Goal: Communication & Community: Ask a question

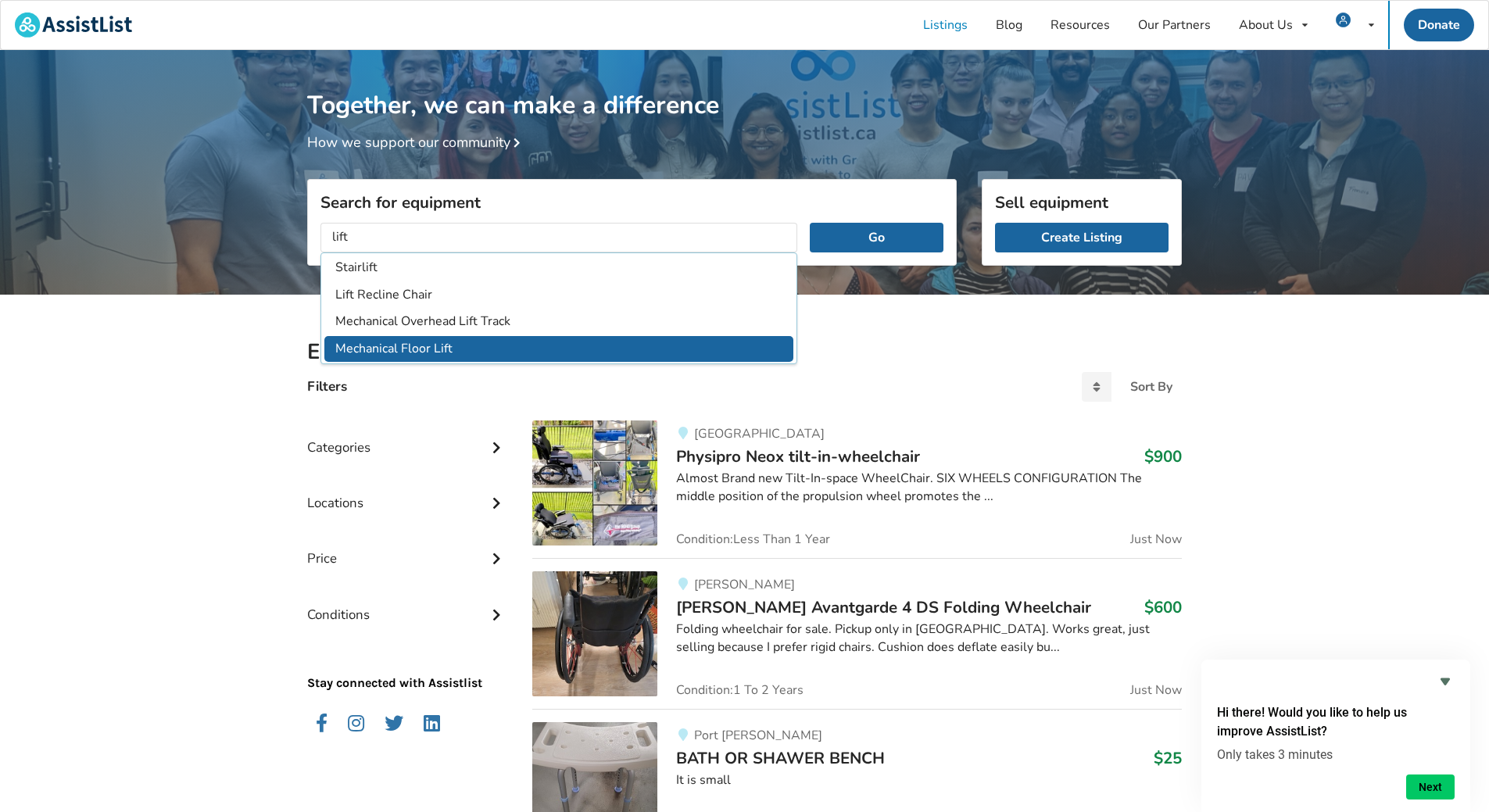
click at [423, 345] on li "Mechanical Floor Lift" at bounding box center [559, 348] width 469 height 25
type input "Mechanical Floor Lift"
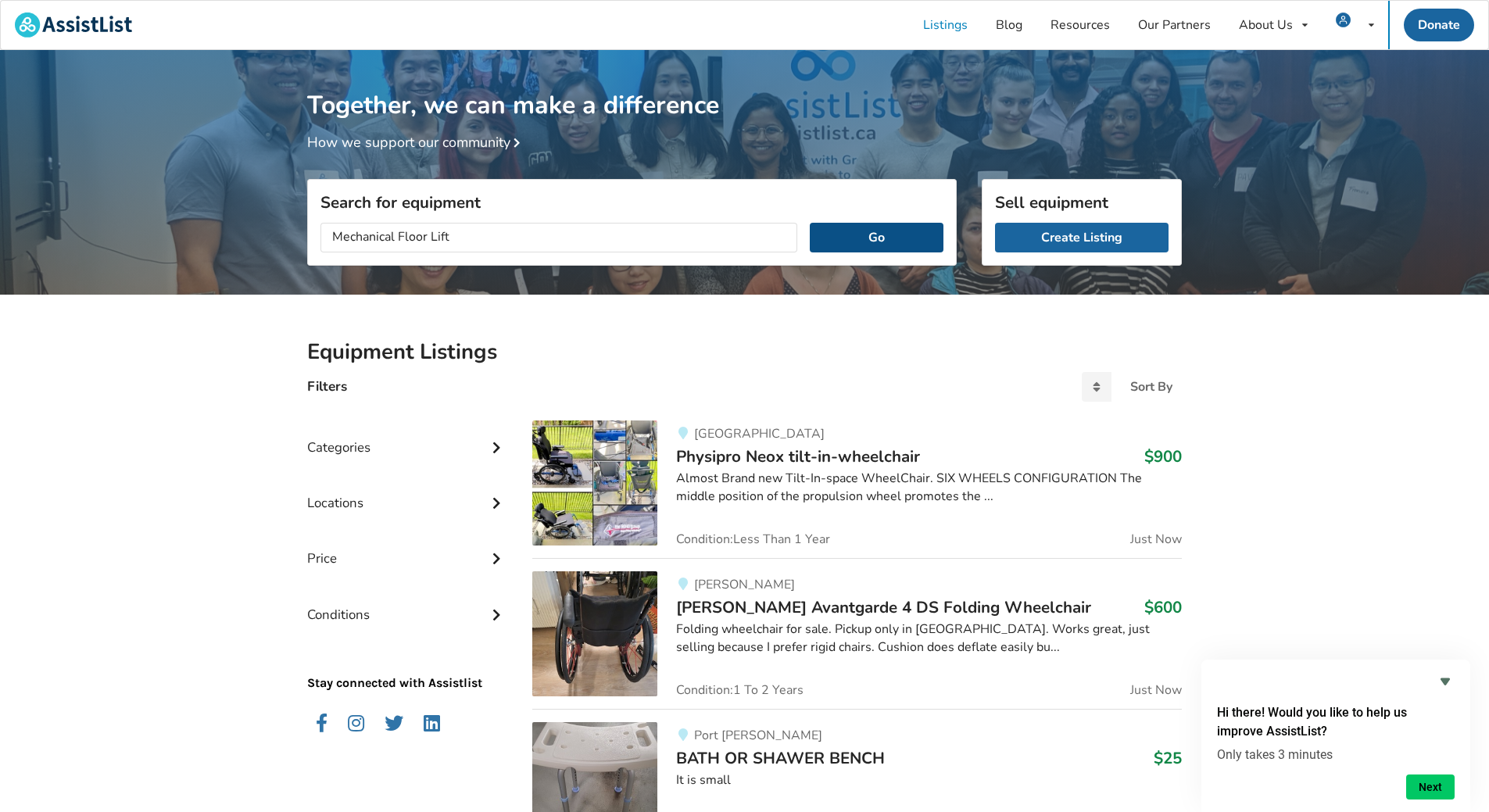
click at [883, 231] on button "Go" at bounding box center [876, 237] width 134 height 29
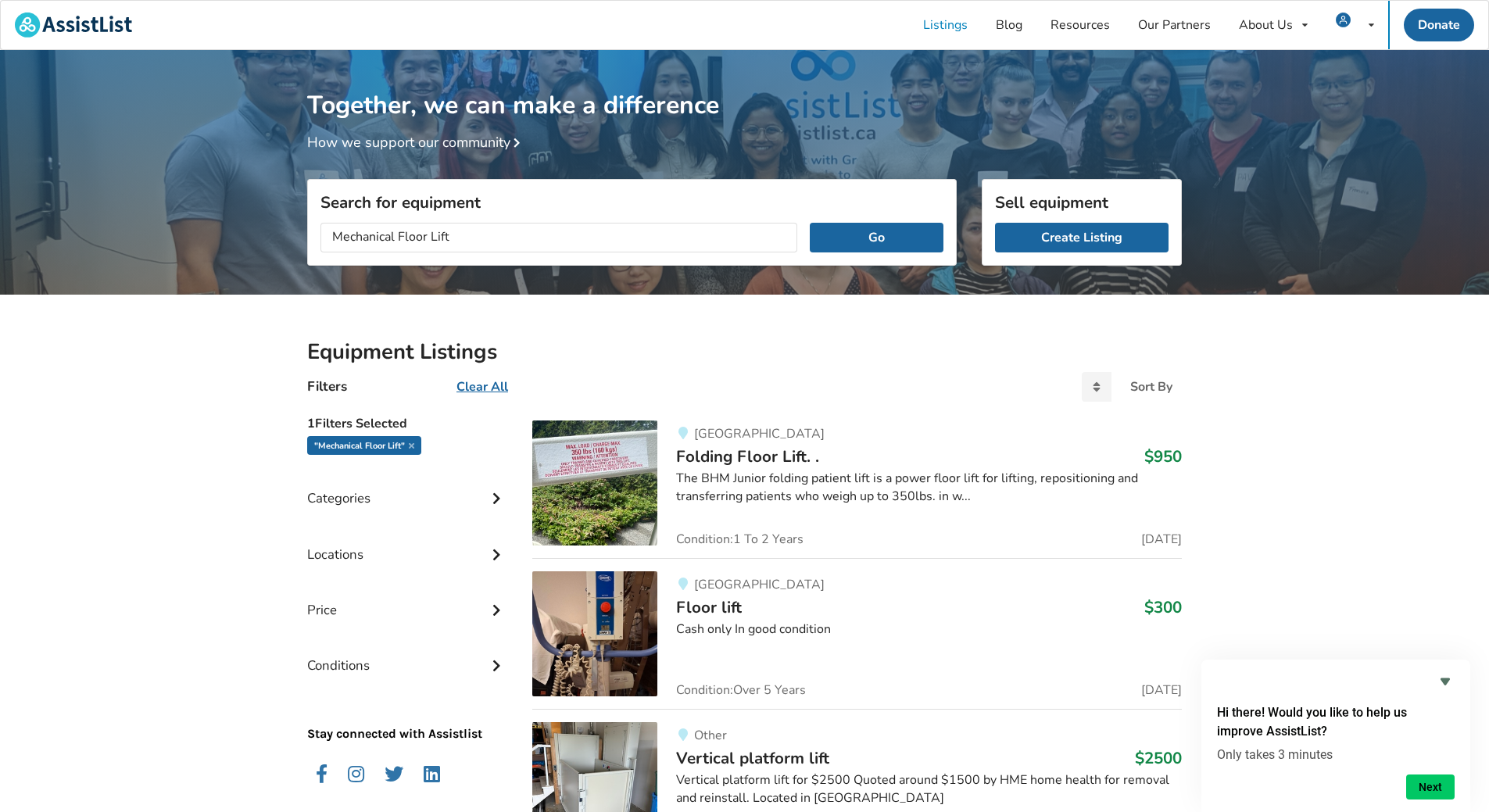
click at [604, 611] on img at bounding box center [595, 634] width 125 height 125
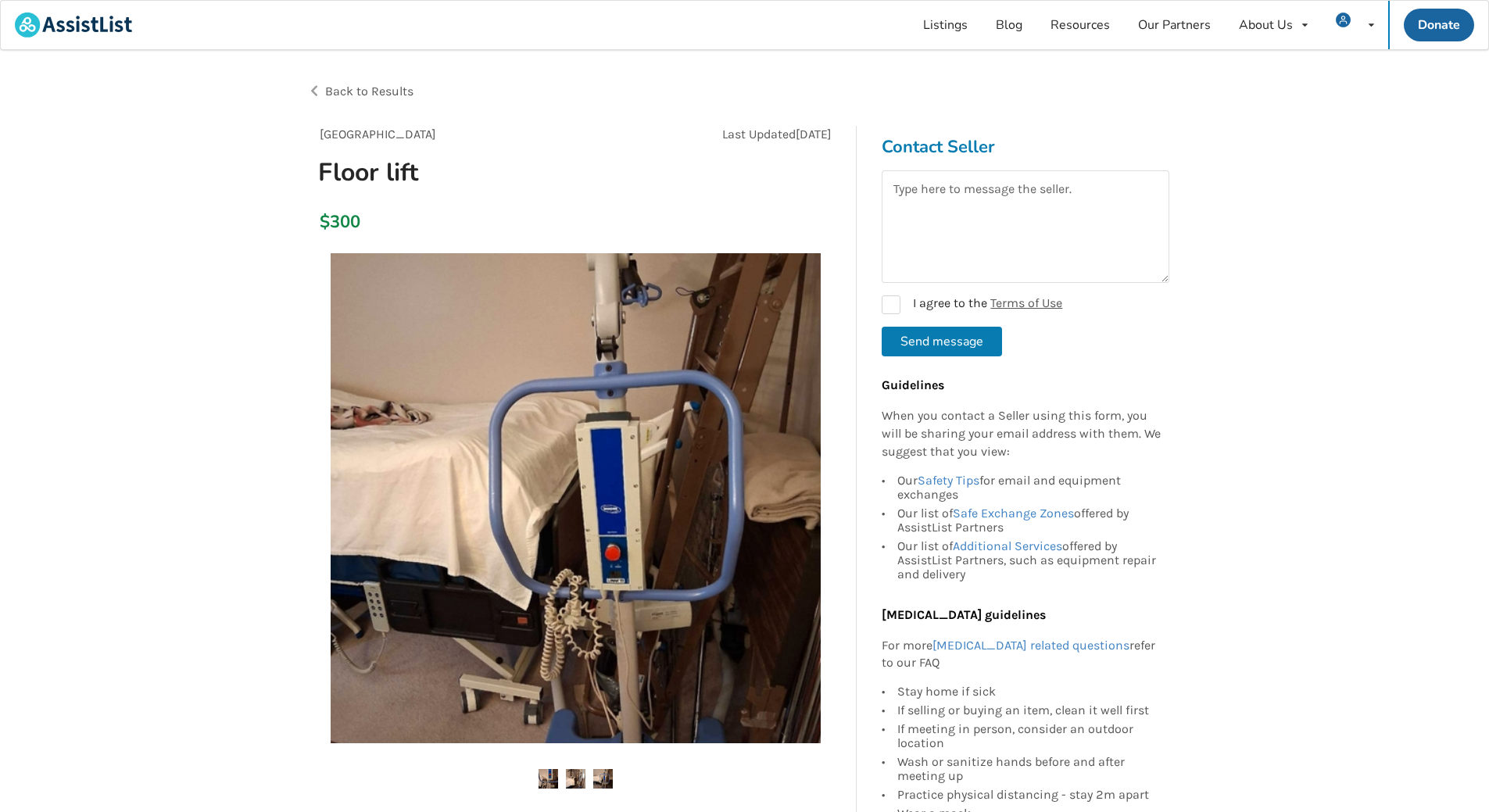
scroll to position [443, 0]
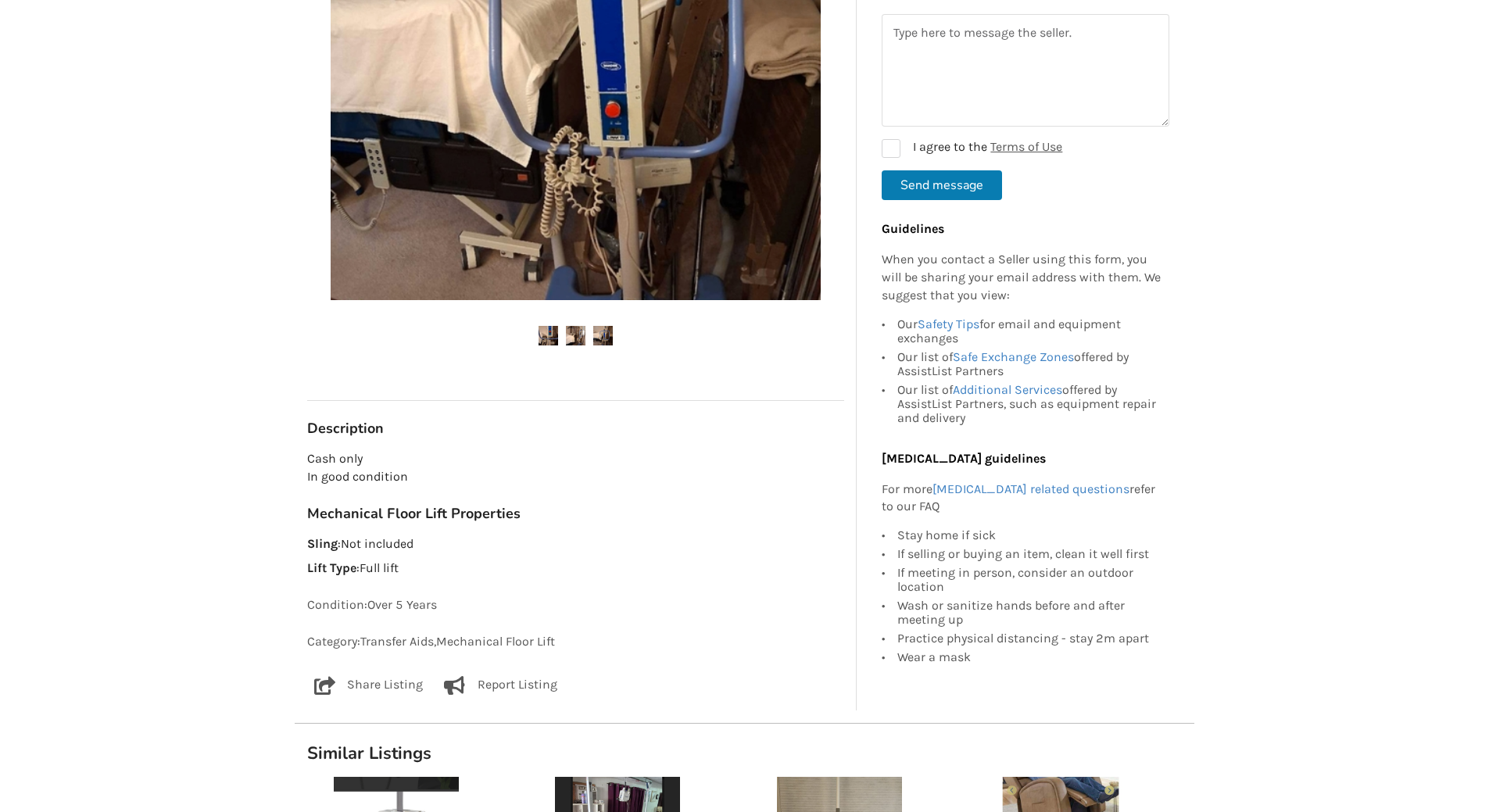
click at [579, 340] on img at bounding box center [576, 336] width 20 height 20
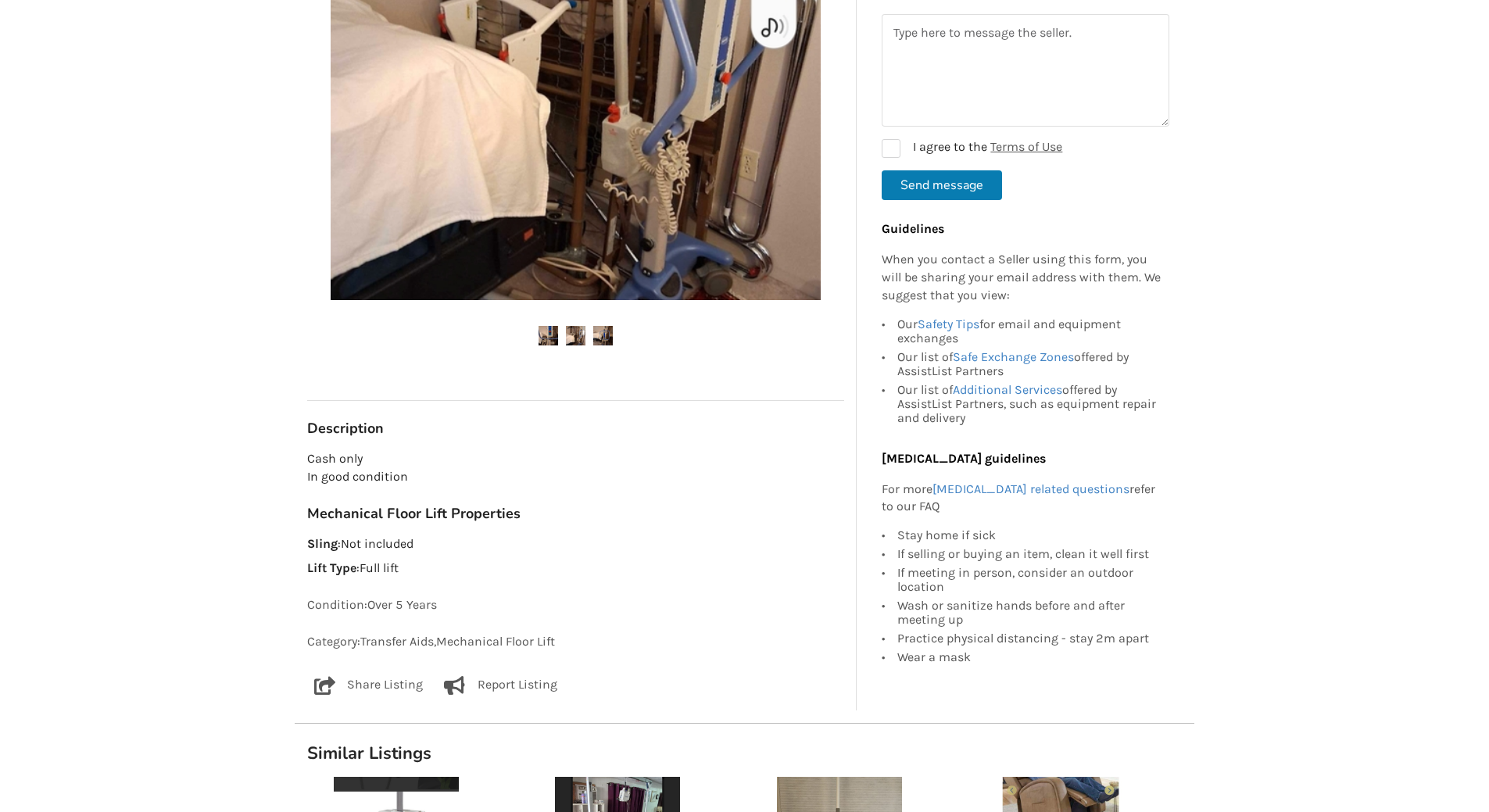
scroll to position [0, 0]
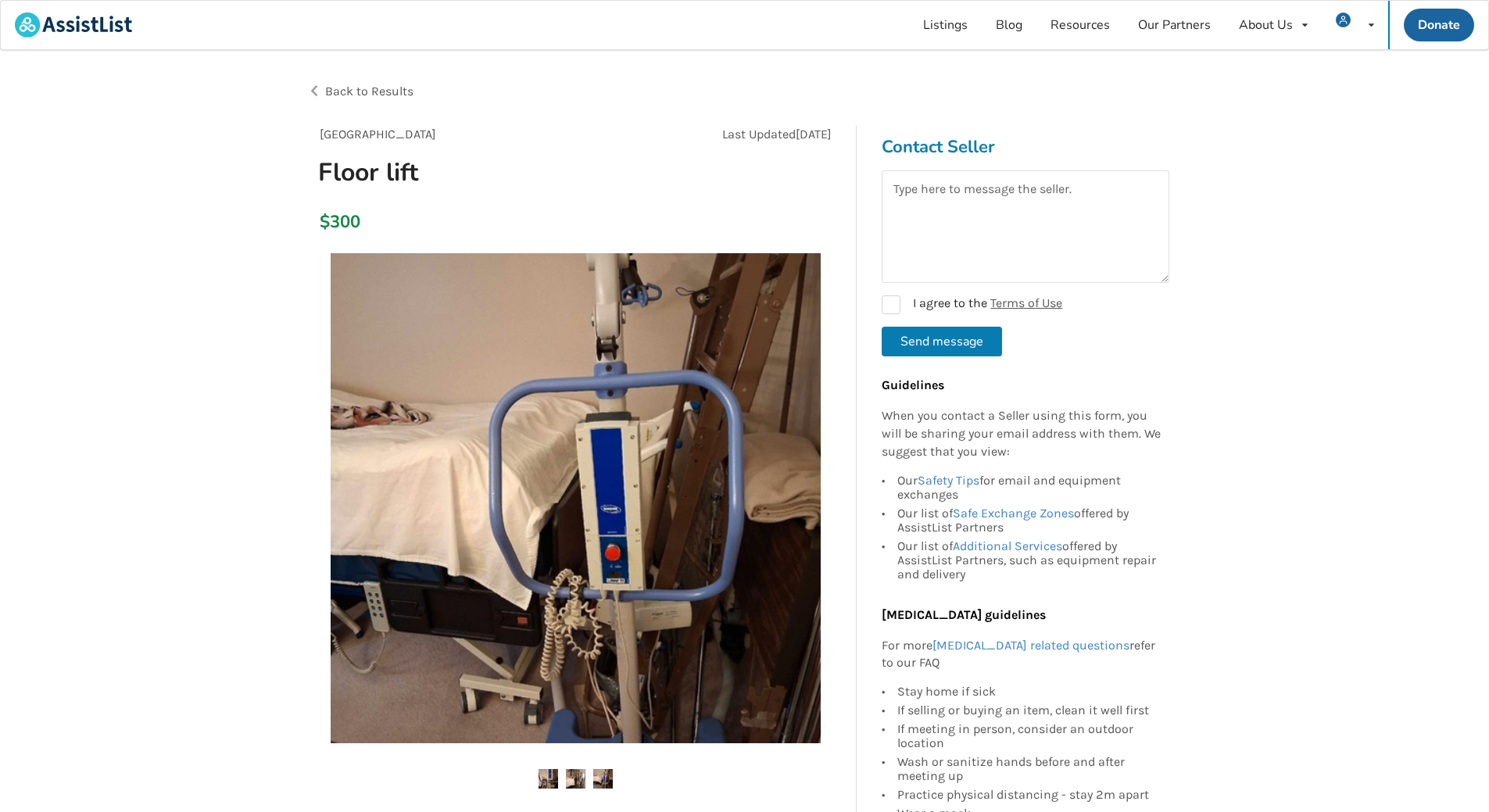
click at [595, 778] on img at bounding box center [603, 778] width 20 height 20
click at [576, 779] on img at bounding box center [576, 778] width 20 height 20
click at [551, 782] on img at bounding box center [549, 778] width 20 height 20
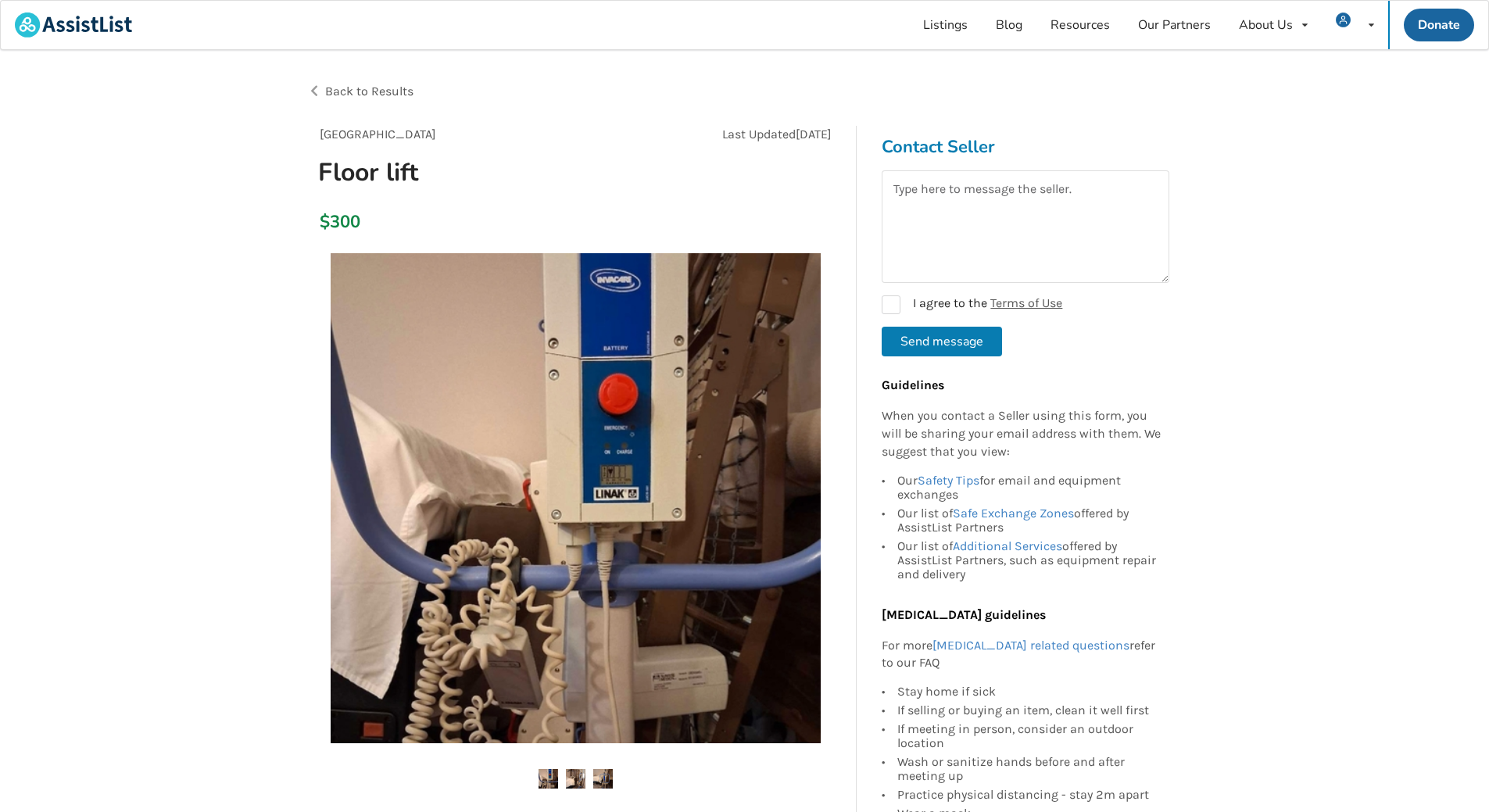
click at [579, 775] on img at bounding box center [576, 778] width 20 height 20
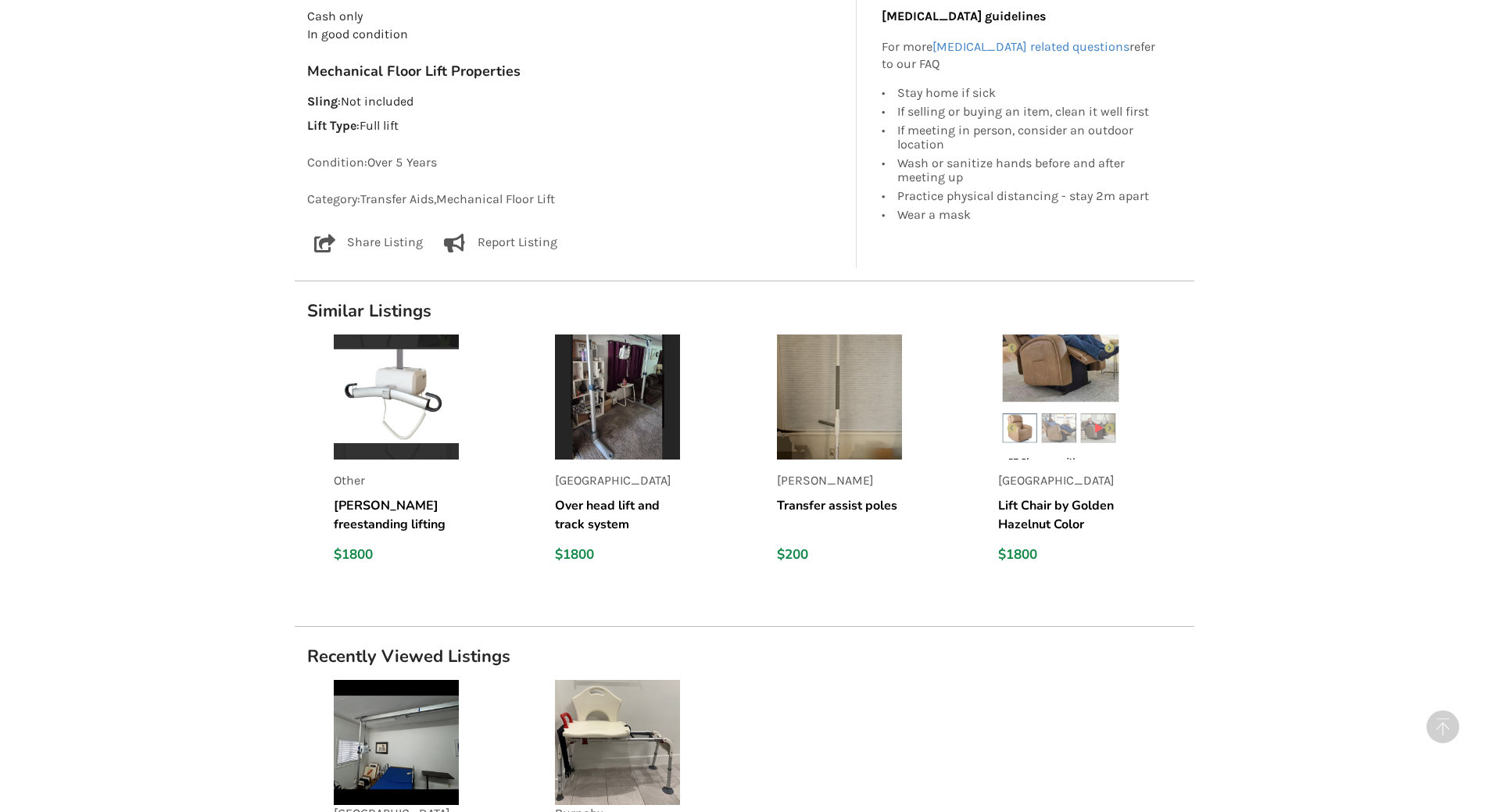
scroll to position [1129, 0]
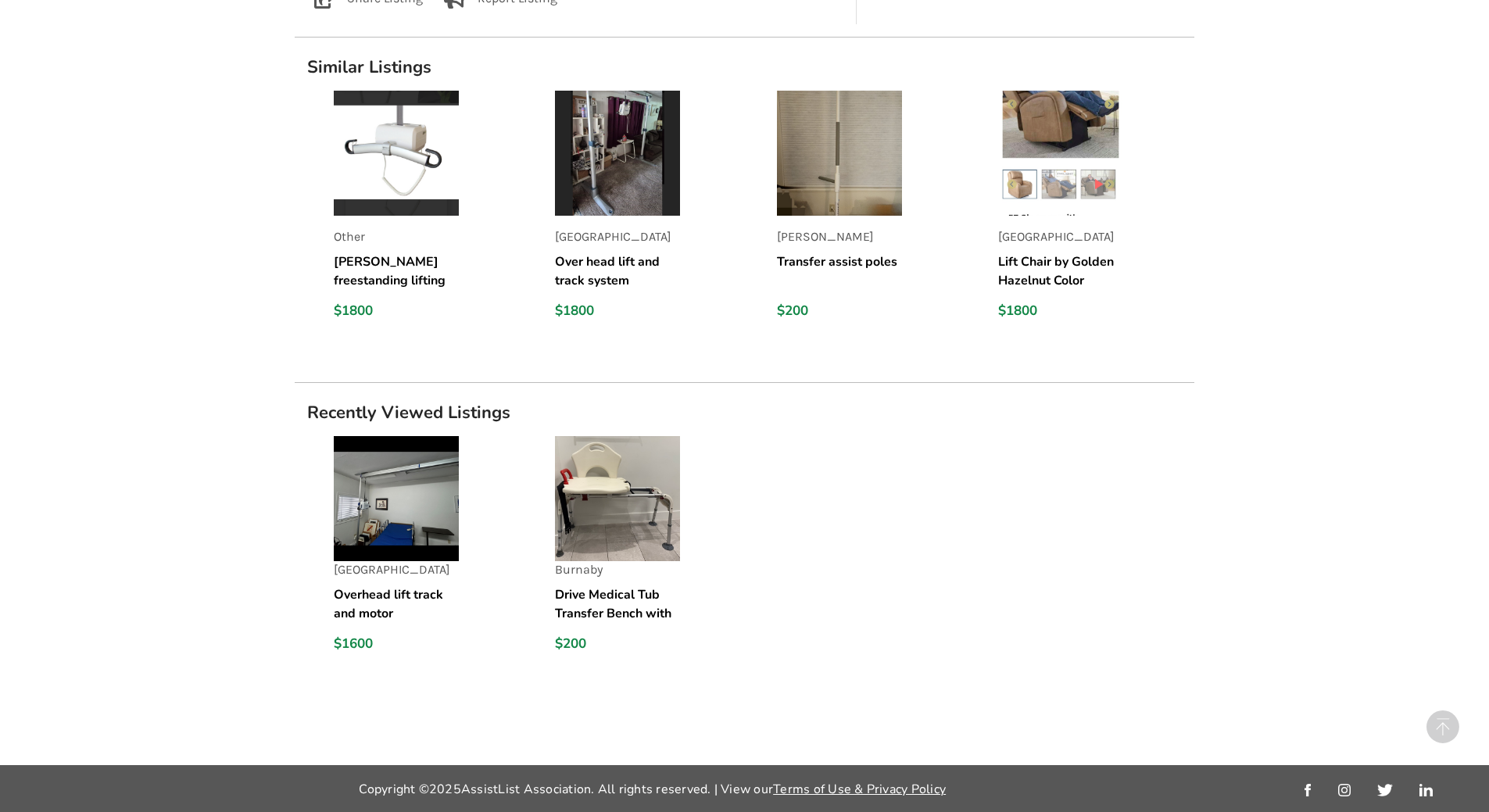
click at [408, 486] on img at bounding box center [396, 498] width 125 height 125
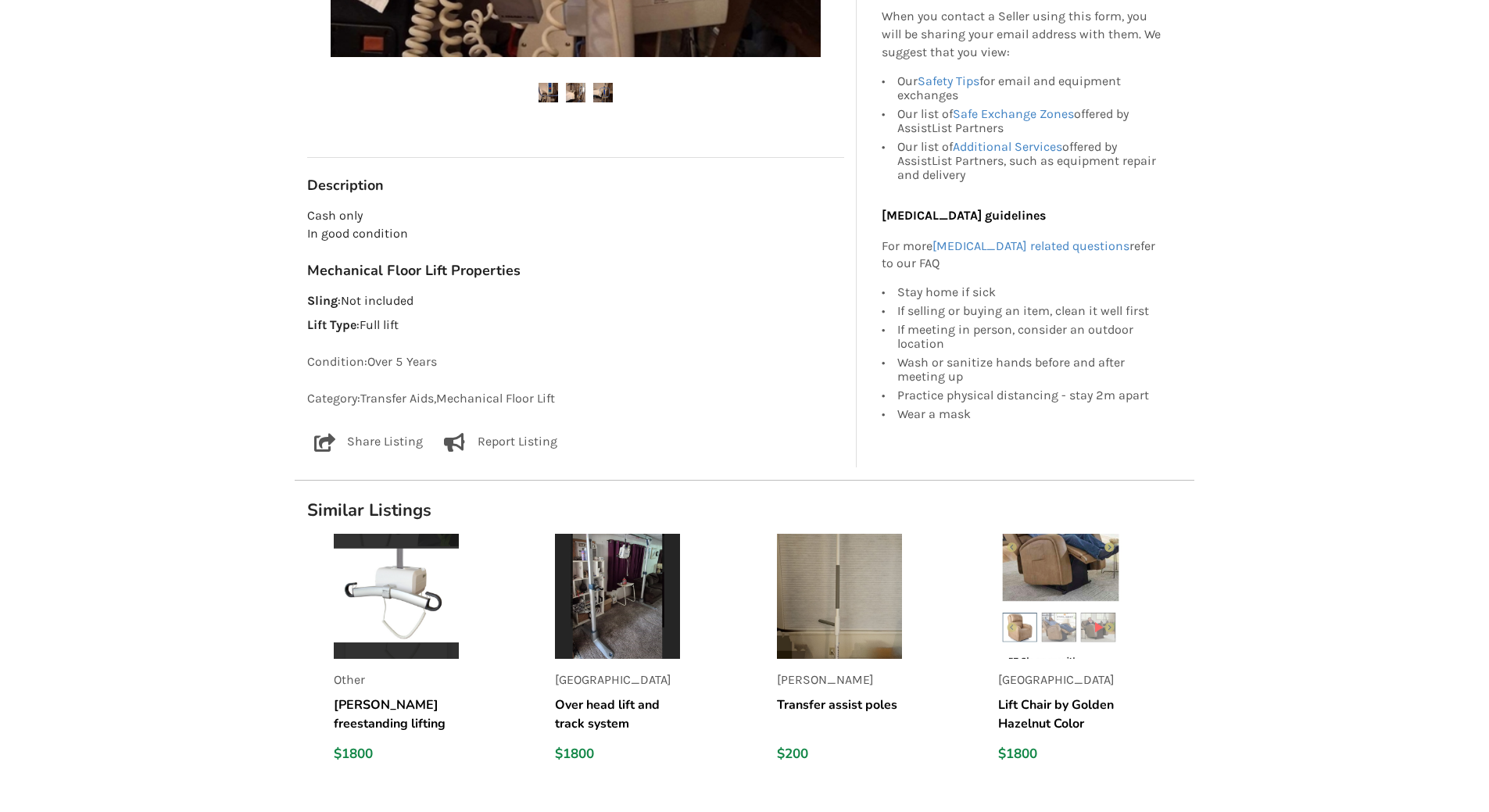
scroll to position [244, 0]
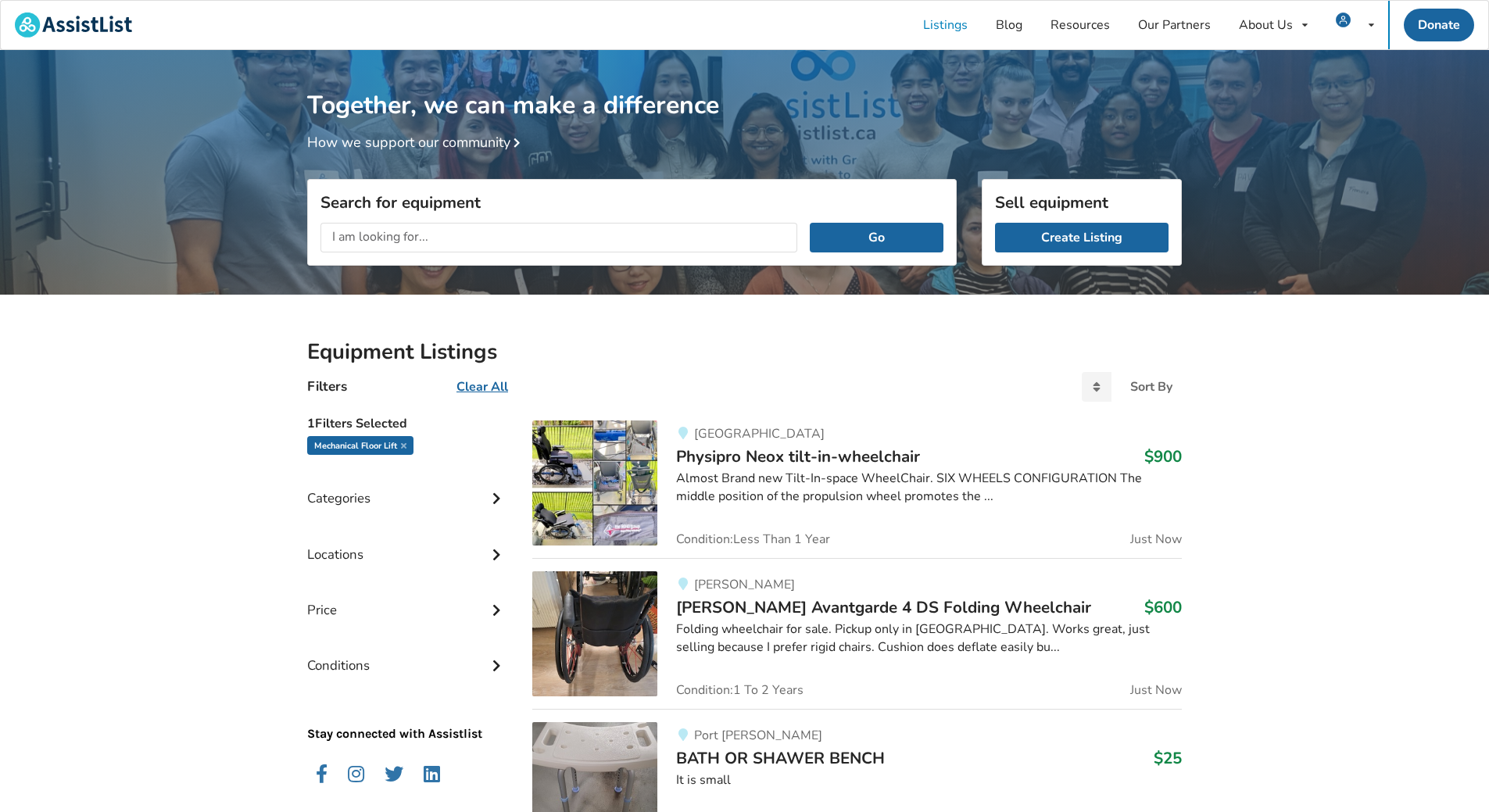
click at [455, 239] on input "text" at bounding box center [559, 237] width 477 height 29
click at [409, 236] on input "text" at bounding box center [559, 237] width 477 height 29
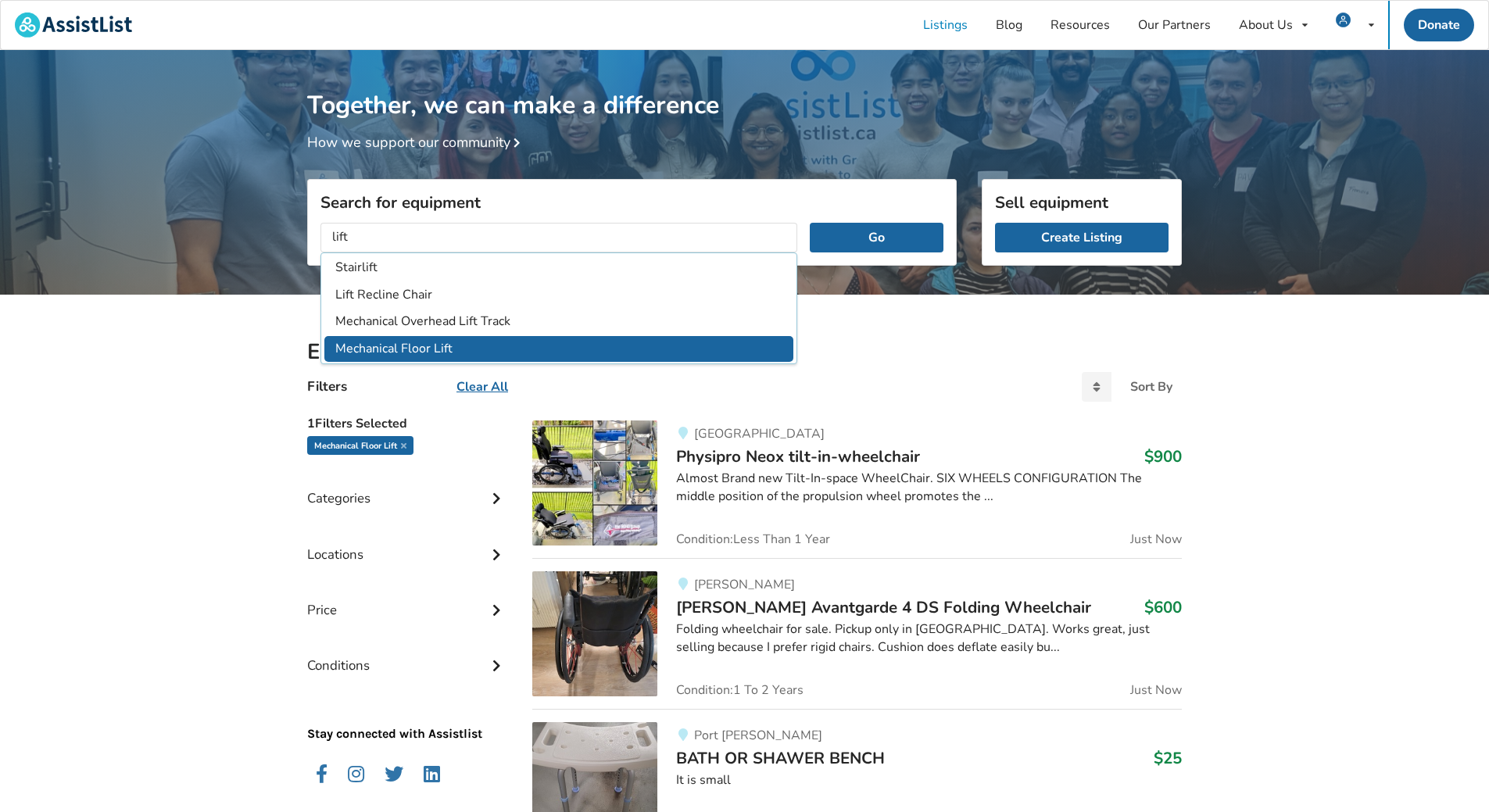
click at [393, 342] on li "Mechanical Floor Lift" at bounding box center [559, 348] width 469 height 25
type input "Mechanical Floor Lift"
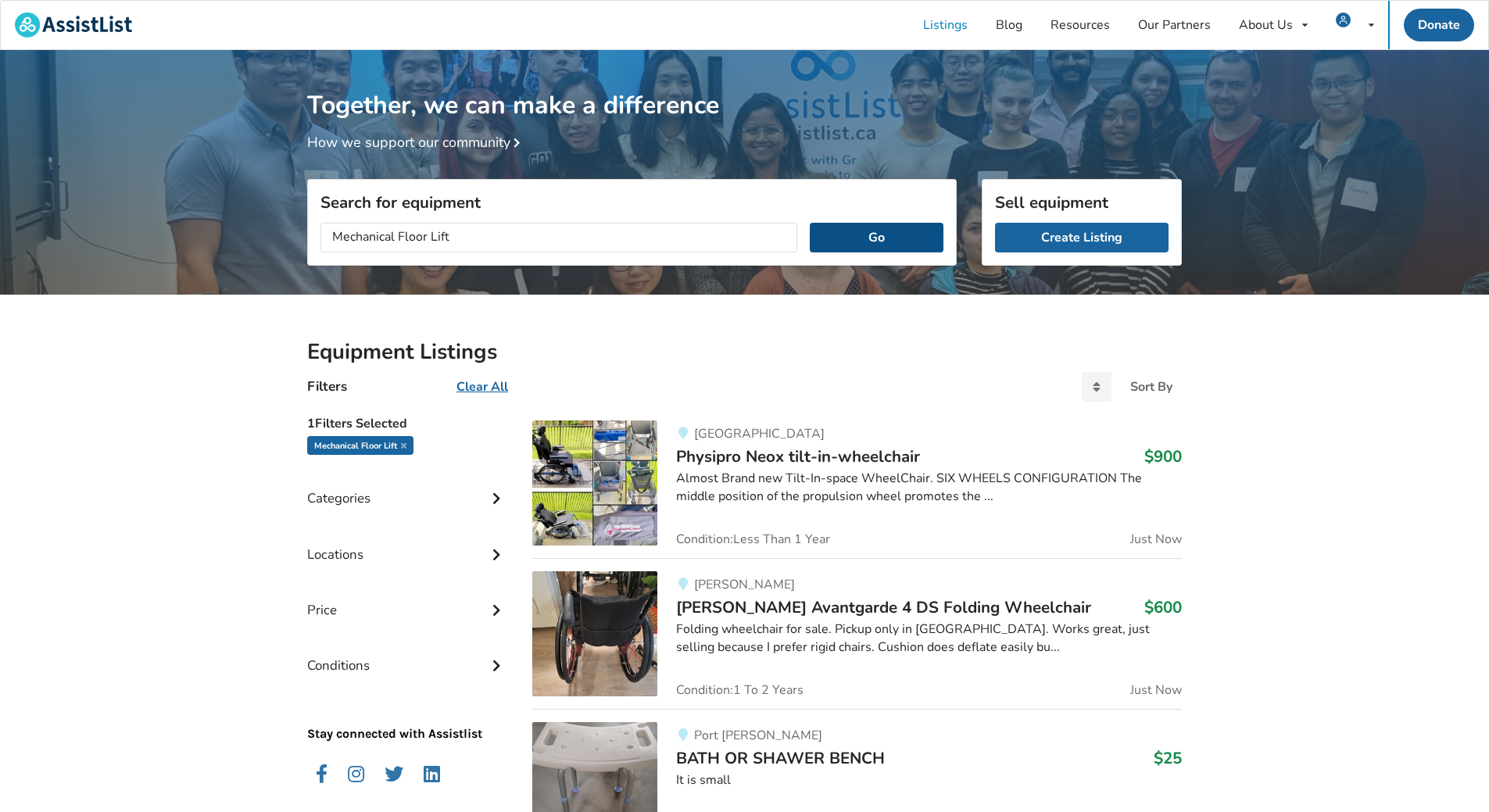
click at [859, 244] on button "Go" at bounding box center [876, 237] width 134 height 29
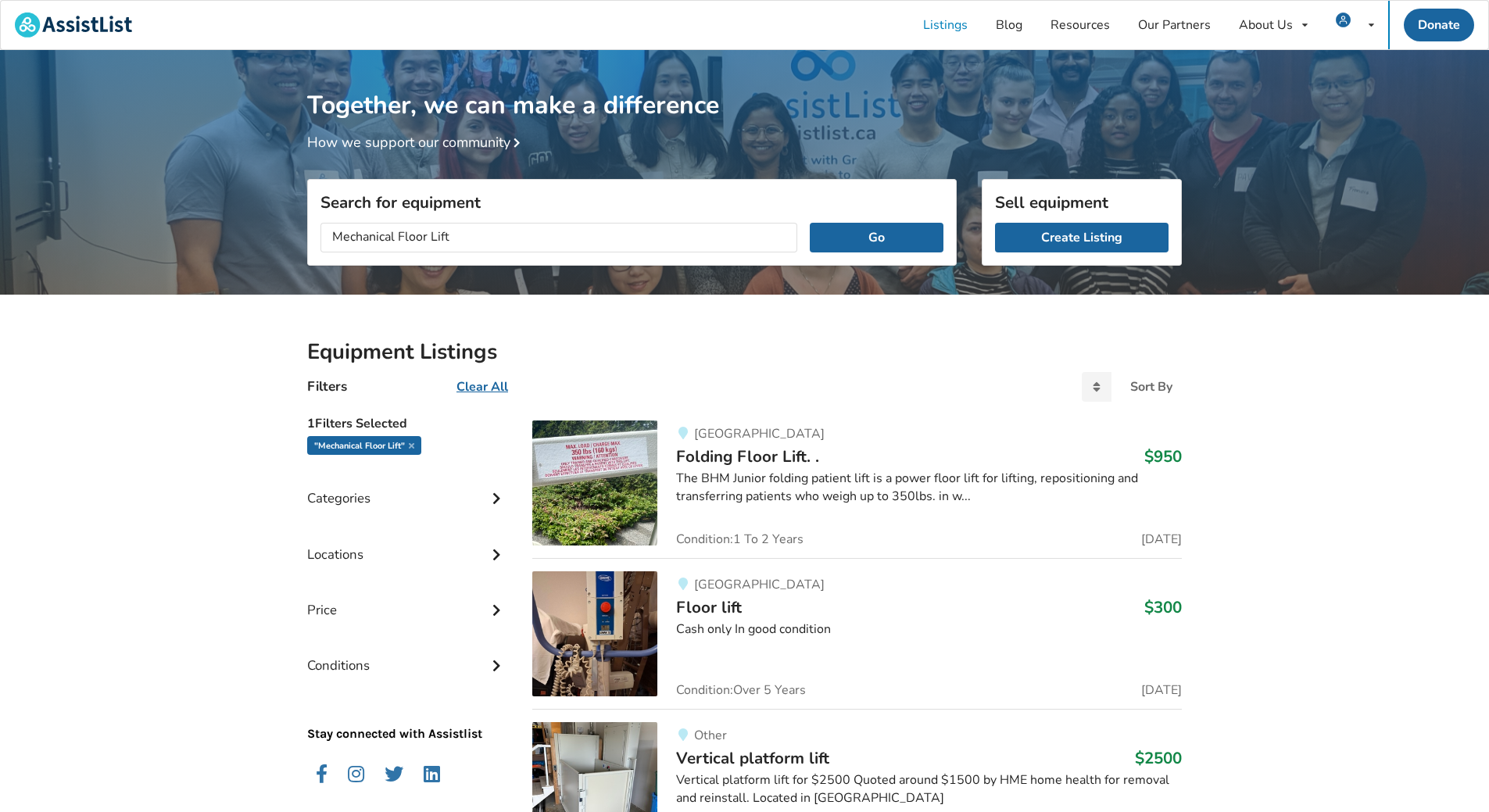
click at [601, 456] on img at bounding box center [595, 483] width 125 height 125
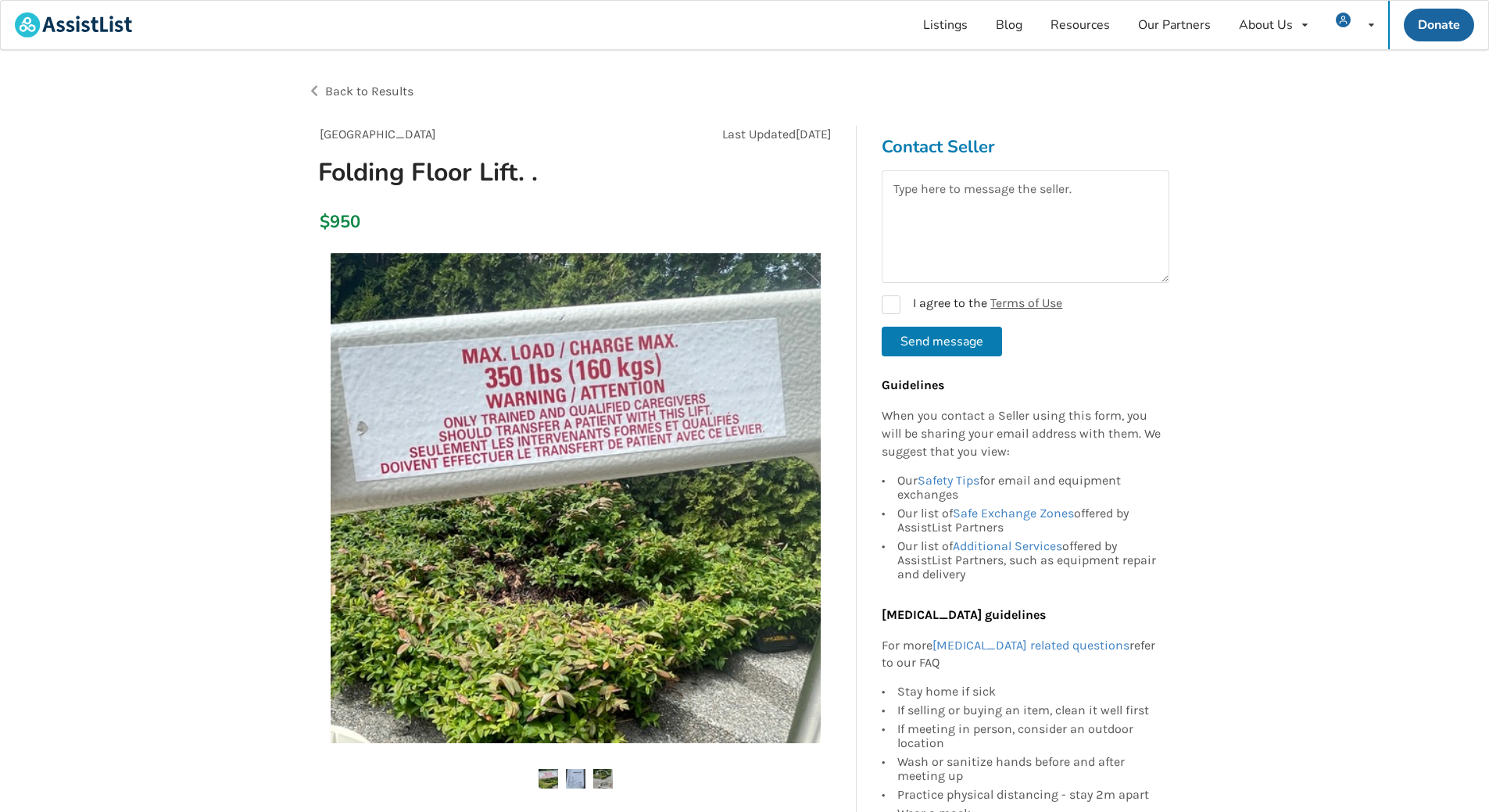
click at [570, 779] on img at bounding box center [576, 778] width 20 height 20
click at [602, 775] on img at bounding box center [603, 778] width 20 height 20
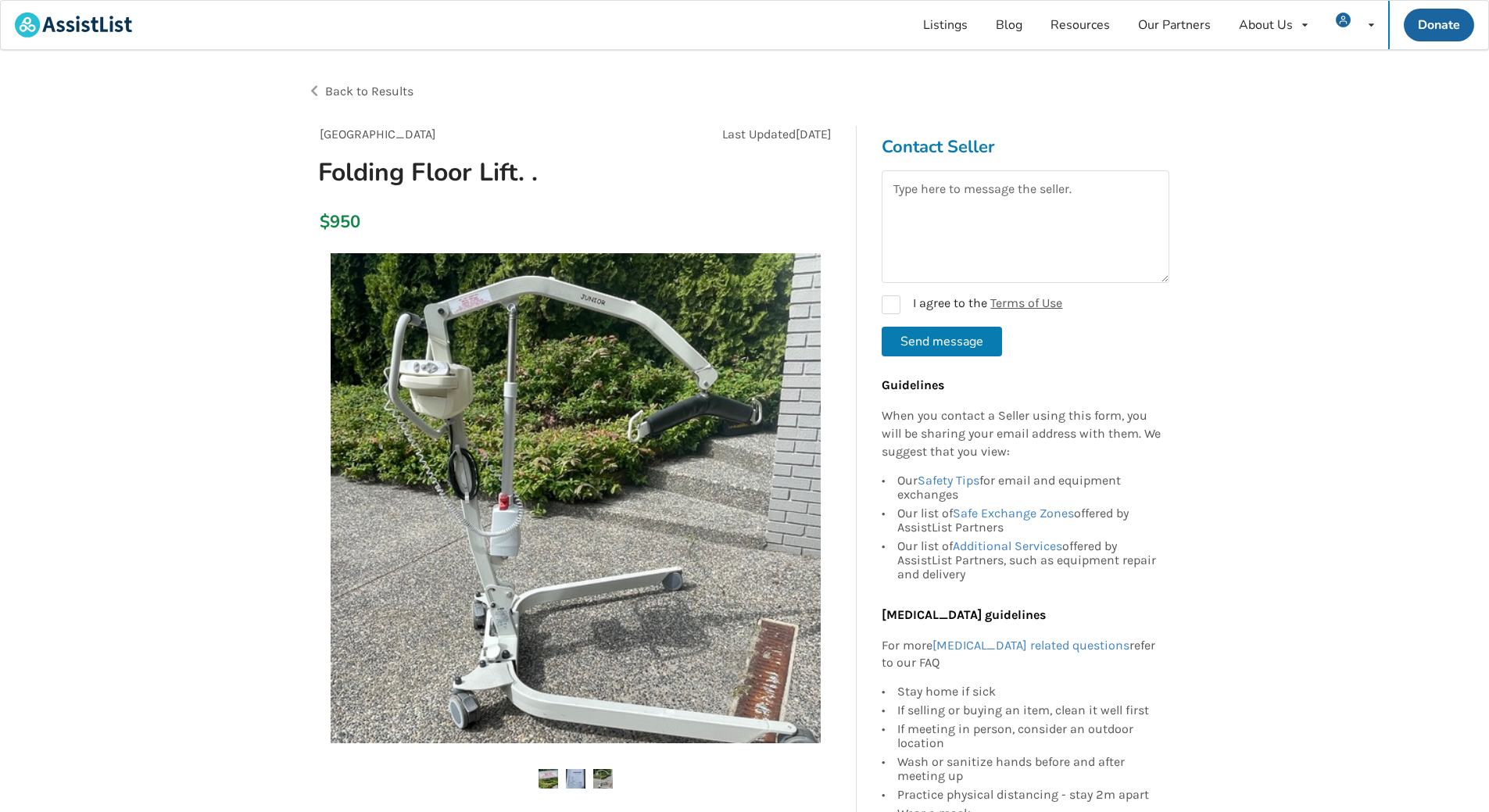
scroll to position [443, 0]
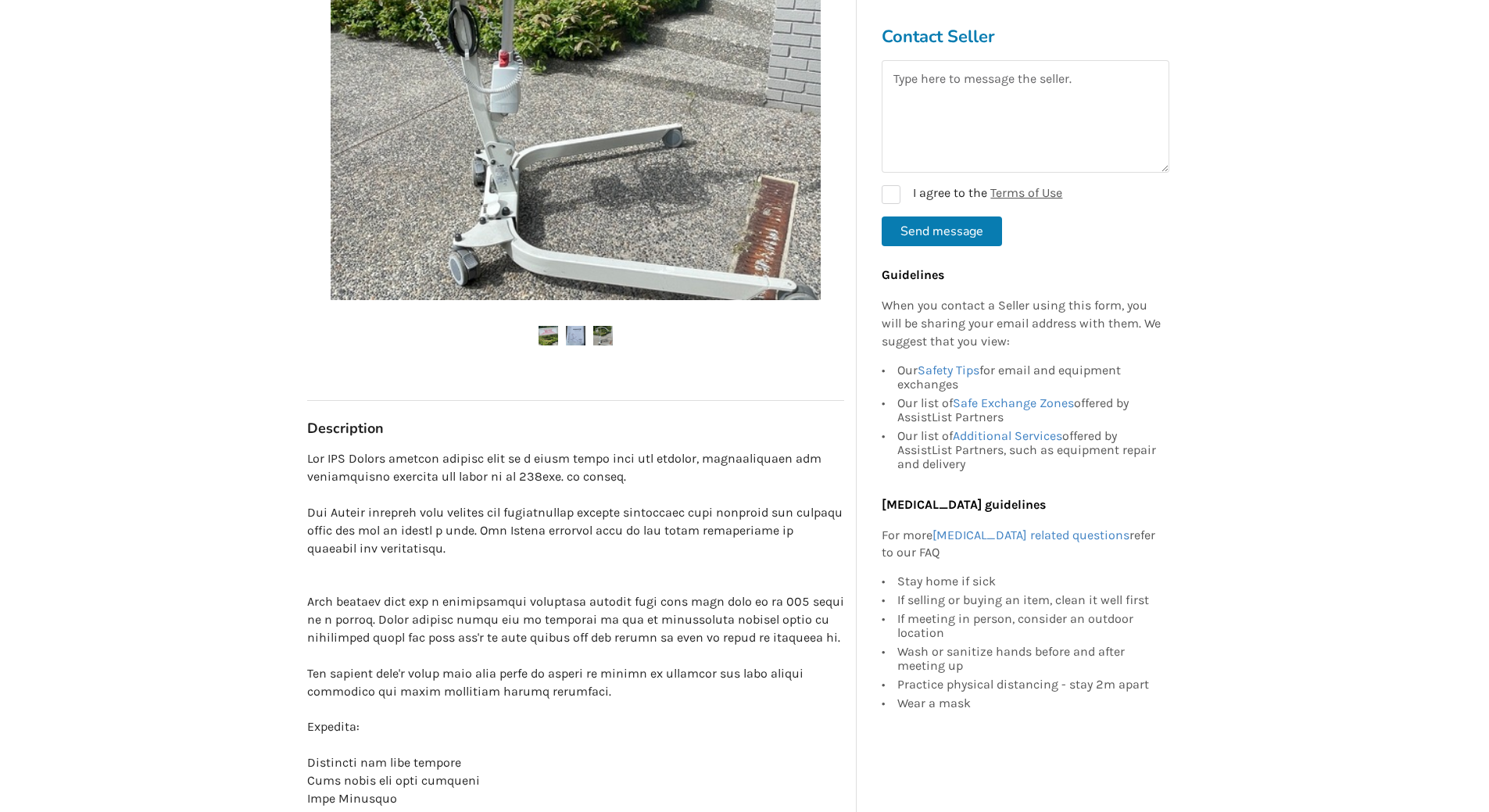
click at [572, 334] on img at bounding box center [576, 336] width 20 height 20
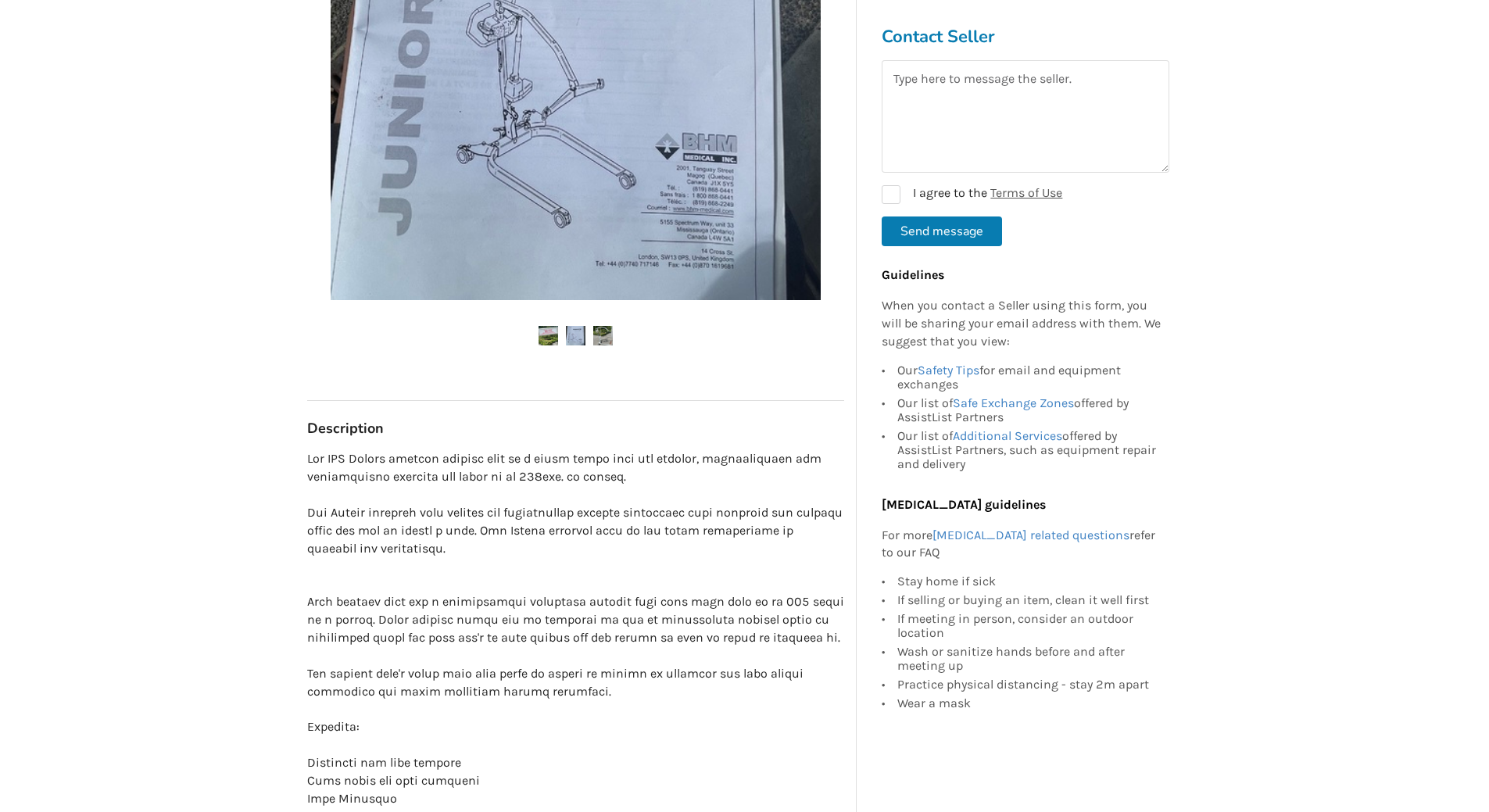
scroll to position [0, 0]
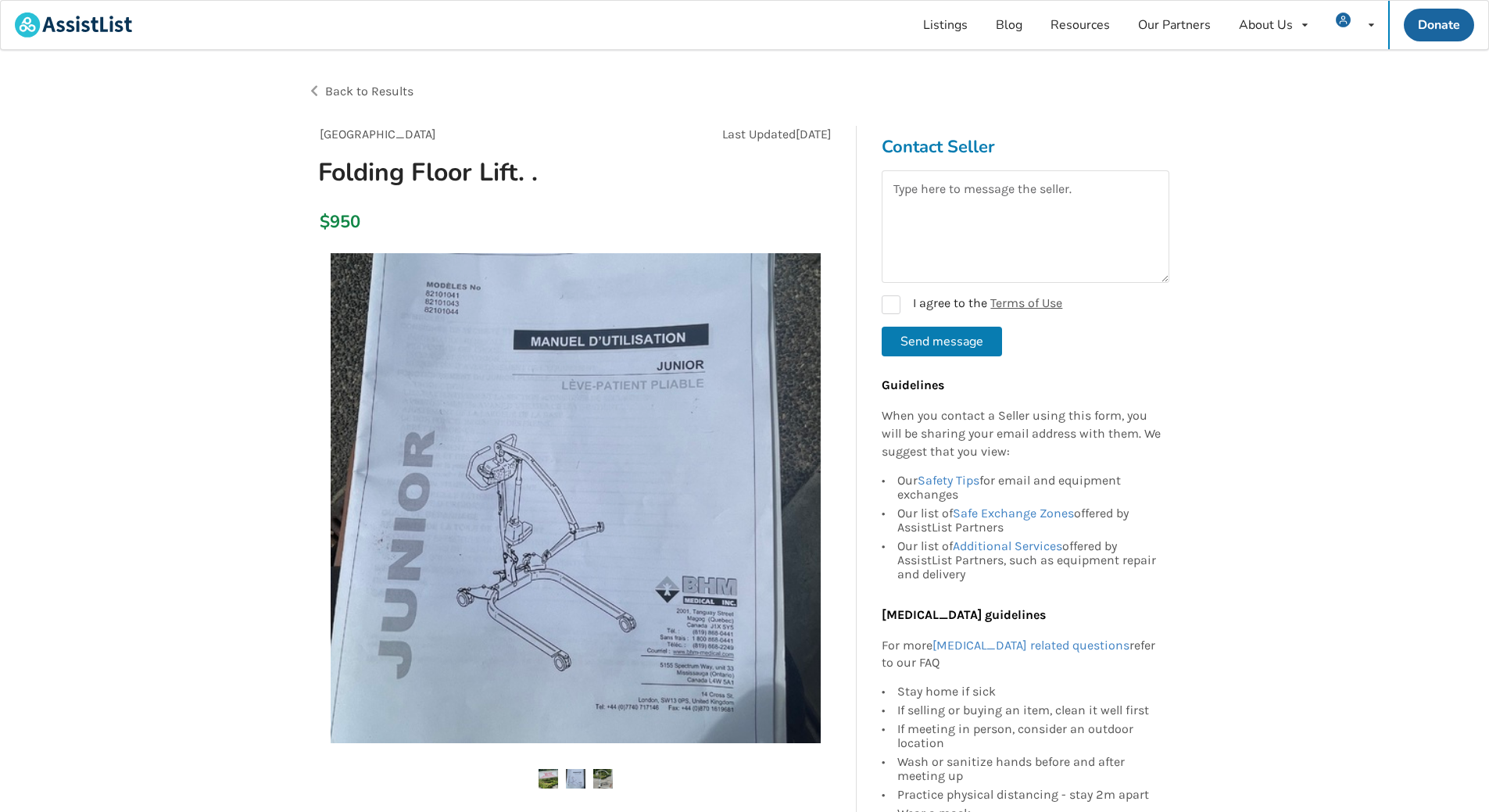
click at [608, 778] on img at bounding box center [603, 778] width 20 height 20
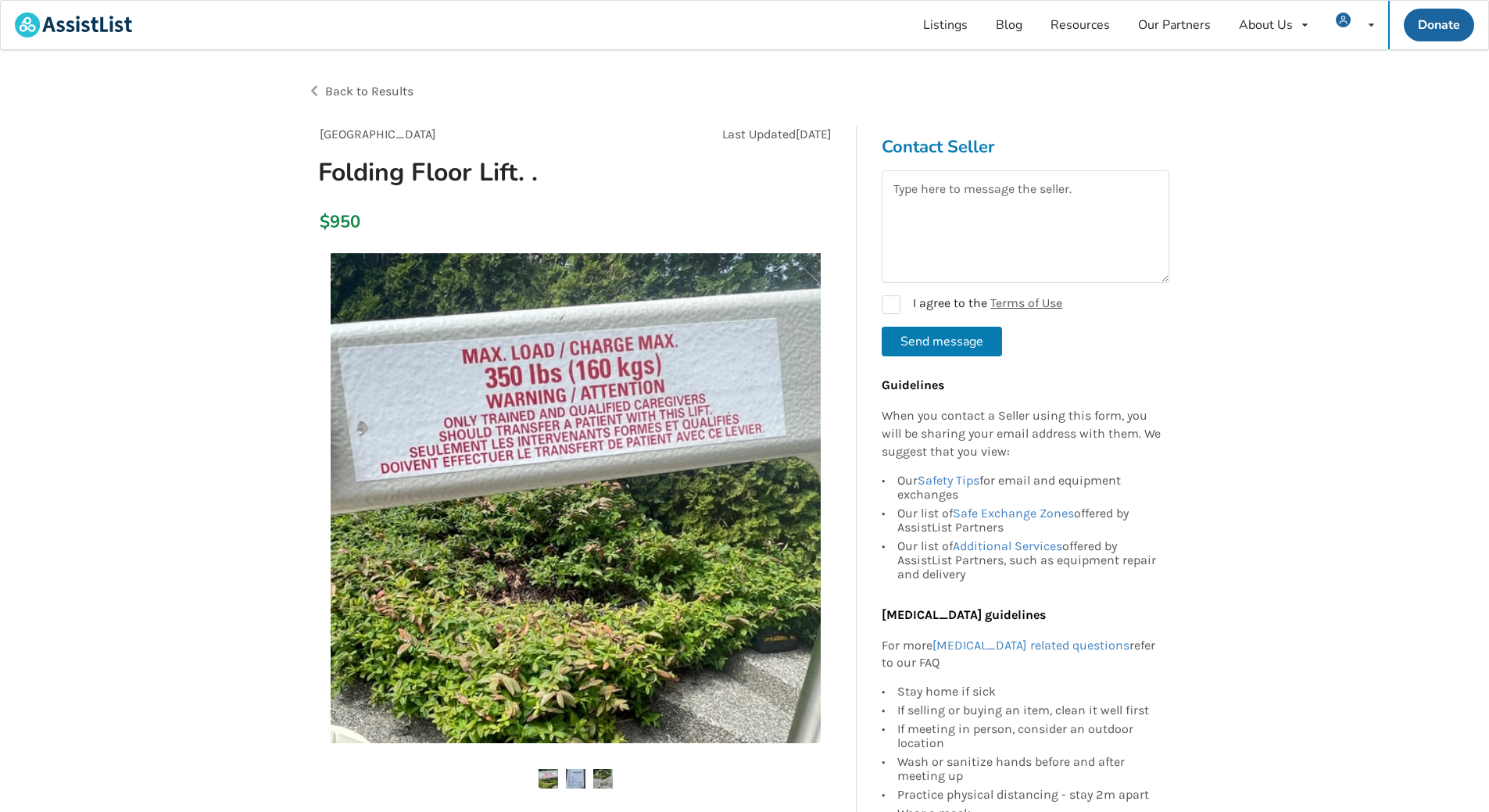
click at [566, 777] on img at bounding box center [576, 778] width 20 height 20
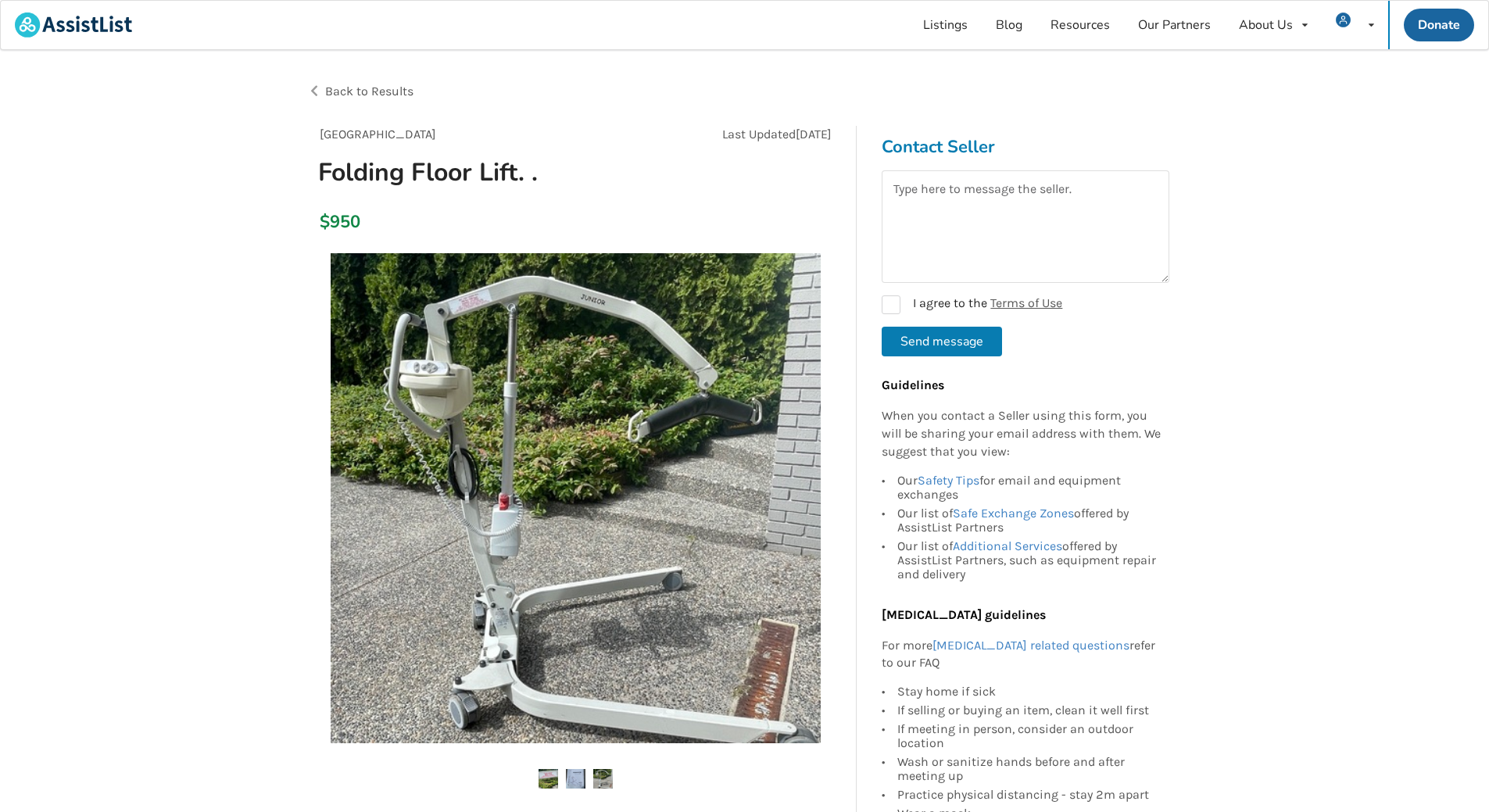
click at [566, 777] on img at bounding box center [576, 778] width 20 height 20
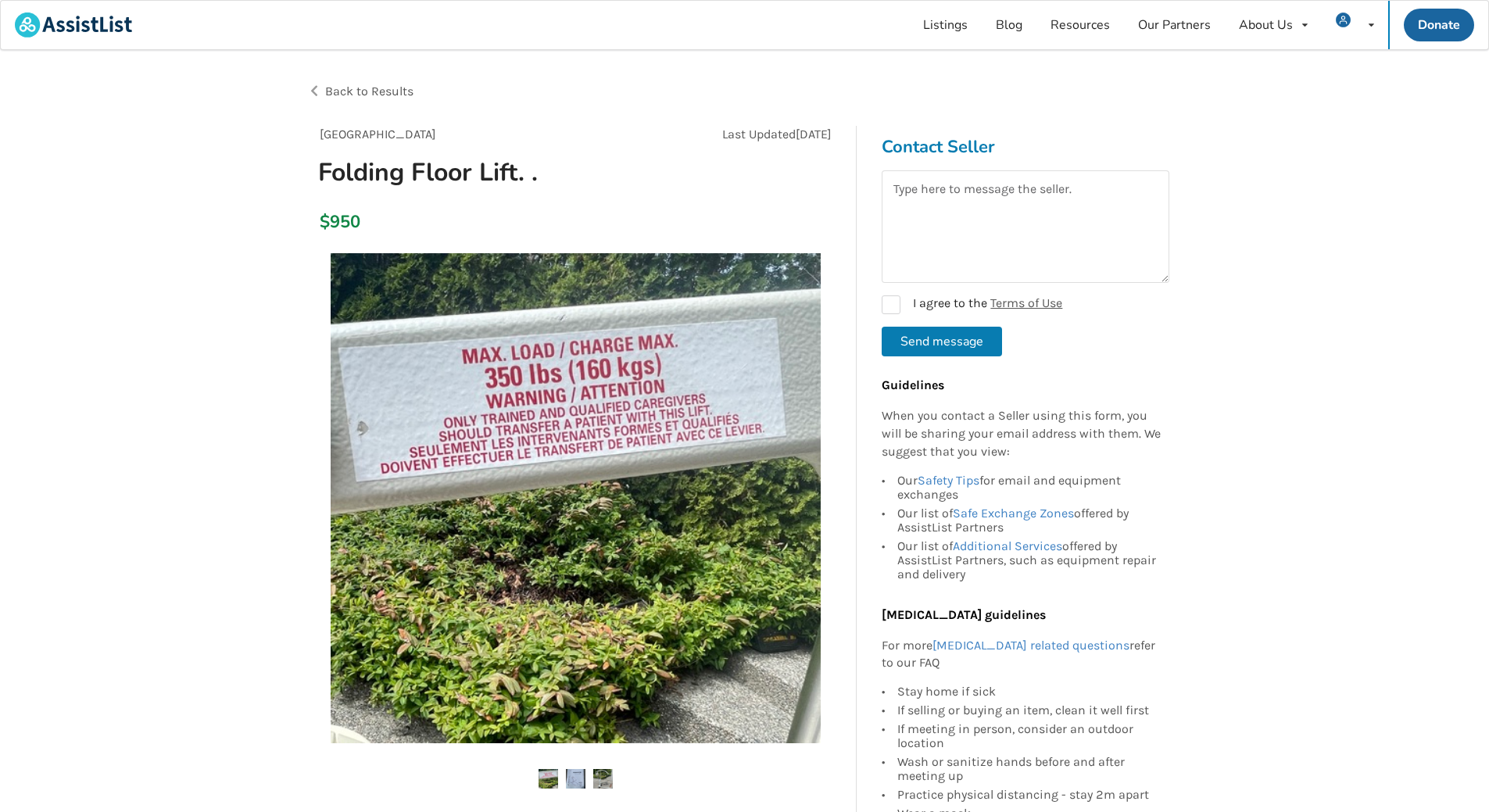
click at [604, 774] on img at bounding box center [603, 778] width 20 height 20
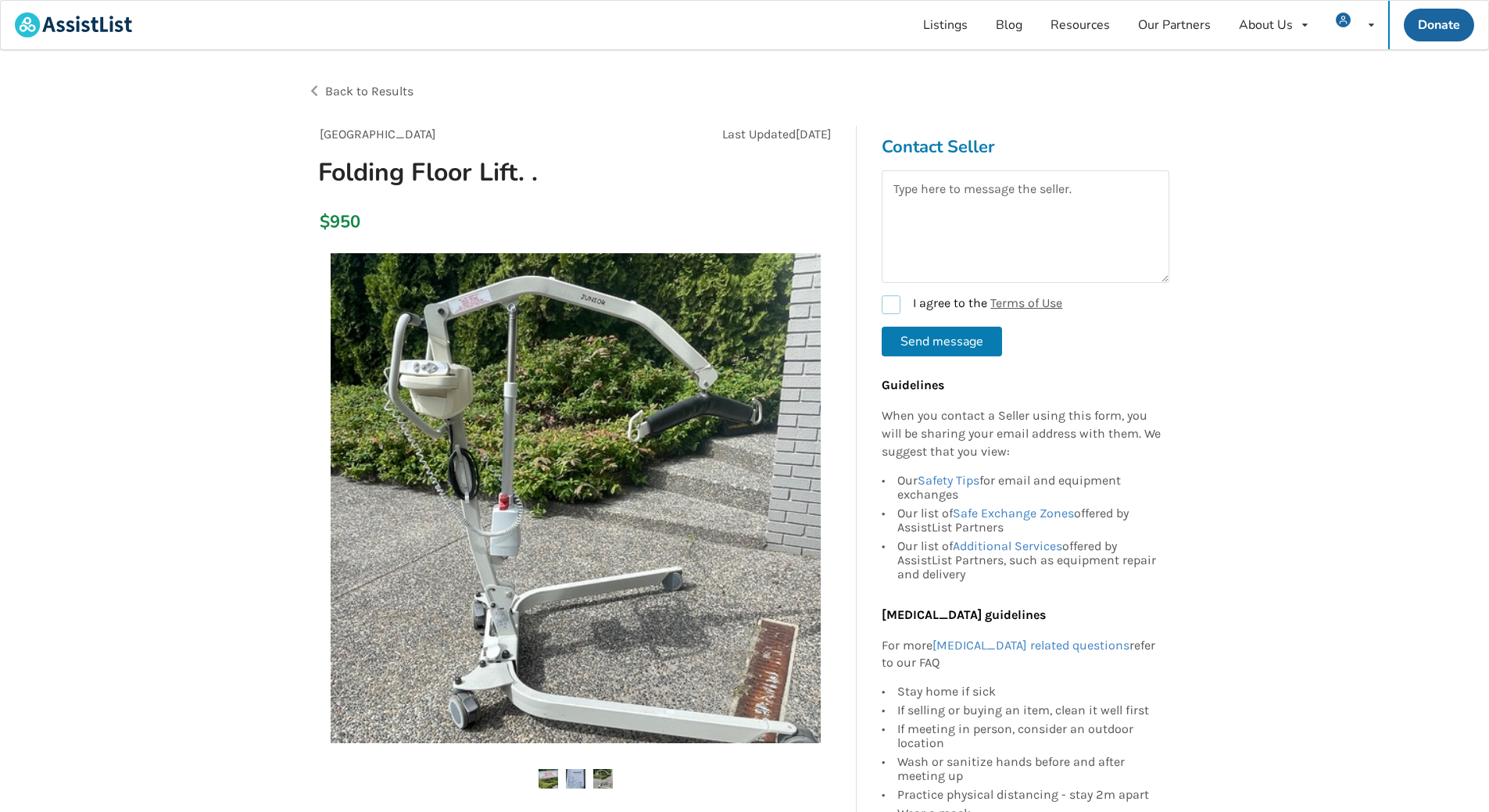
click at [898, 307] on label "I agree to the Terms of Use" at bounding box center [972, 304] width 180 height 19
checkbox input "true"
click at [935, 343] on button "Send message" at bounding box center [942, 341] width 120 height 29
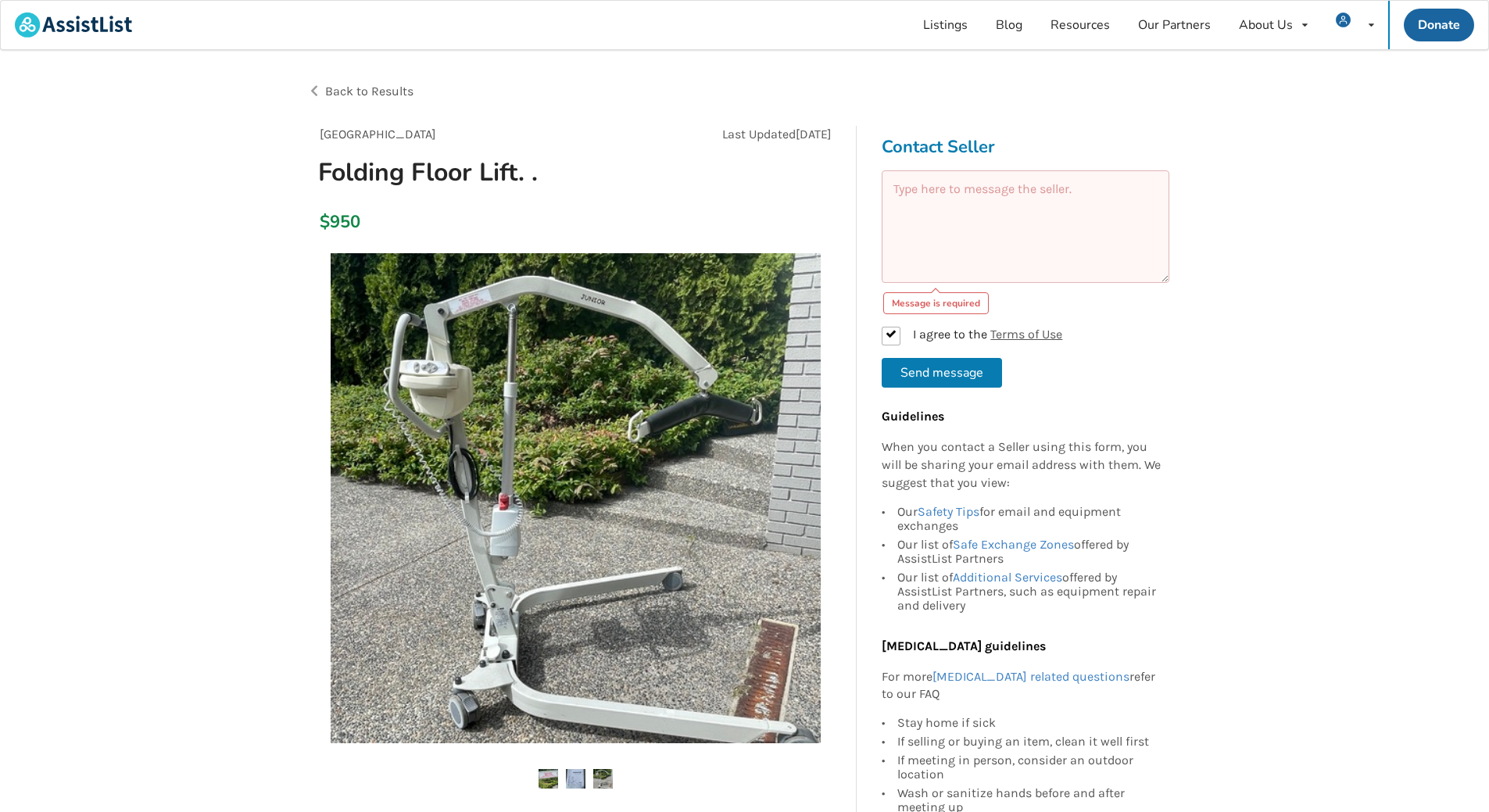
click at [925, 246] on textarea at bounding box center [1025, 226] width 287 height 112
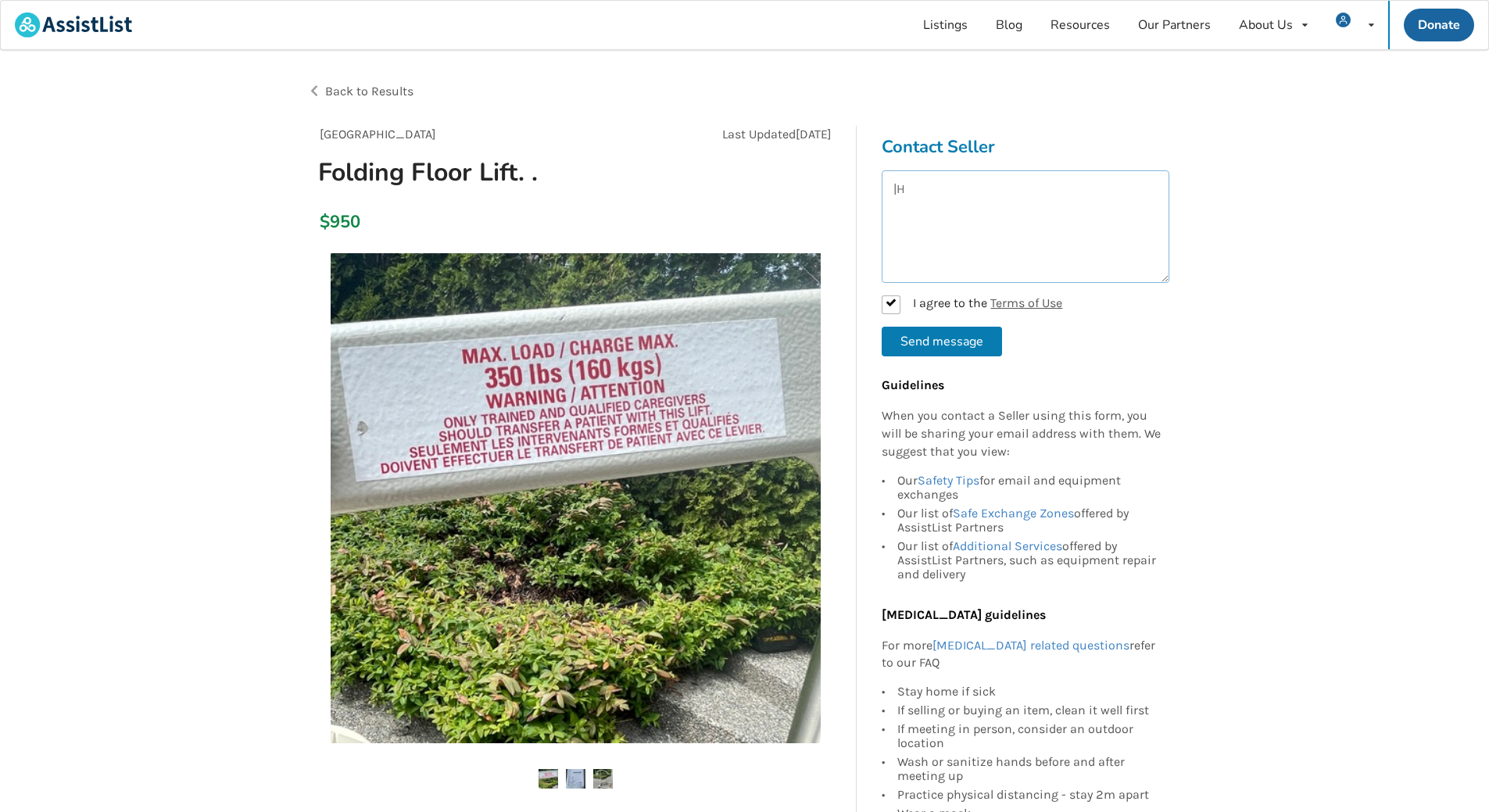
type textarea "|"
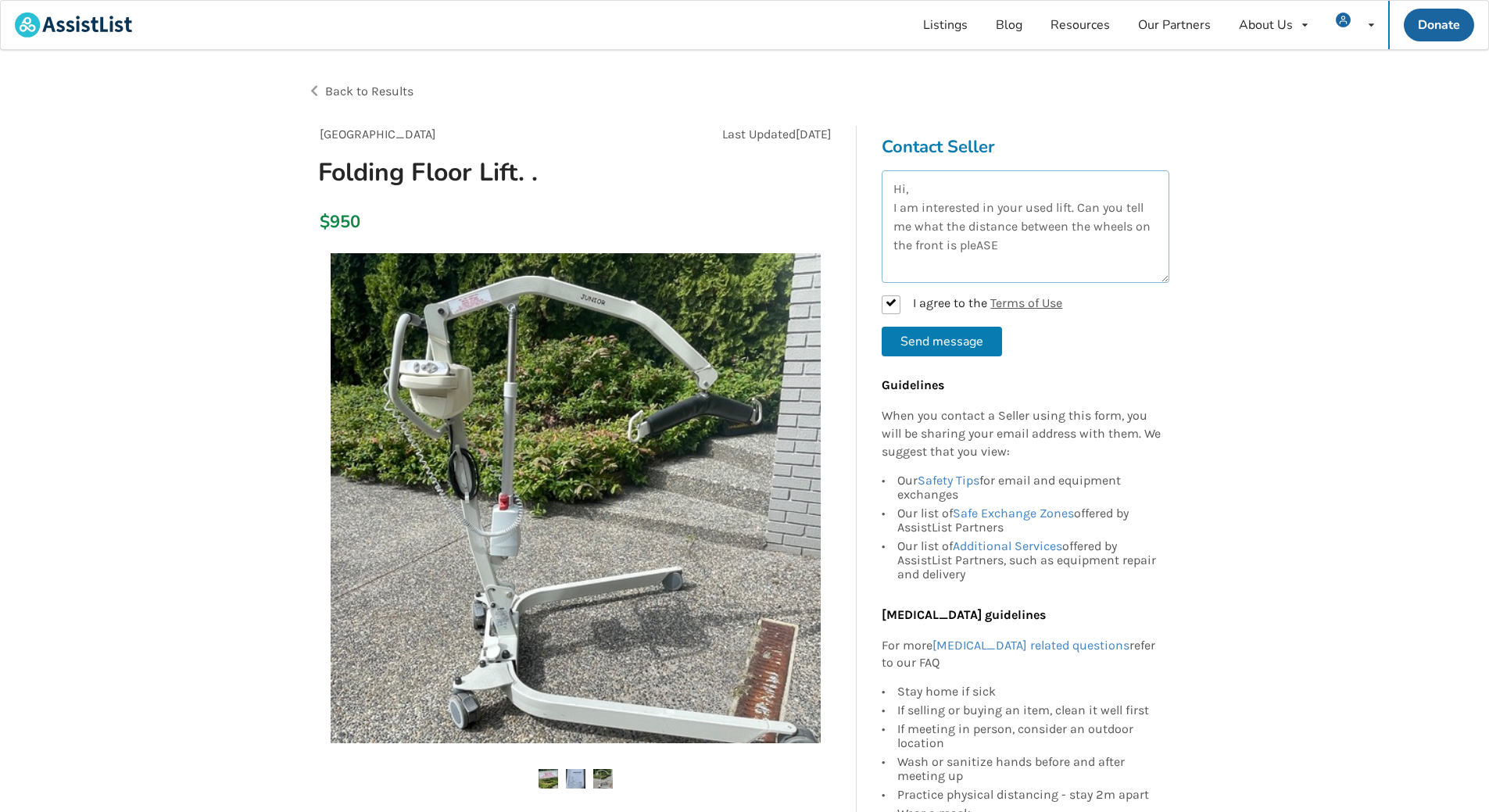
click at [984, 246] on textarea "Hi, I am interested in your used lift. Can you tell me what the distance betwee…" at bounding box center [1025, 226] width 287 height 112
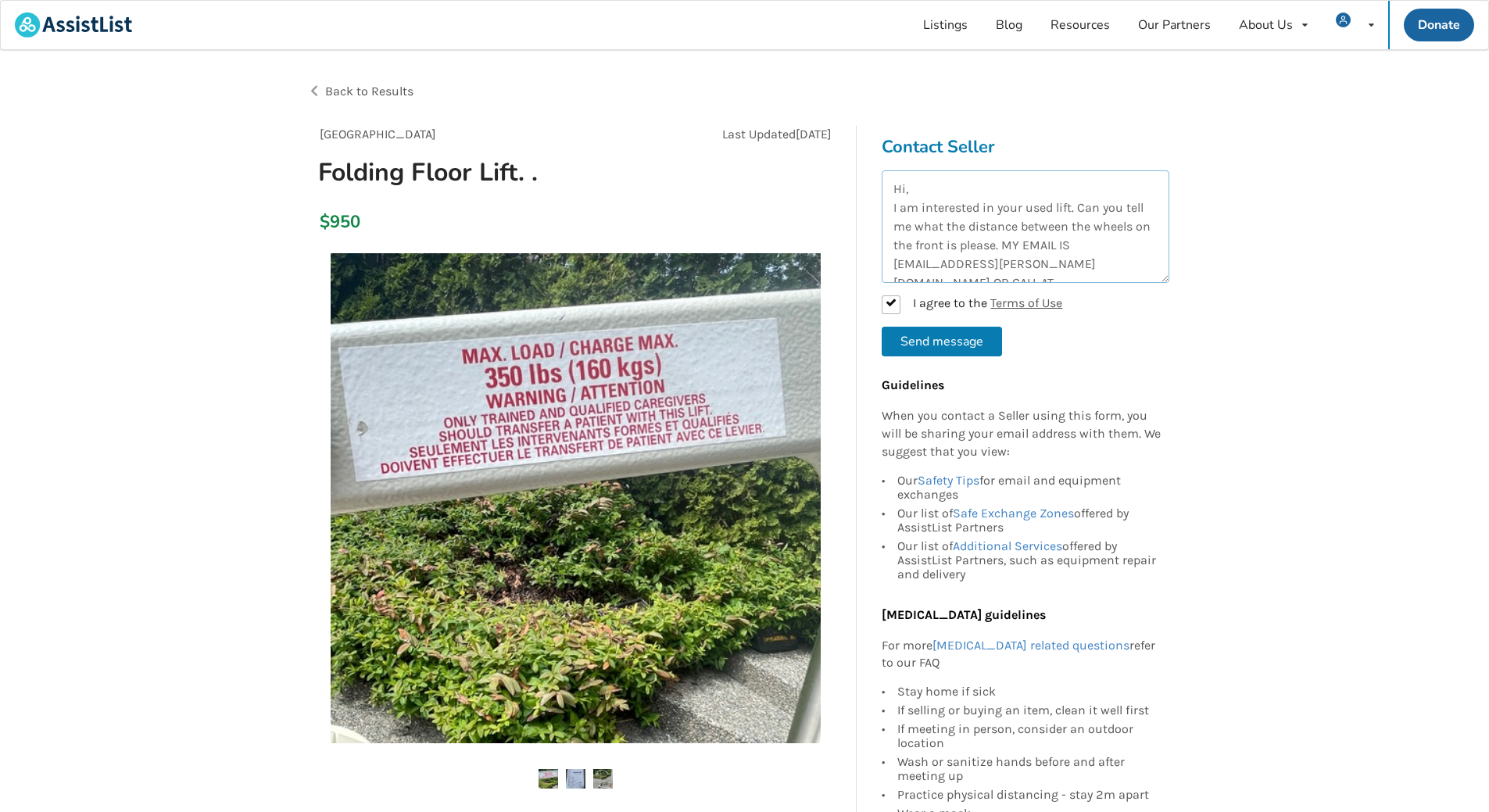
type textarea "Hi, I am interested in your used lift. Can you tell me what the distance betwee…"
click at [944, 347] on button "Send message" at bounding box center [942, 341] width 120 height 29
checkbox input "false"
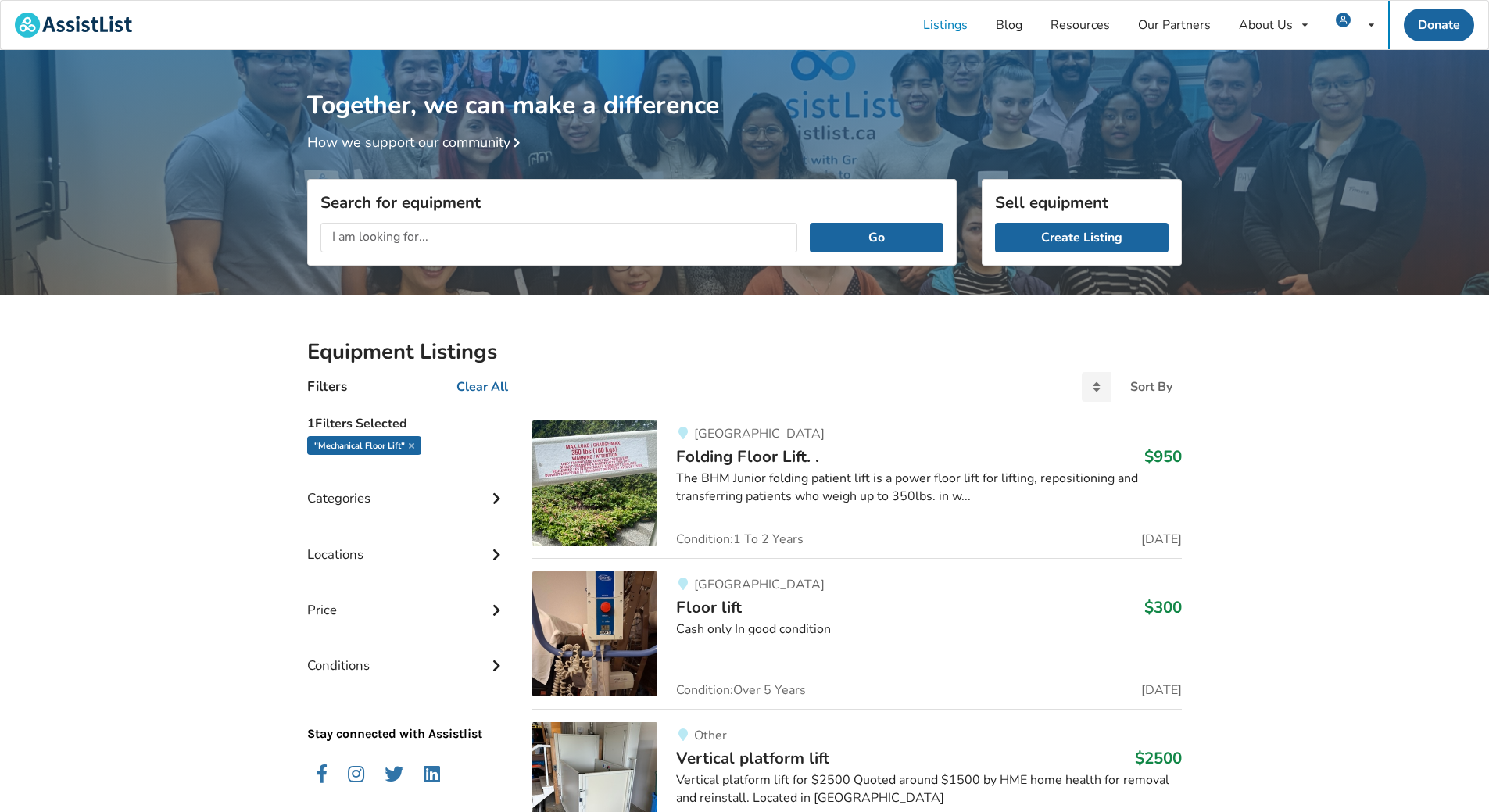
scroll to position [443, 0]
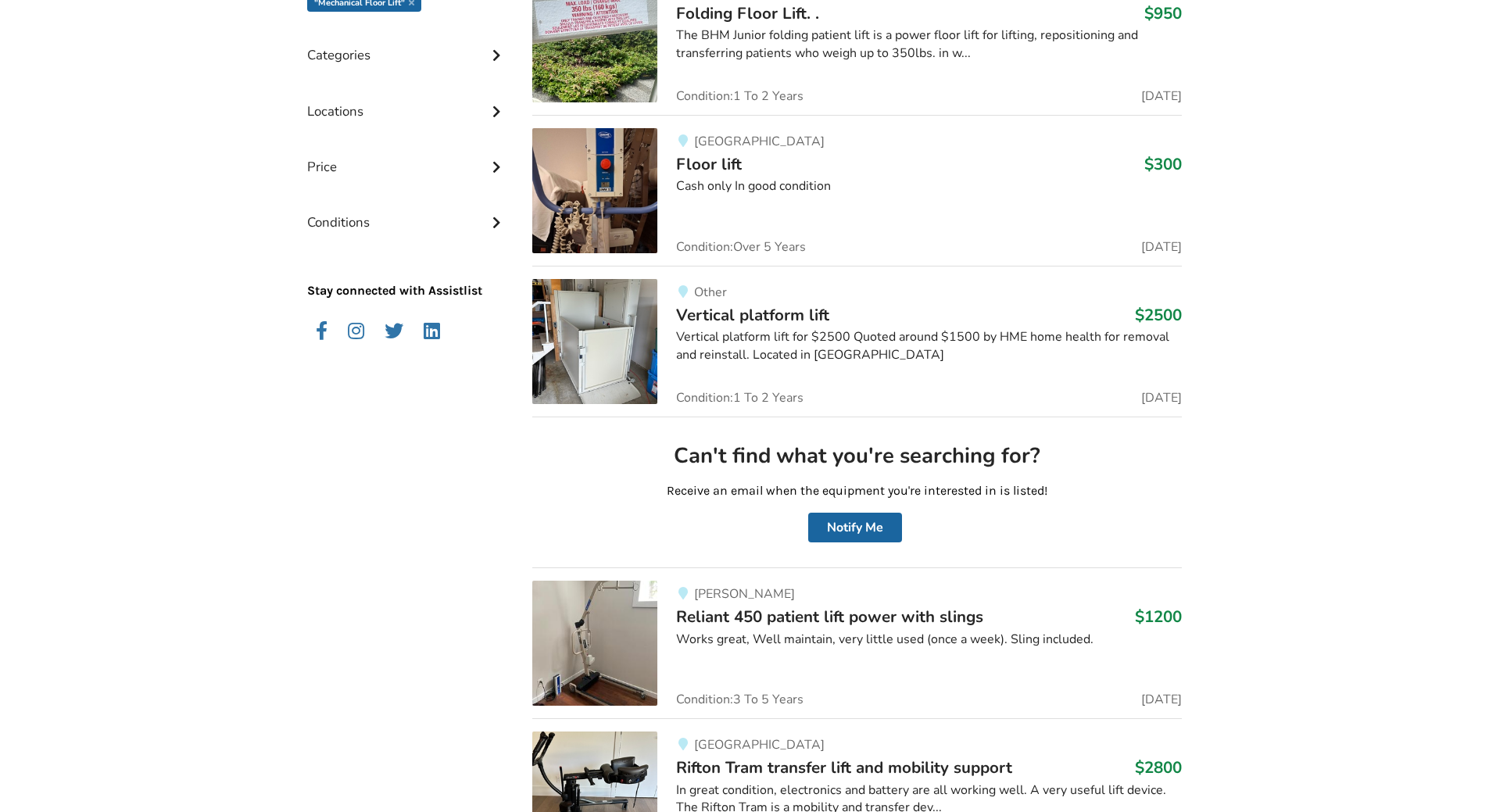
click at [730, 620] on span "Reliant 450 patient lift power with slings" at bounding box center [830, 616] width 307 height 22
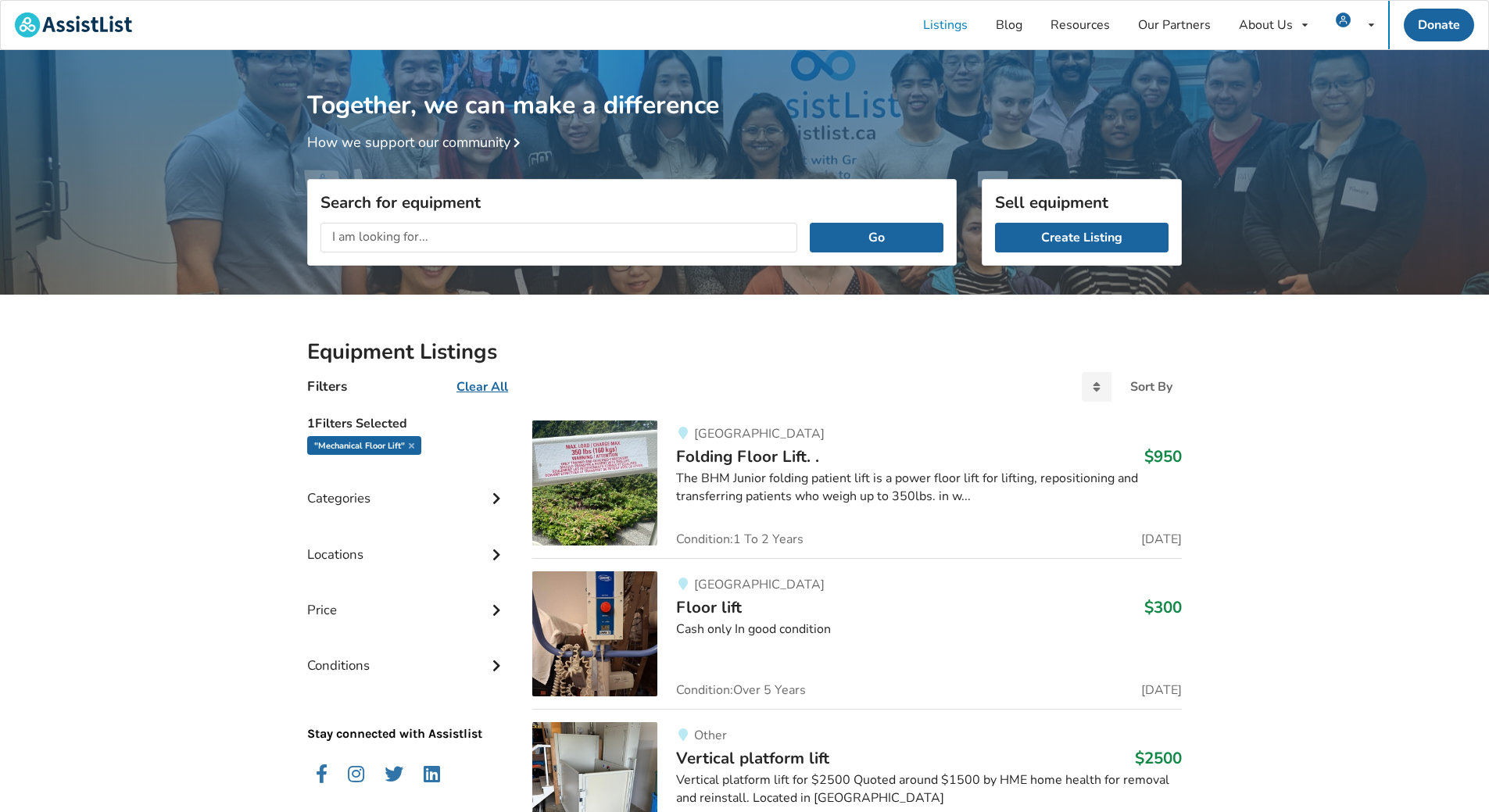
click at [598, 612] on img at bounding box center [595, 634] width 125 height 125
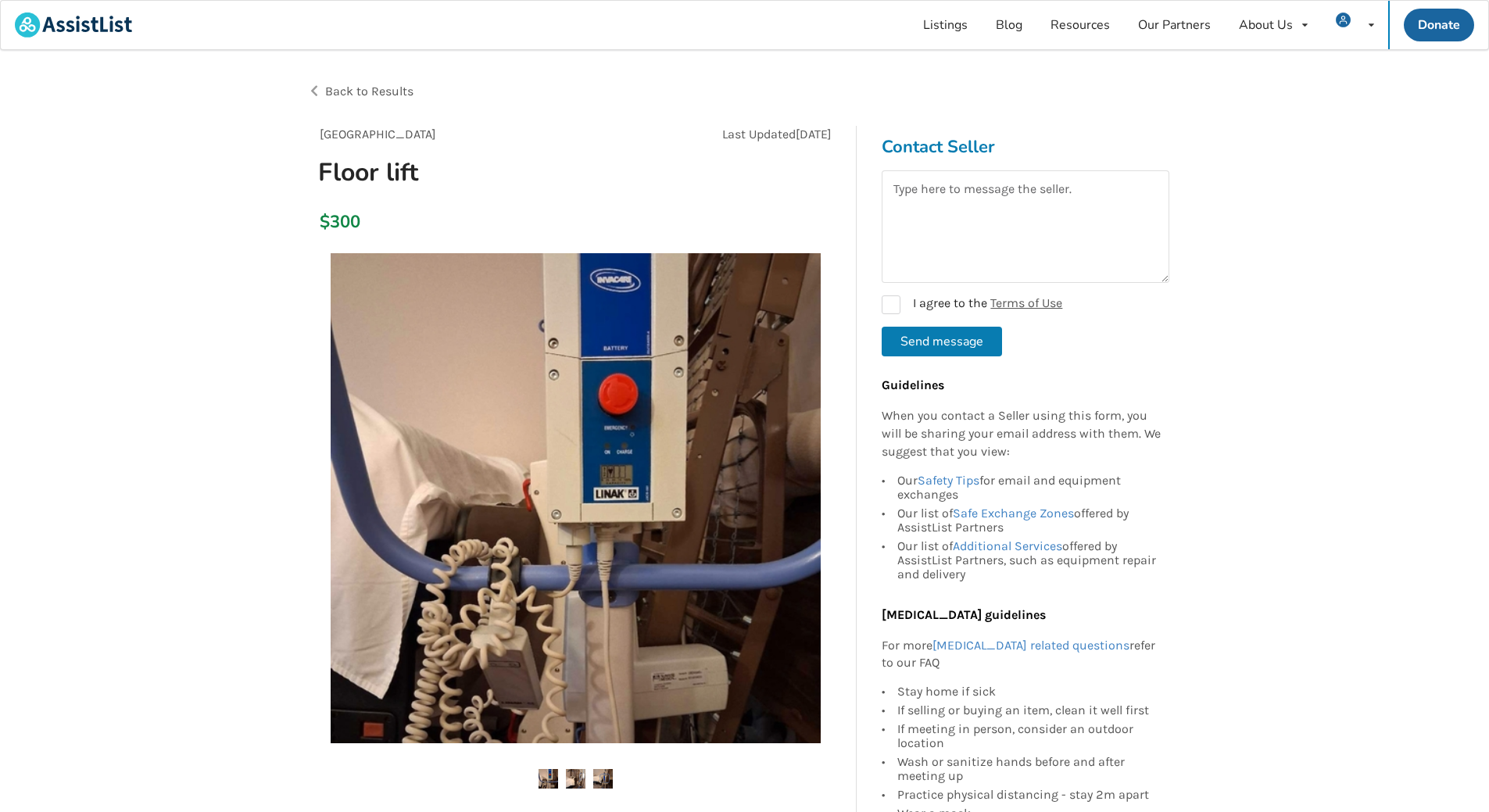
click at [579, 778] on img at bounding box center [576, 778] width 20 height 20
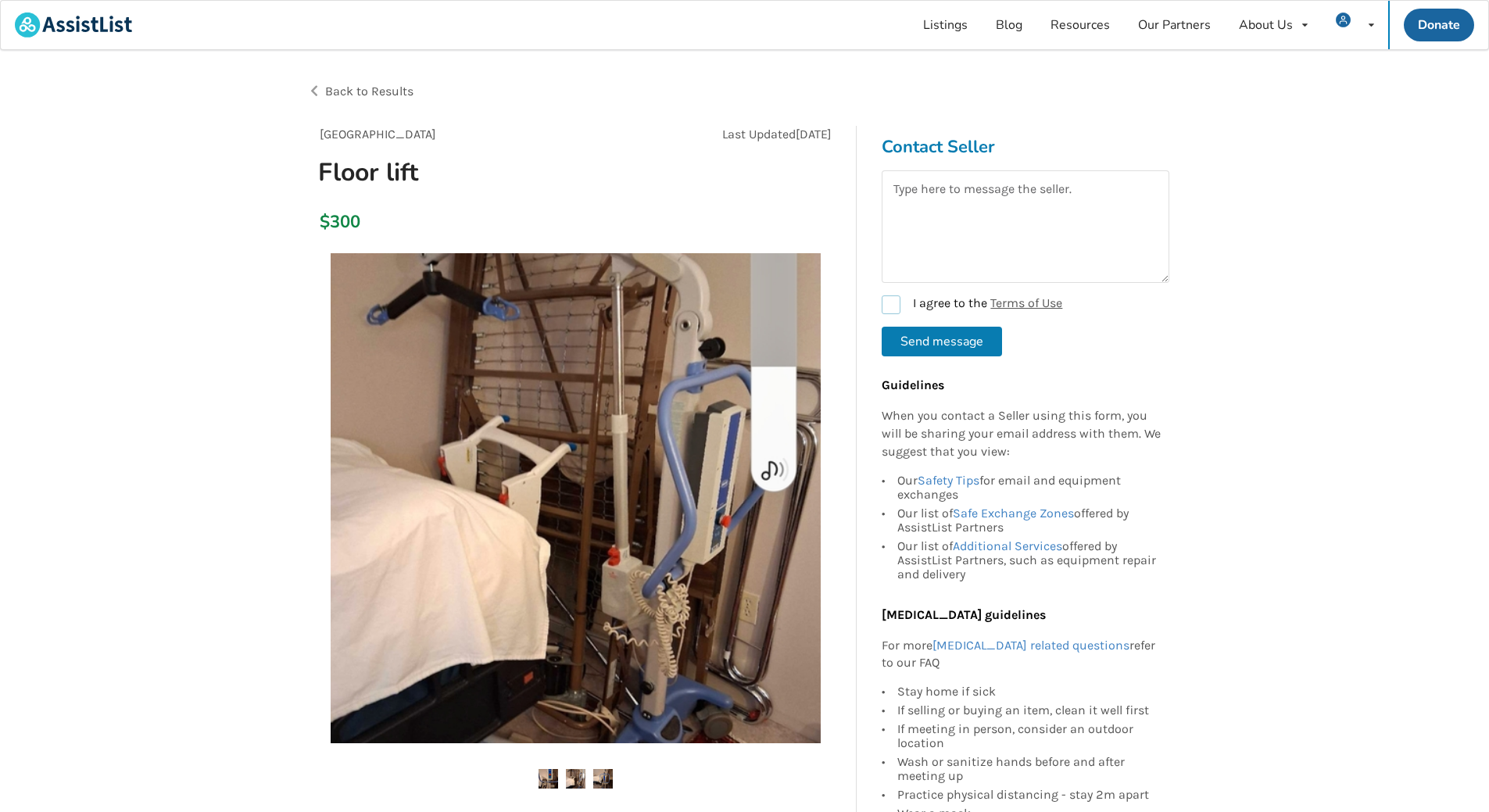
click at [888, 305] on label "I agree to the Terms of Use" at bounding box center [972, 304] width 180 height 19
checkbox input "true"
click at [913, 213] on textarea at bounding box center [1025, 226] width 287 height 112
type textarea "Is this still available?"
click at [577, 779] on img at bounding box center [576, 778] width 20 height 20
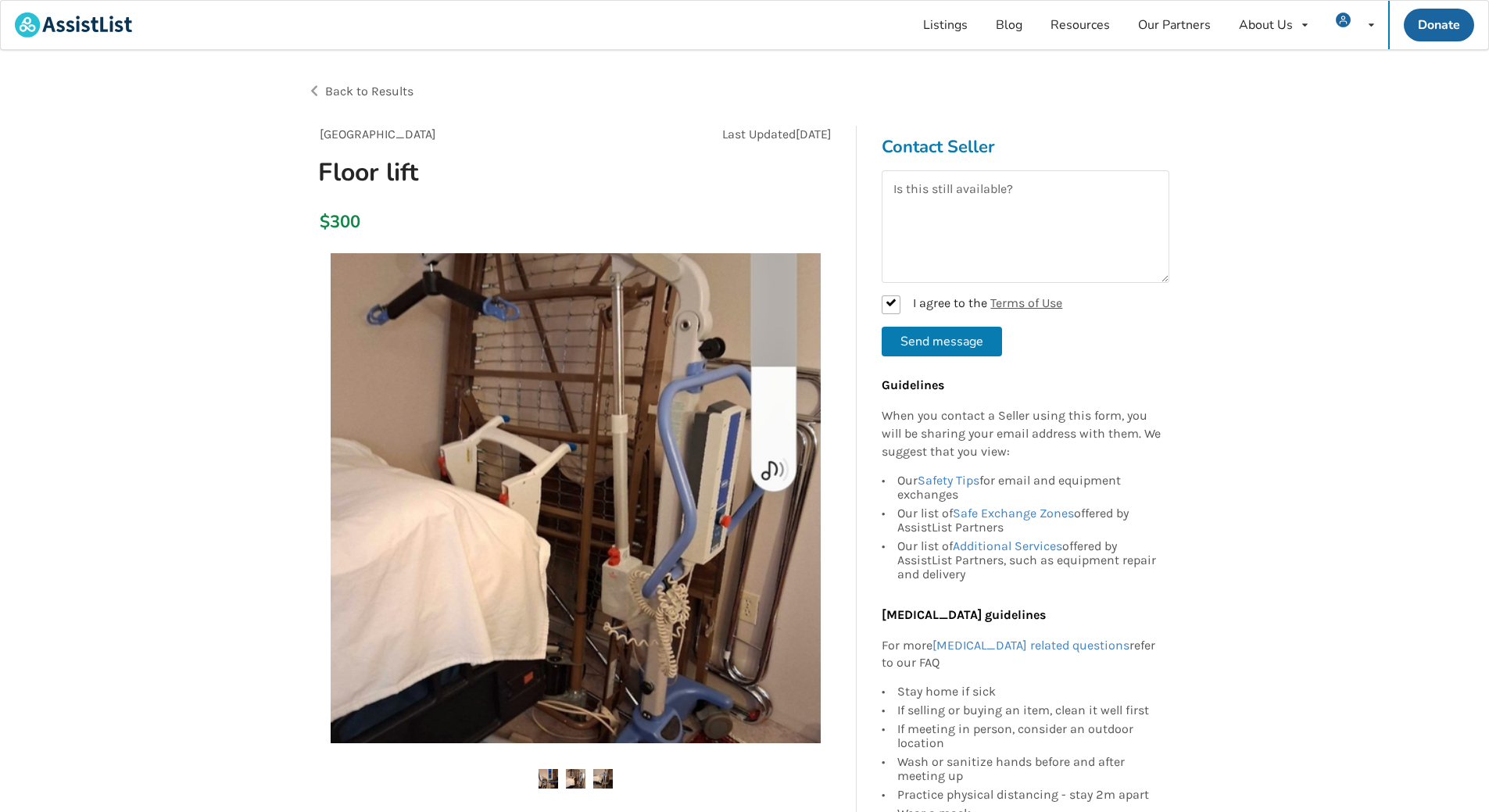
click at [602, 769] on img at bounding box center [603, 778] width 20 height 20
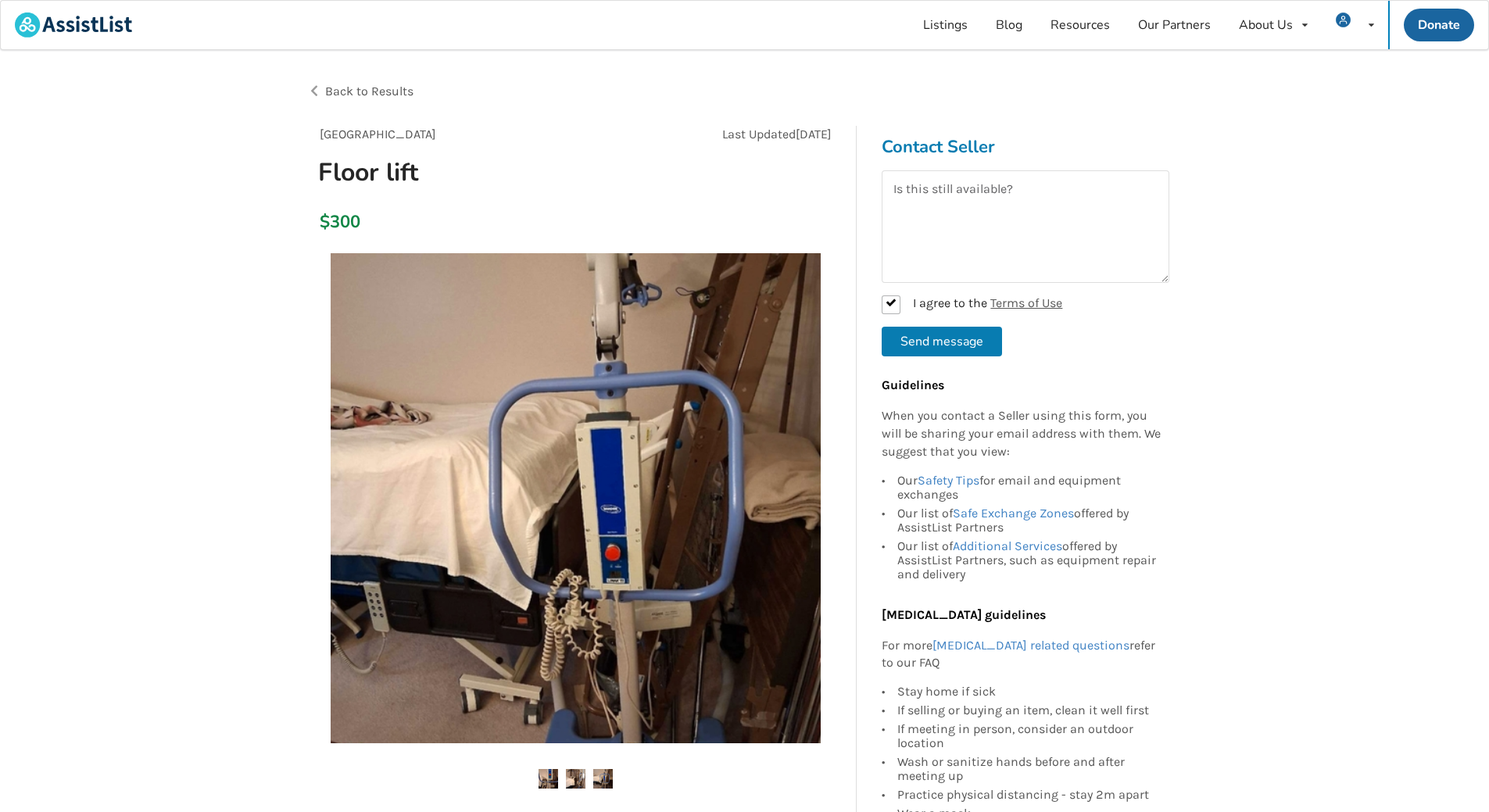
click at [545, 773] on img at bounding box center [549, 778] width 20 height 20
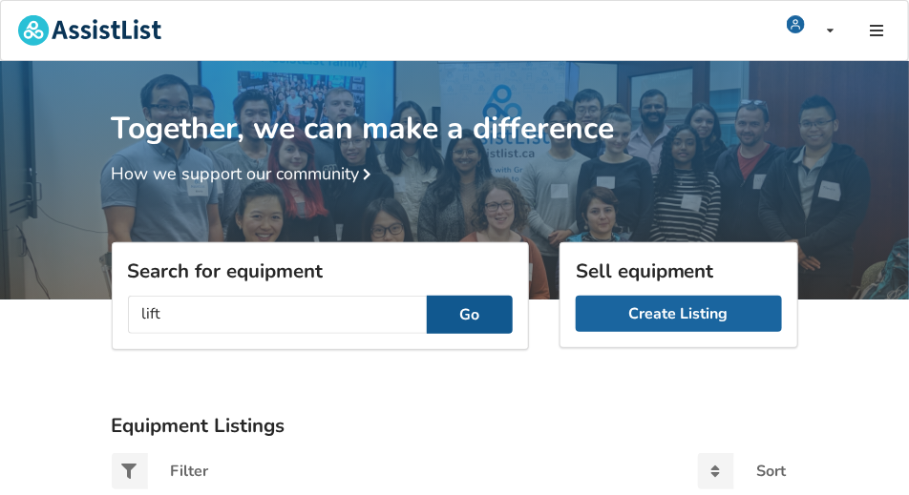
type input "lift"
click at [477, 315] on button "Go" at bounding box center [470, 315] width 86 height 38
click at [464, 315] on button "Go" at bounding box center [470, 315] width 86 height 38
click at [178, 319] on input "lift" at bounding box center [277, 315] width 299 height 38
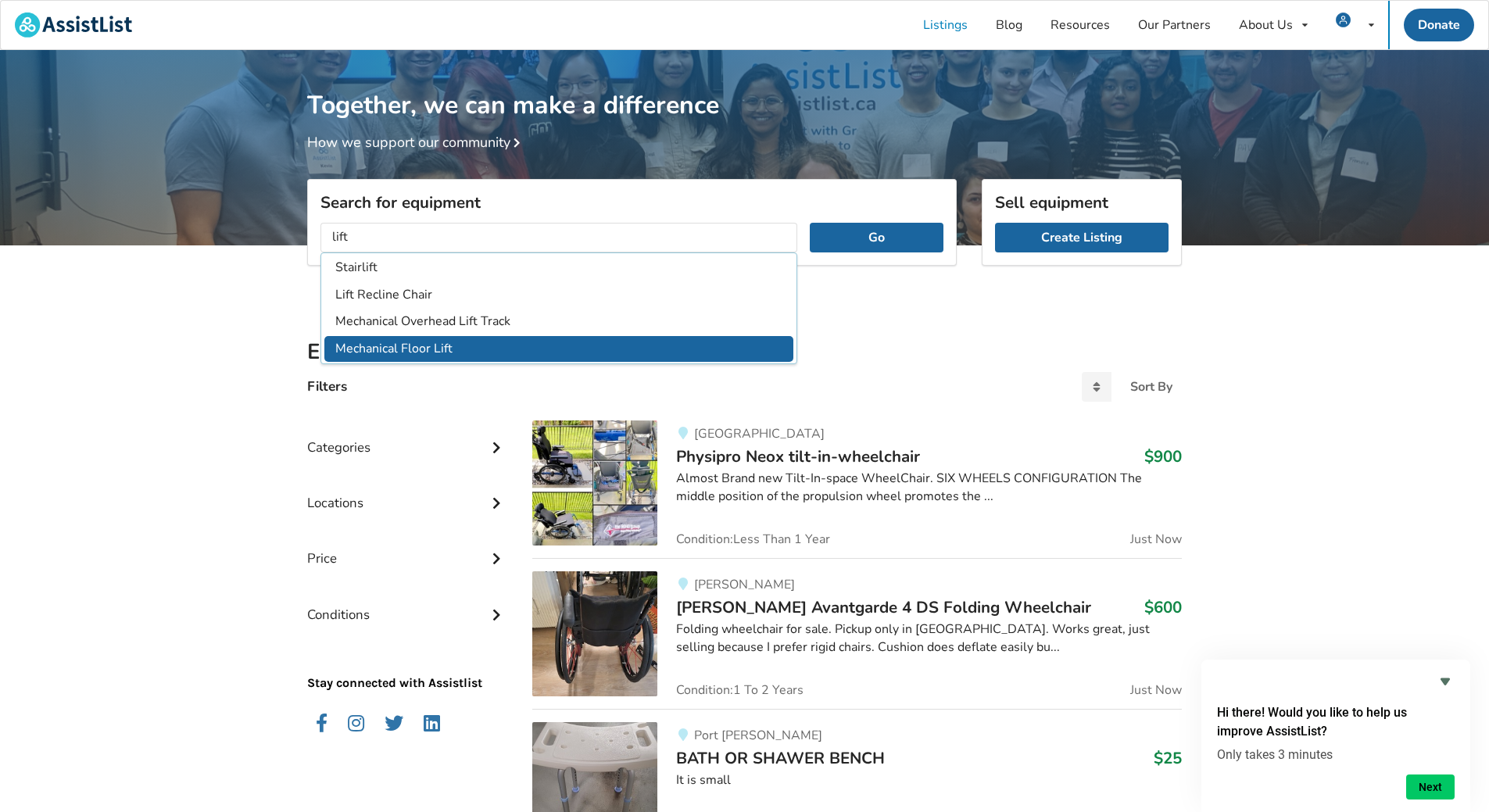
click at [439, 350] on li "Mechanical Floor Lift" at bounding box center [559, 348] width 469 height 25
type input "Mechanical Floor Lift"
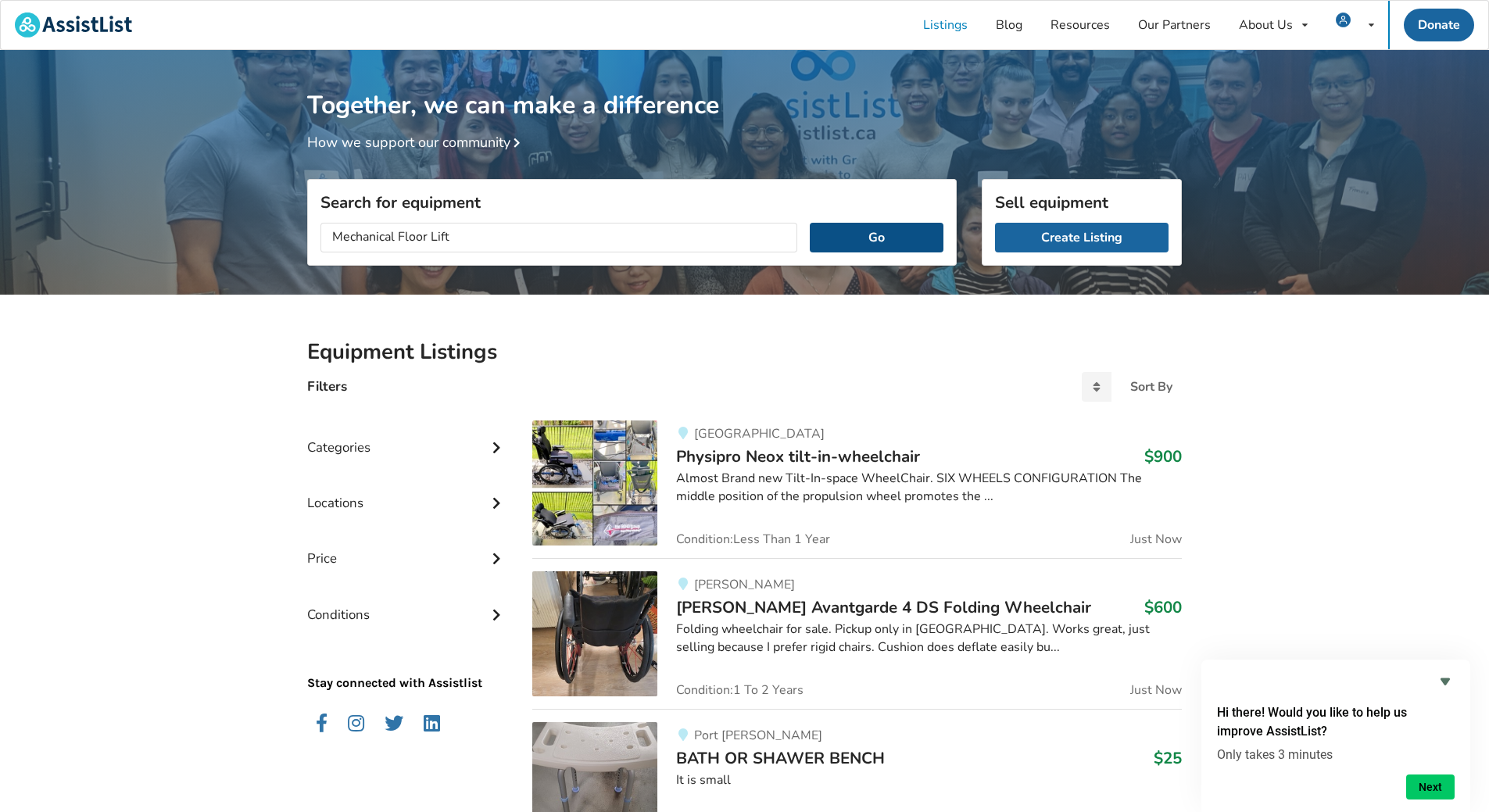
click at [744, 237] on button "Go" at bounding box center [876, 237] width 134 height 29
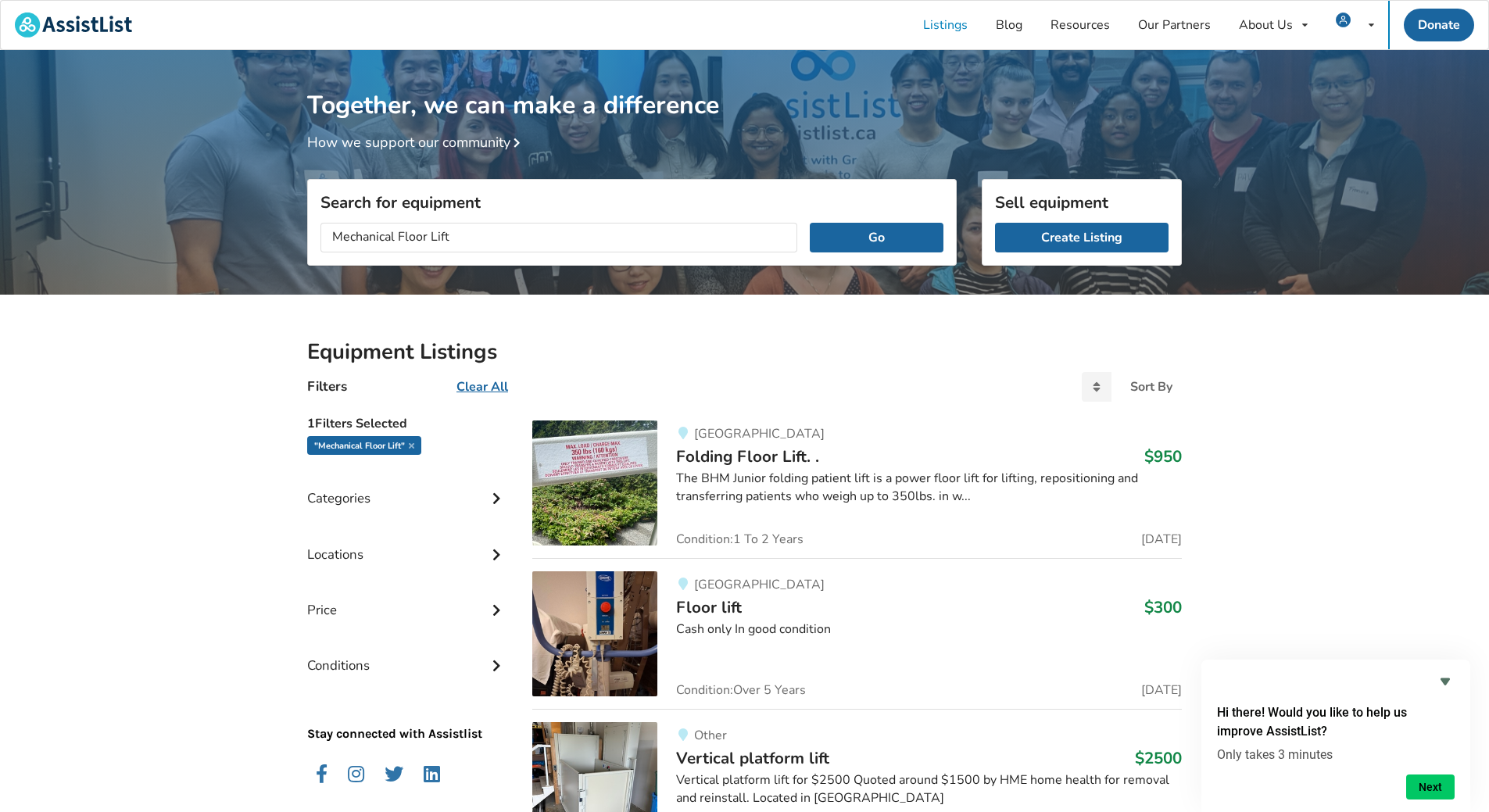
click at [593, 404] on img at bounding box center [595, 634] width 125 height 125
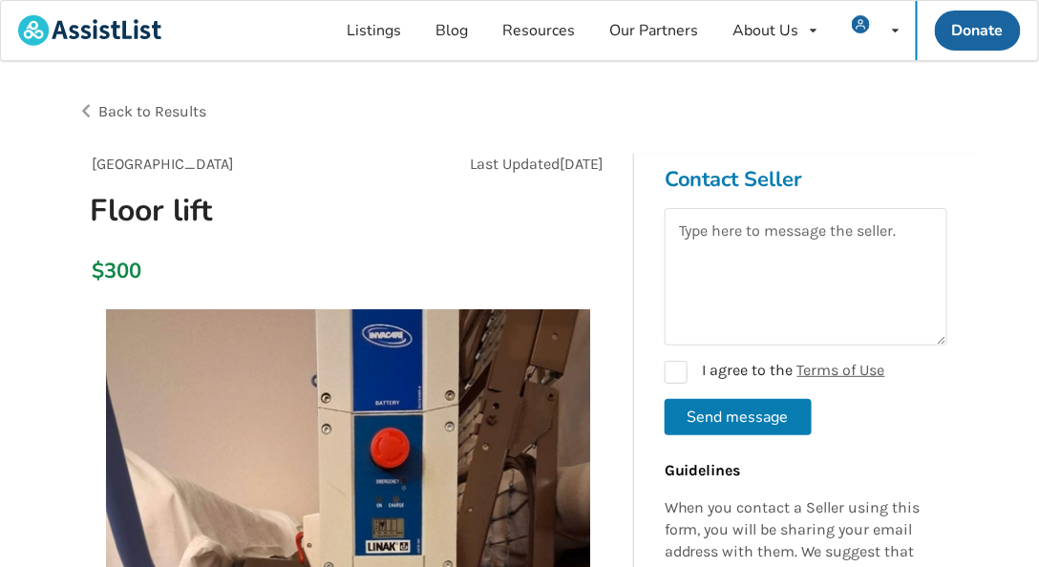
drag, startPoint x: 451, startPoint y: 468, endPoint x: 449, endPoint y: 423, distance: 45.0
click at [449, 423] on img at bounding box center [348, 551] width 484 height 484
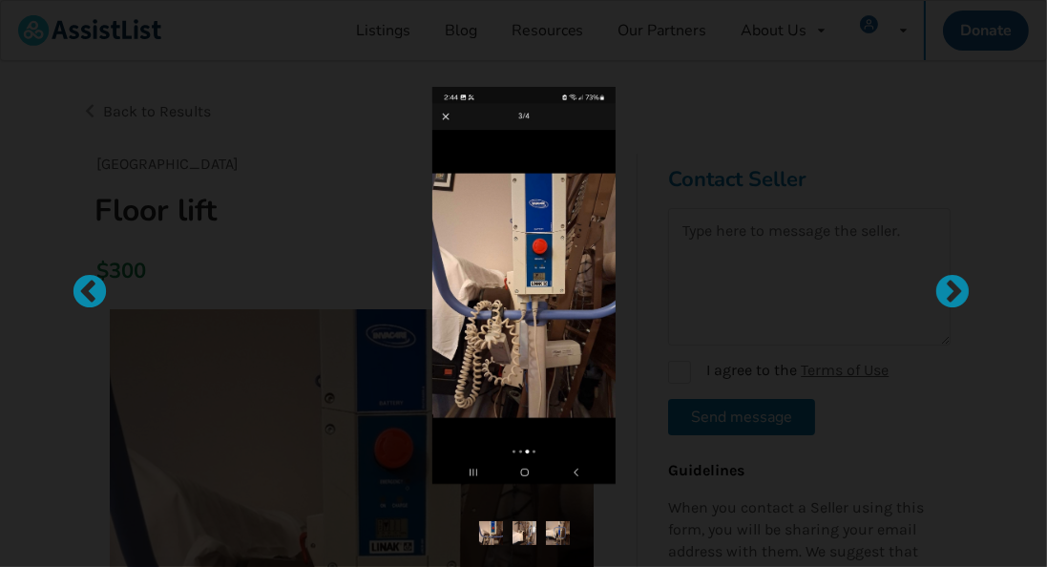
click at [865, 296] on div at bounding box center [524, 285] width 708 height 397
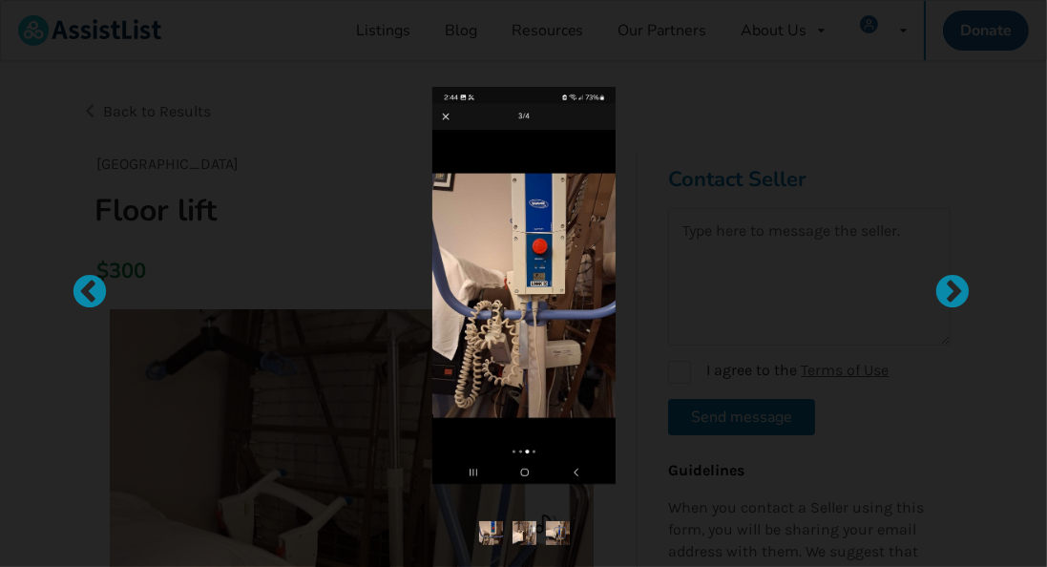
click at [441, 115] on img at bounding box center [522, 285] width 183 height 397
click at [443, 116] on img at bounding box center [522, 285] width 183 height 397
click at [444, 116] on img at bounding box center [522, 285] width 183 height 397
click at [445, 115] on img at bounding box center [522, 285] width 183 height 397
click at [443, 117] on img at bounding box center [522, 285] width 183 height 397
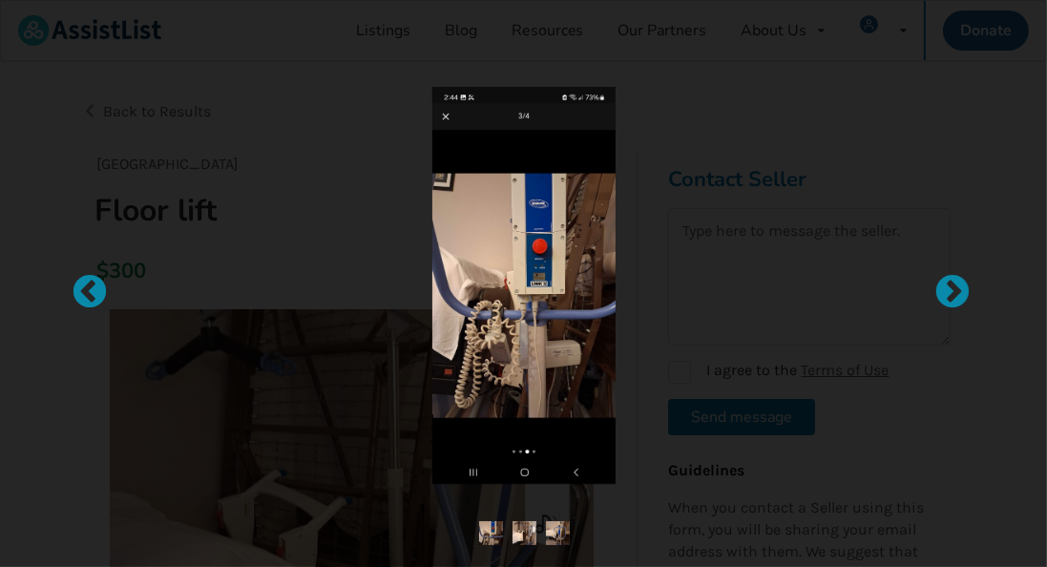
click at [441, 119] on img at bounding box center [522, 285] width 183 height 397
click at [444, 120] on img at bounding box center [522, 285] width 183 height 397
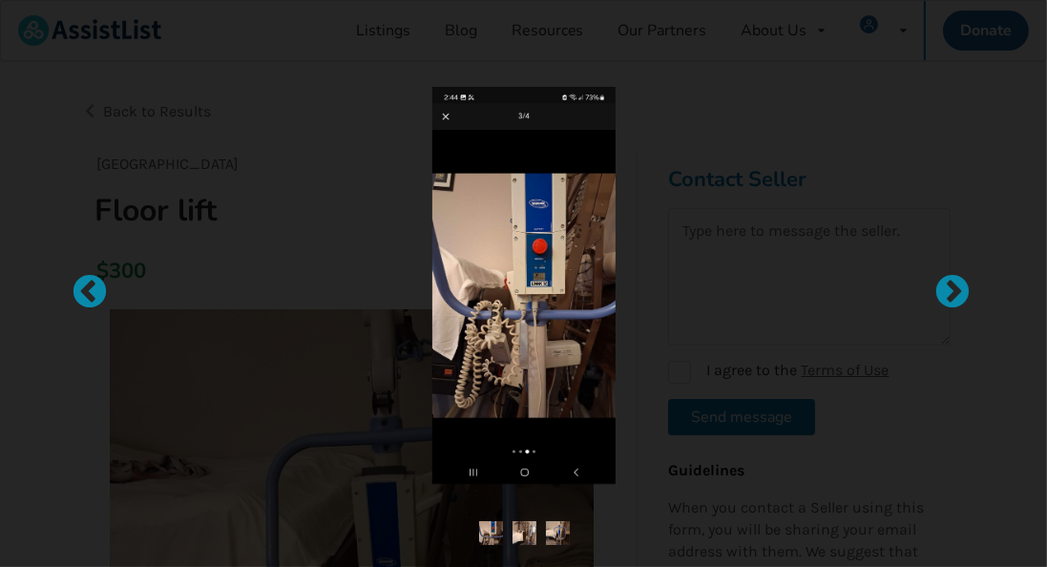
click at [445, 120] on img at bounding box center [522, 285] width 183 height 397
click at [445, 116] on img at bounding box center [522, 285] width 183 height 397
click at [446, 115] on img at bounding box center [522, 285] width 183 height 397
click at [450, 118] on img at bounding box center [522, 285] width 183 height 397
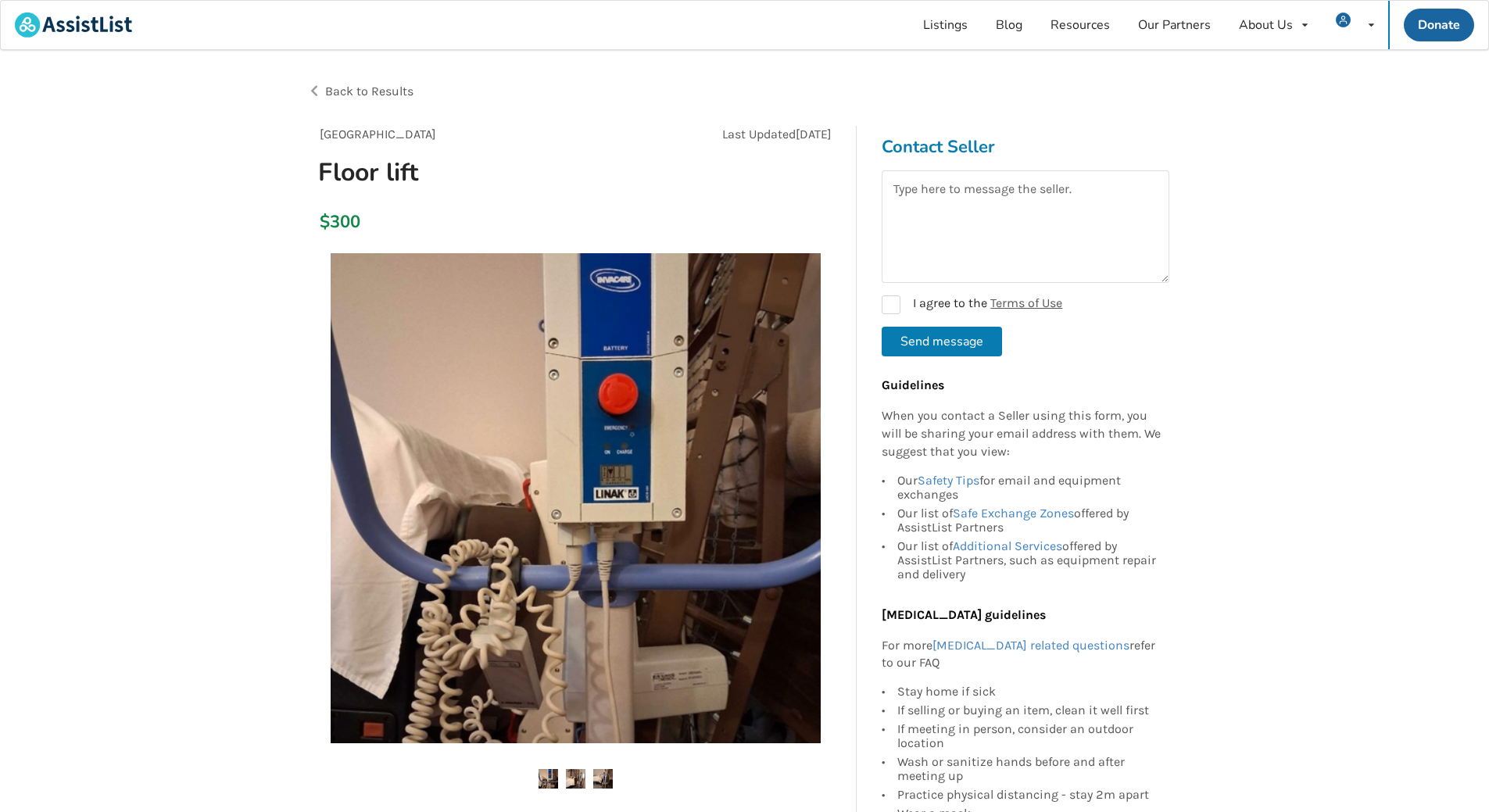
click at [610, 404] on img at bounding box center [603, 778] width 20 height 20
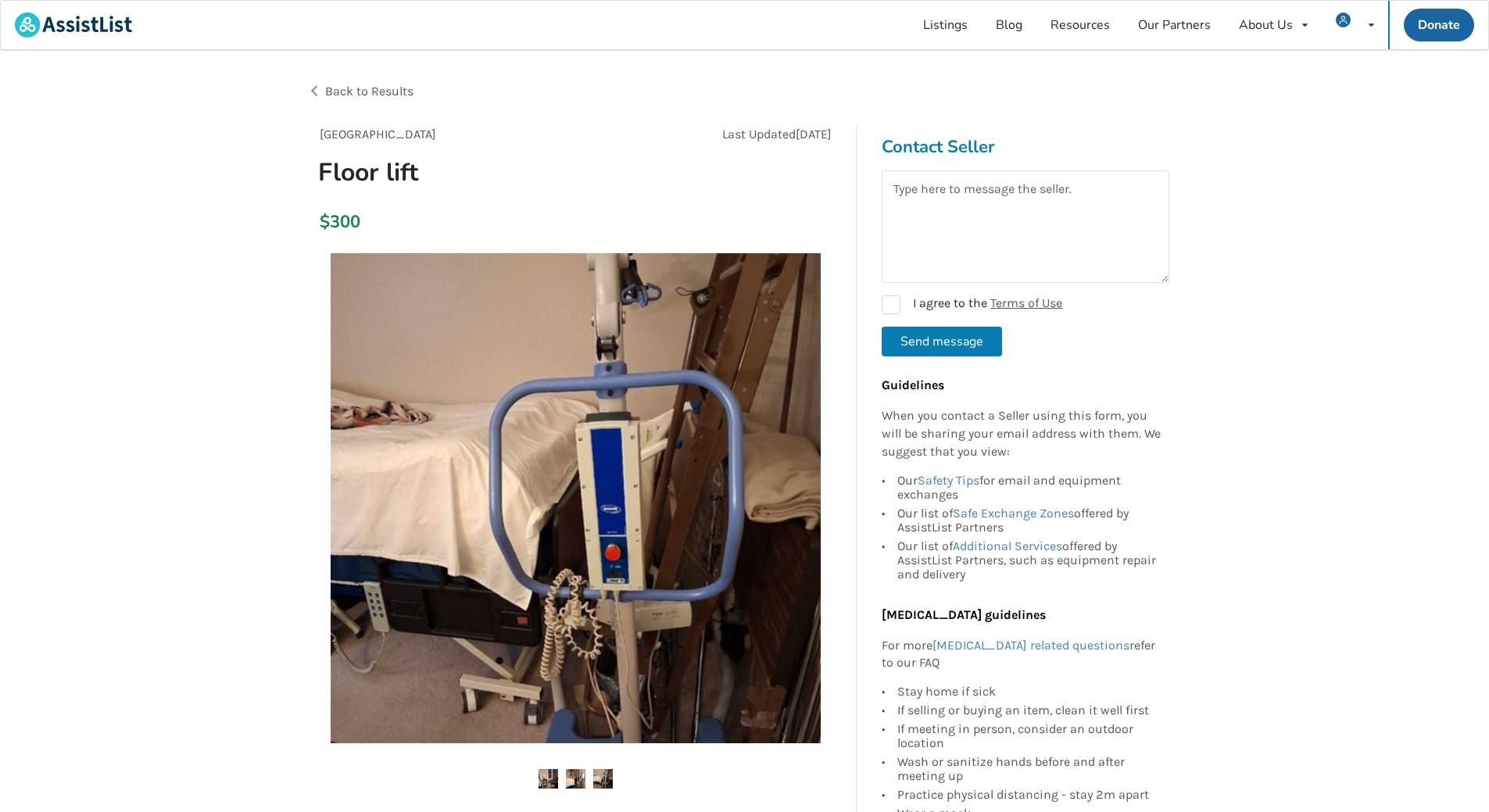
click at [582, 404] on img at bounding box center [576, 778] width 20 height 20
click at [744, 308] on label "I agree to the Terms of Use" at bounding box center [972, 304] width 180 height 19
checkbox input "true"
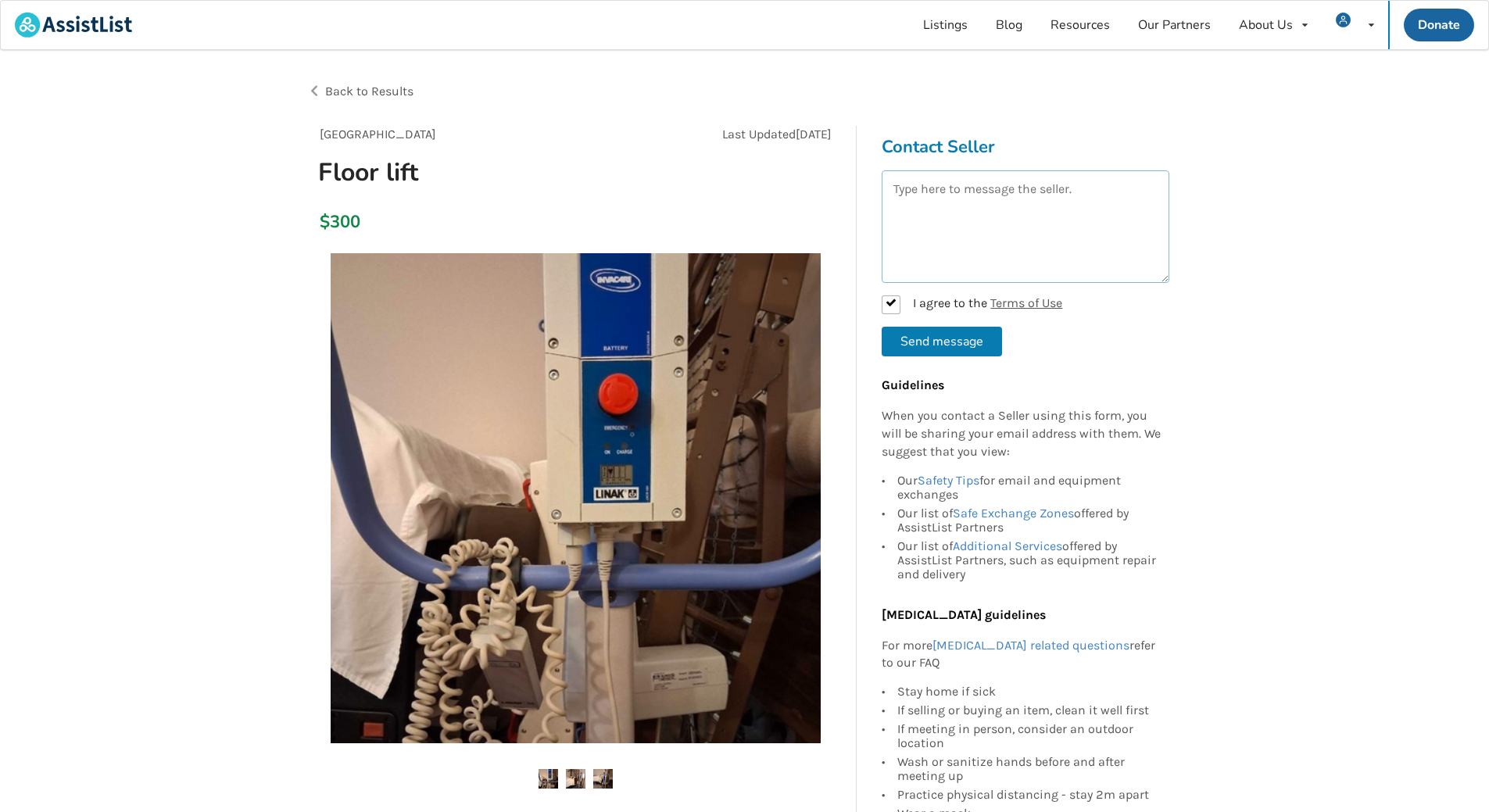
click at [744, 197] on textarea at bounding box center [1025, 226] width 287 height 112
click at [744, 186] on textarea "Hi is your lift still avalable" at bounding box center [1025, 226] width 287 height 112
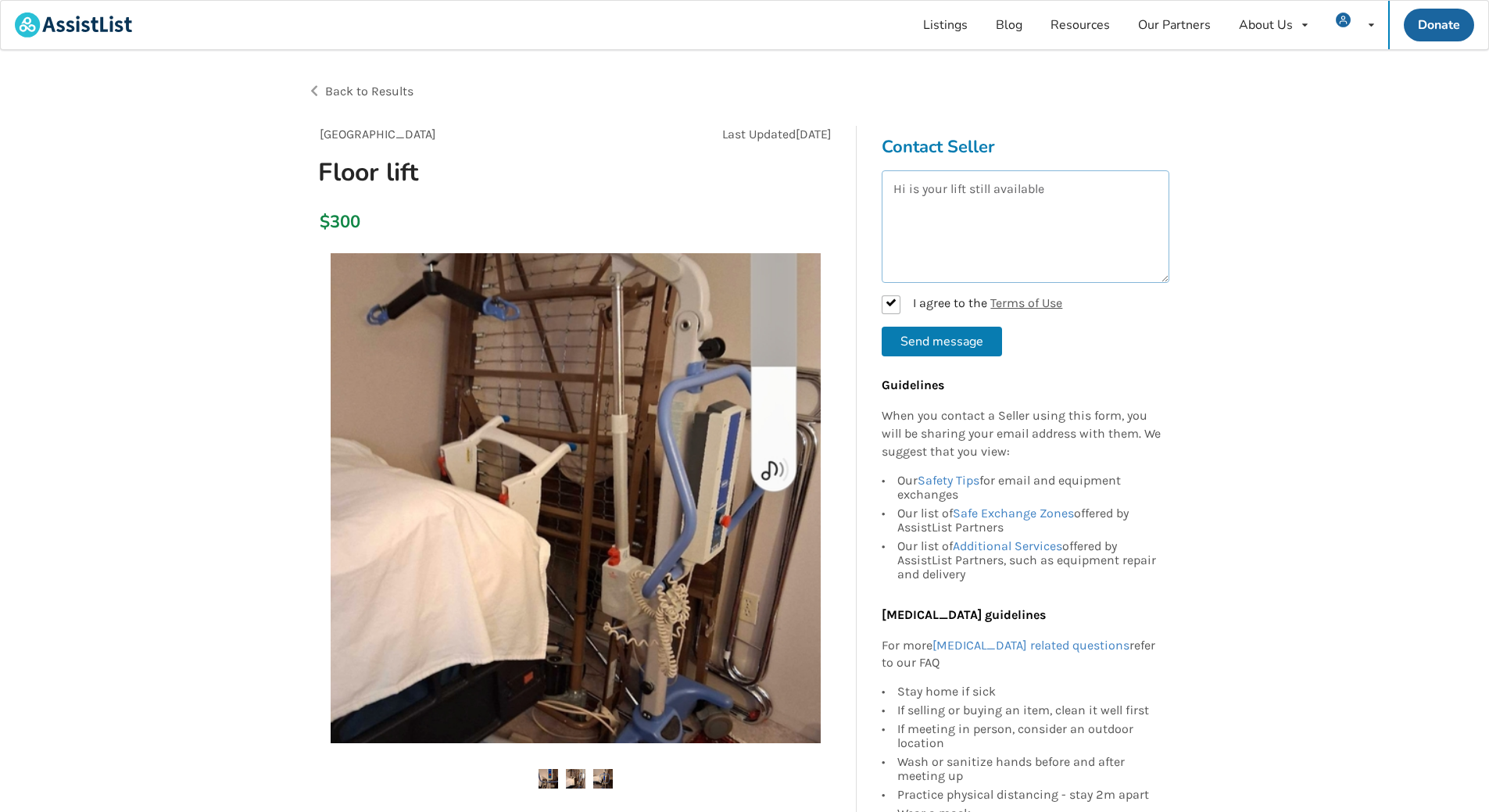
click at [744, 187] on textarea "Hi is your lift still available" at bounding box center [1025, 226] width 287 height 112
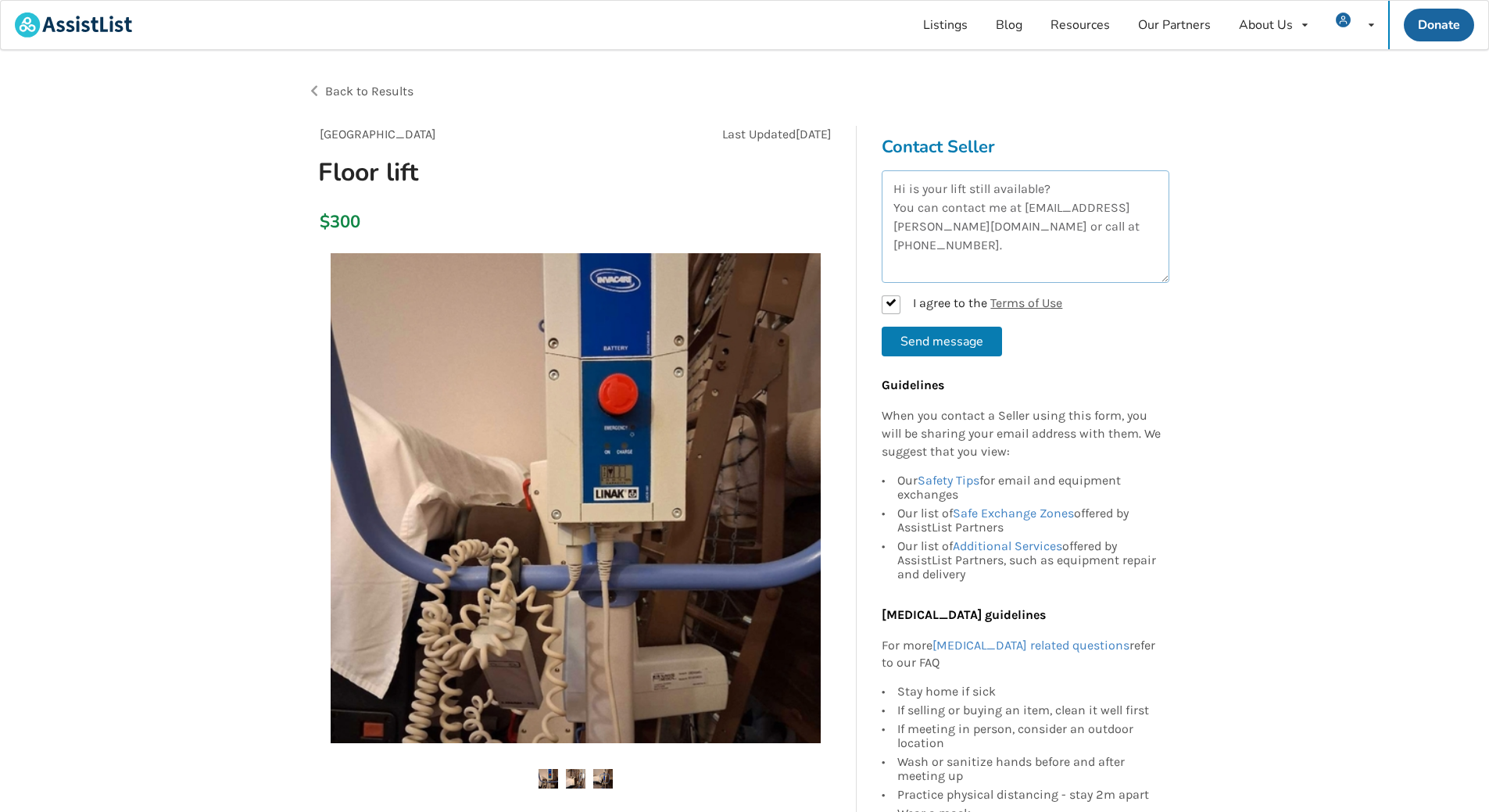
type textarea "Hi is your lift still available? You can contact me at betr@shaw.ca or call at …"
click at [744, 340] on button "Send message" at bounding box center [942, 341] width 120 height 29
checkbox input "false"
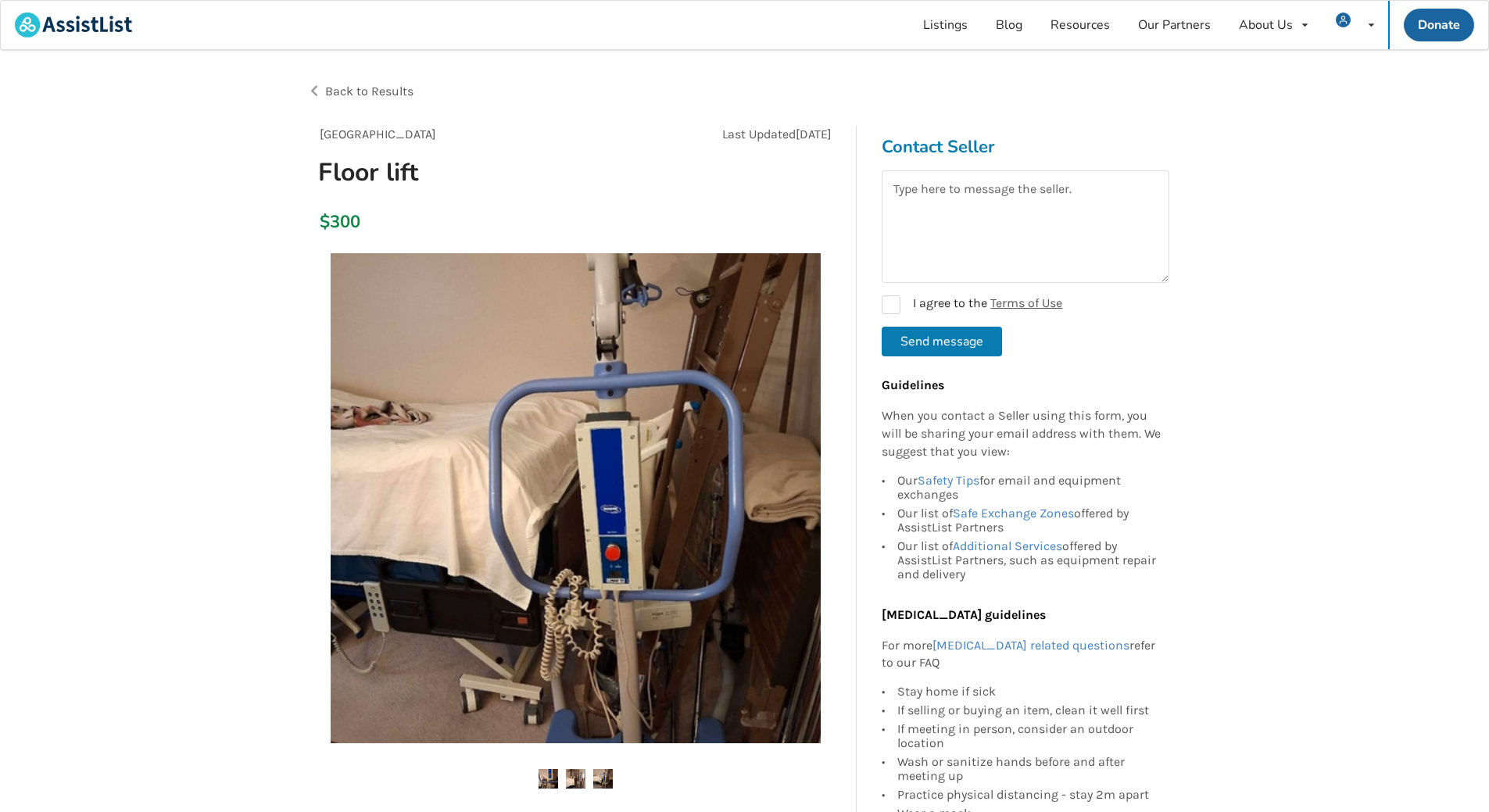
click at [609, 404] on img at bounding box center [603, 778] width 20 height 20
click at [579, 404] on img at bounding box center [576, 778] width 20 height 20
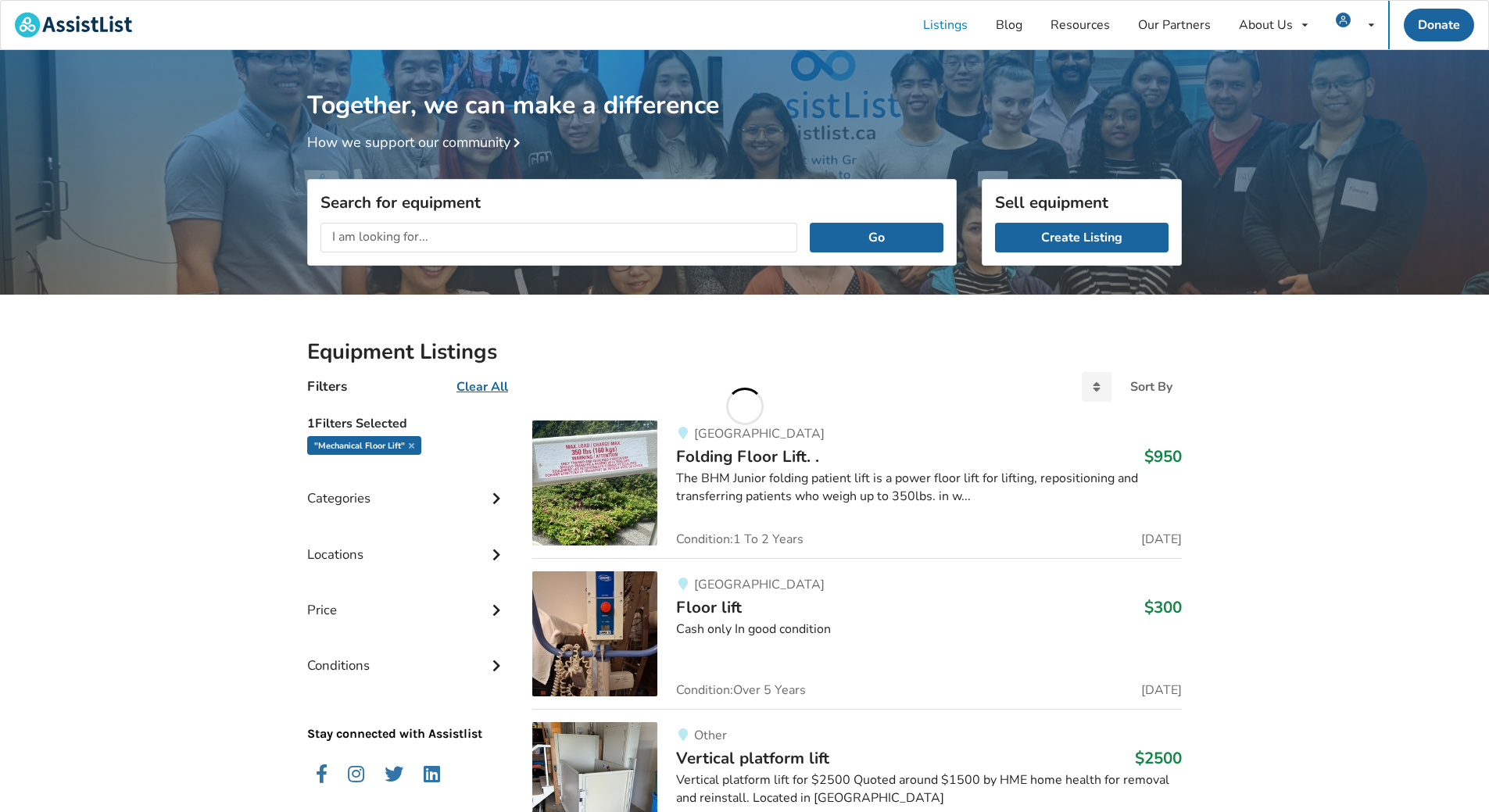
scroll to position [443, 0]
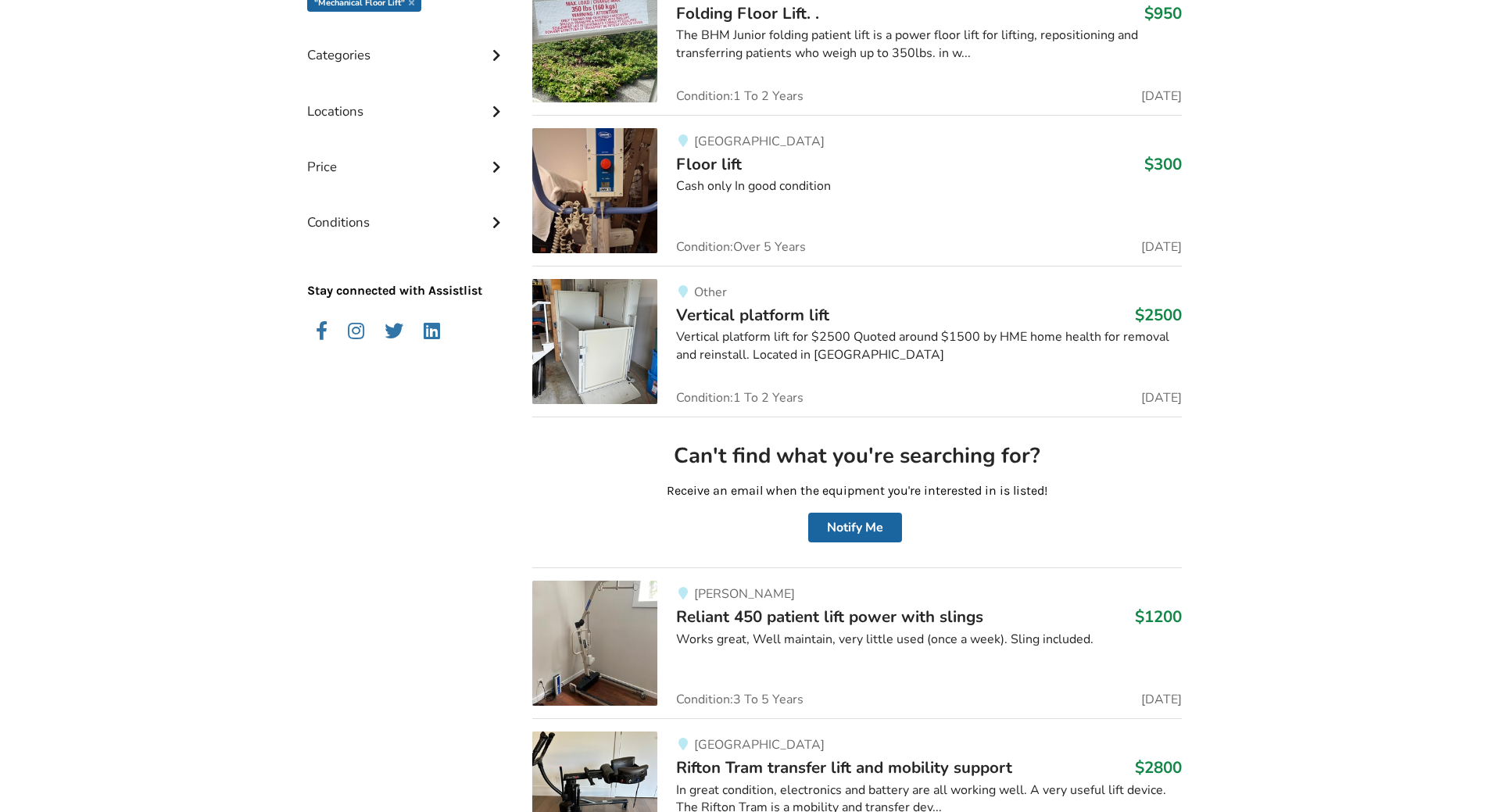
click at [601, 404] on img at bounding box center [595, 643] width 125 height 125
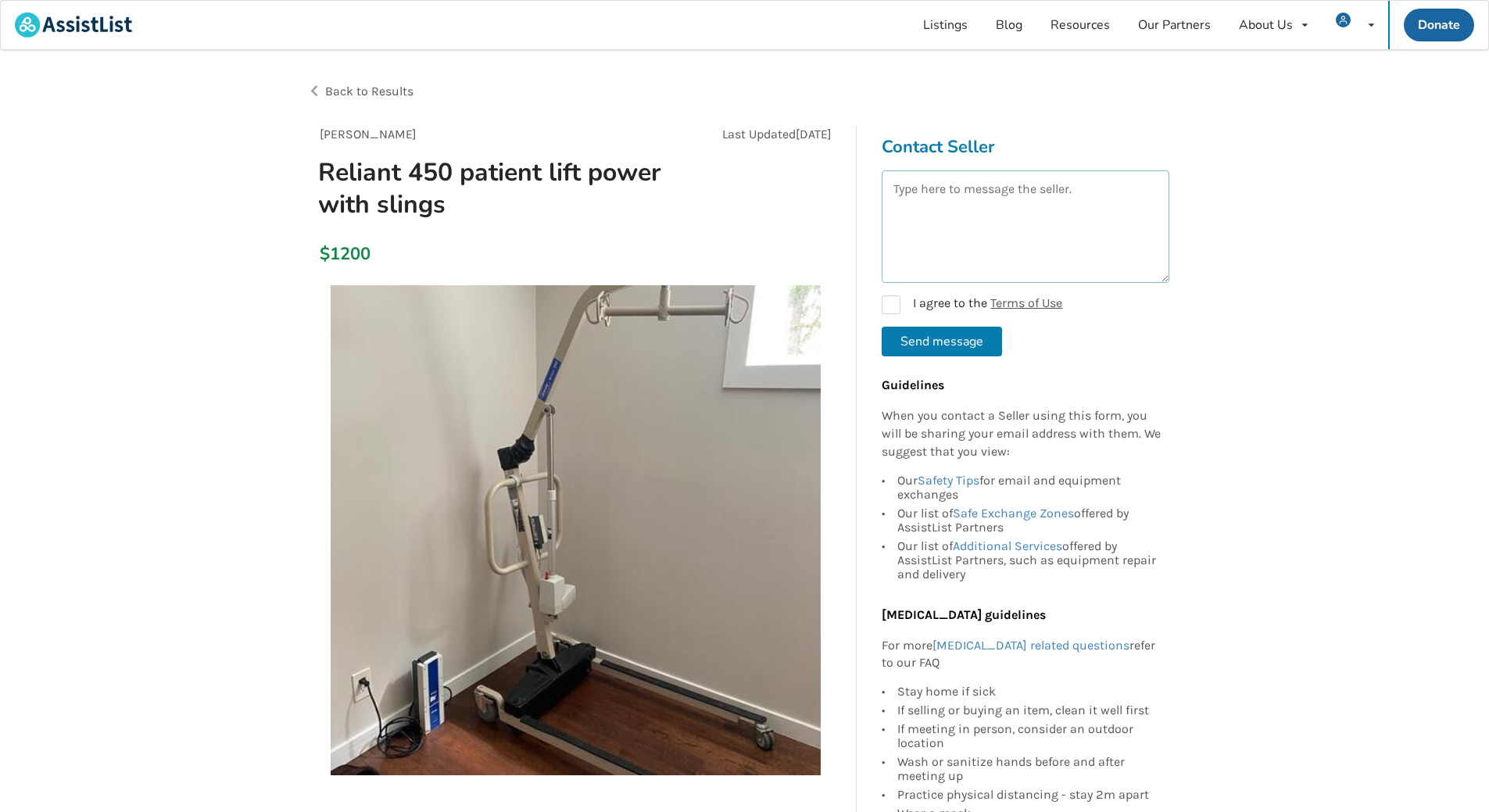
click at [744, 192] on textarea at bounding box center [1025, 226] width 287 height 112
click at [744, 208] on textarea "Hi, hi is this still available? You can contact mr at betr" at bounding box center [1025, 226] width 287 height 112
click at [744, 208] on textarea "Hi, hi is this still available? You can contact me at betr" at bounding box center [1025, 226] width 287 height 112
type textarea "Hi, hi is this still available? You can contact me at betr@shaw.ca or 250-616=9…"
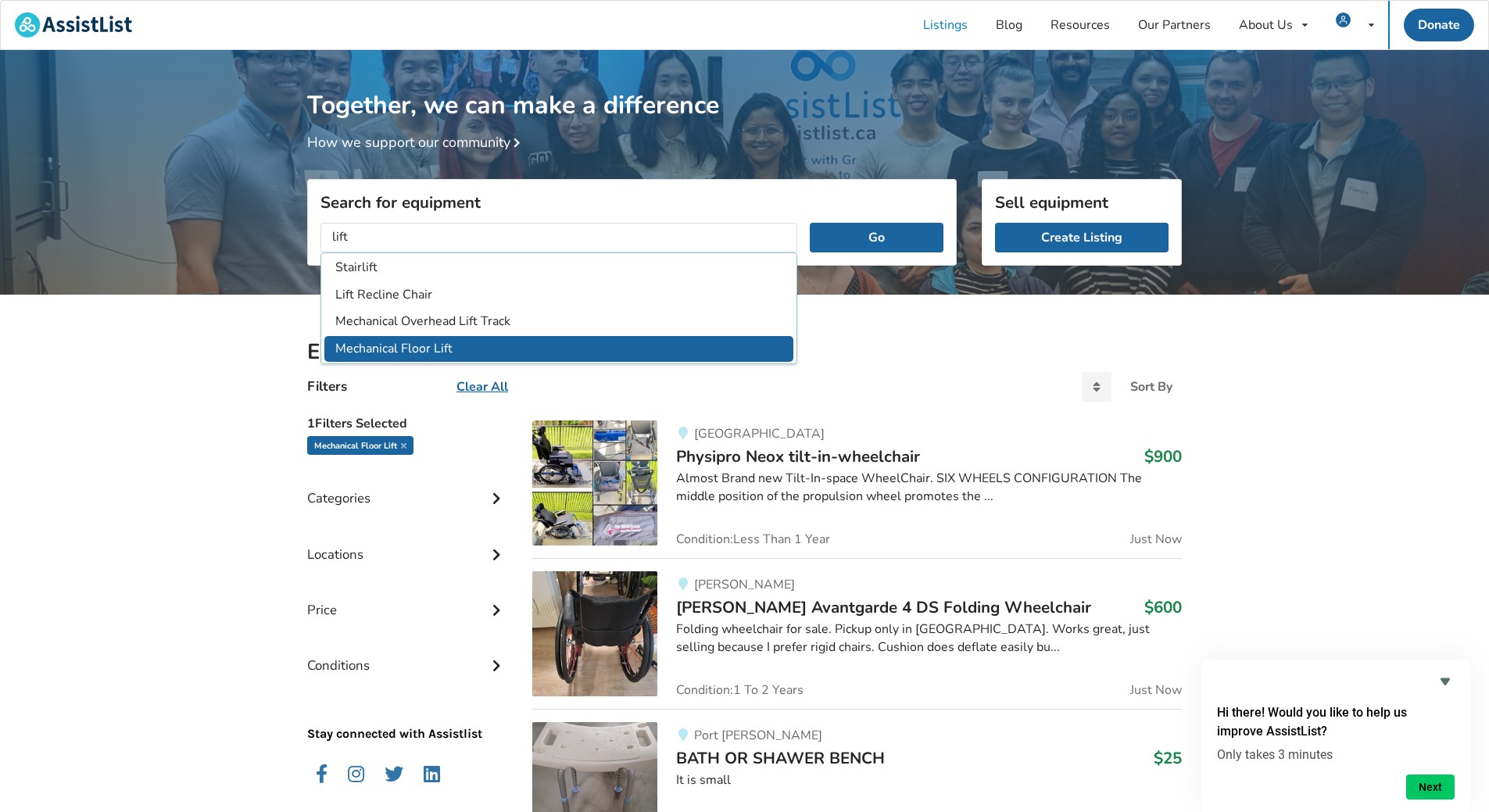
click at [441, 352] on li "Mechanical Floor Lift" at bounding box center [559, 348] width 469 height 25
type input "Mechanical Floor Lift"
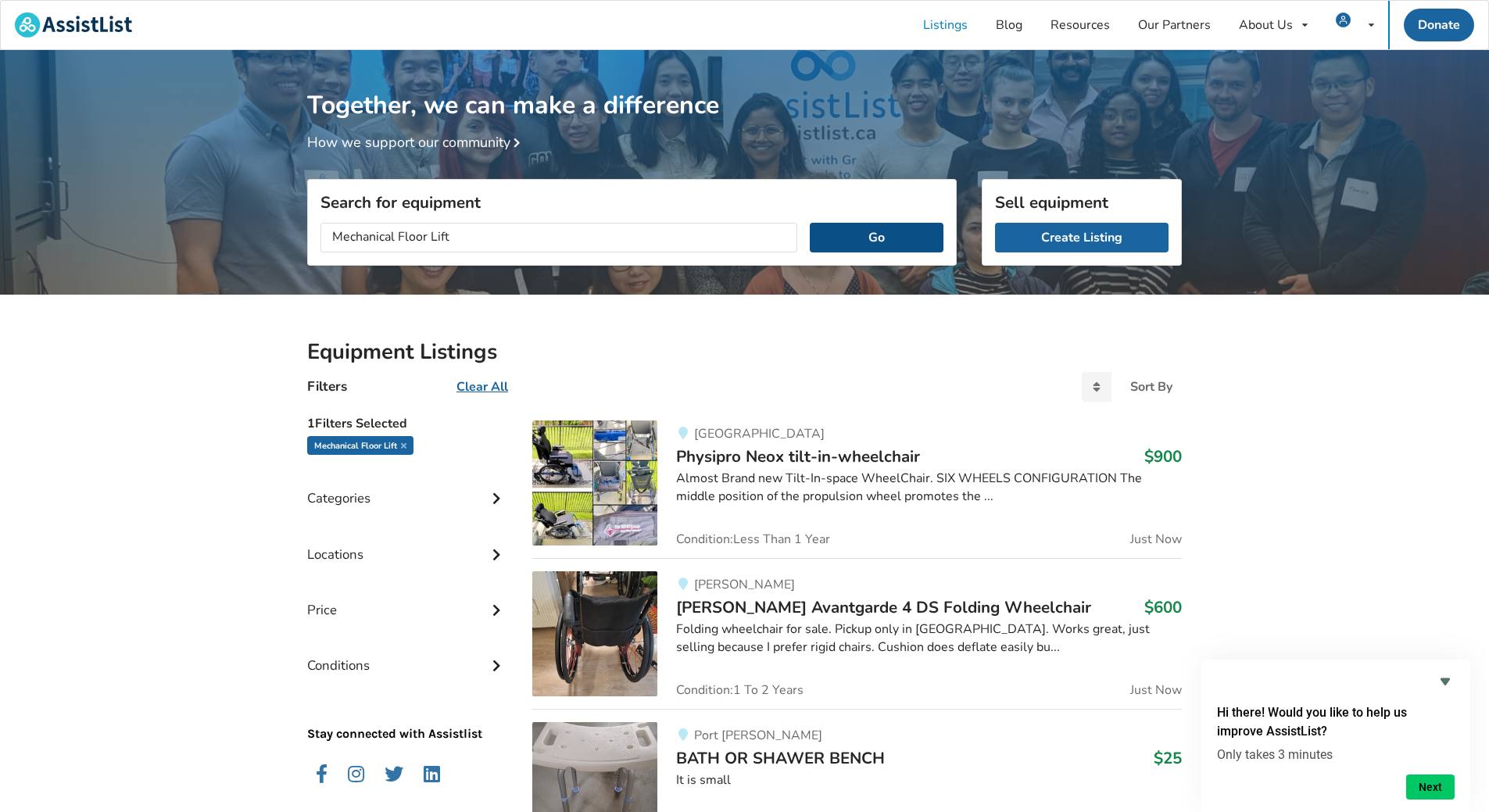
click at [840, 238] on button "Go" at bounding box center [876, 237] width 134 height 29
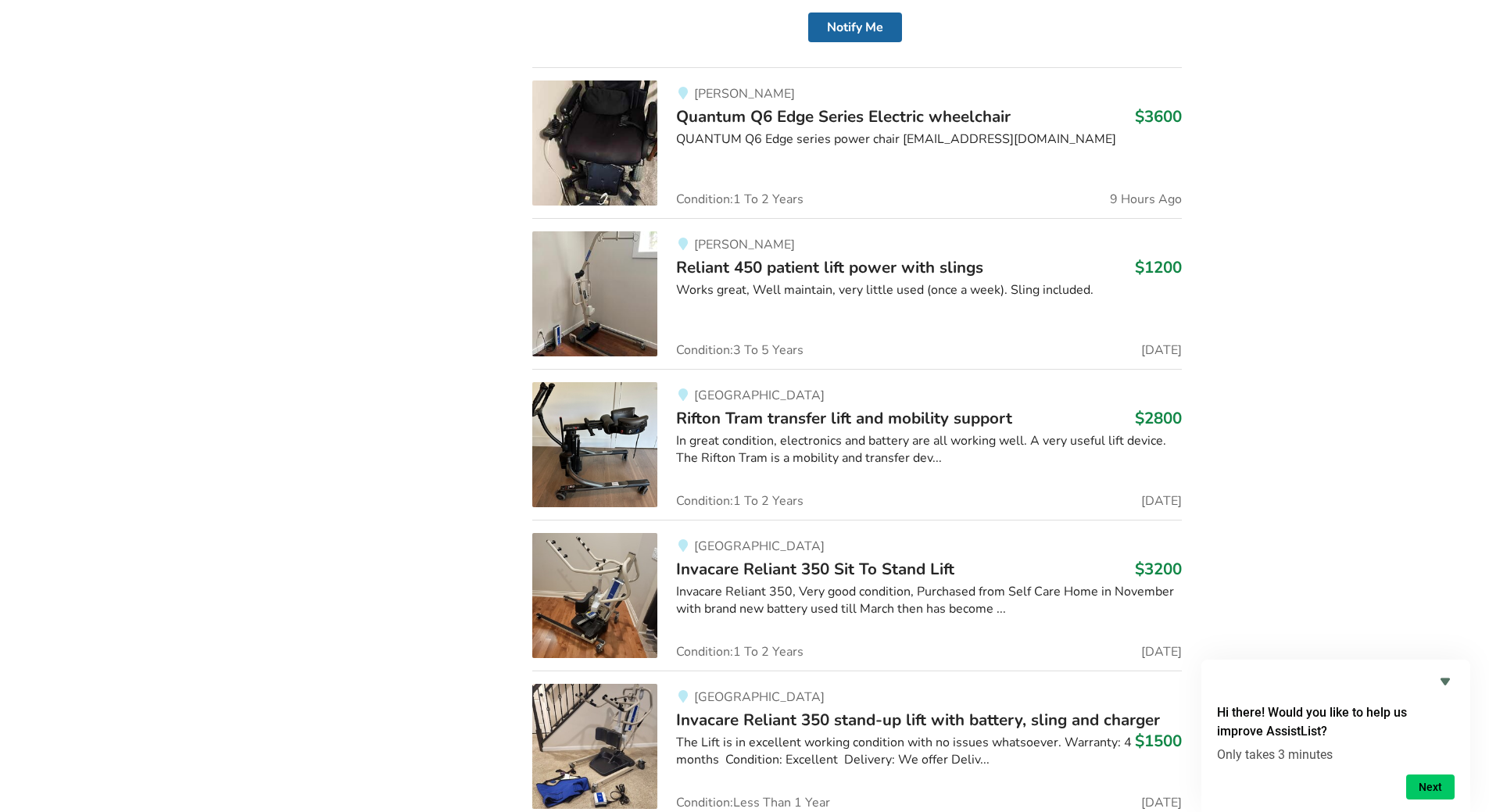
scroll to position [1207, 0]
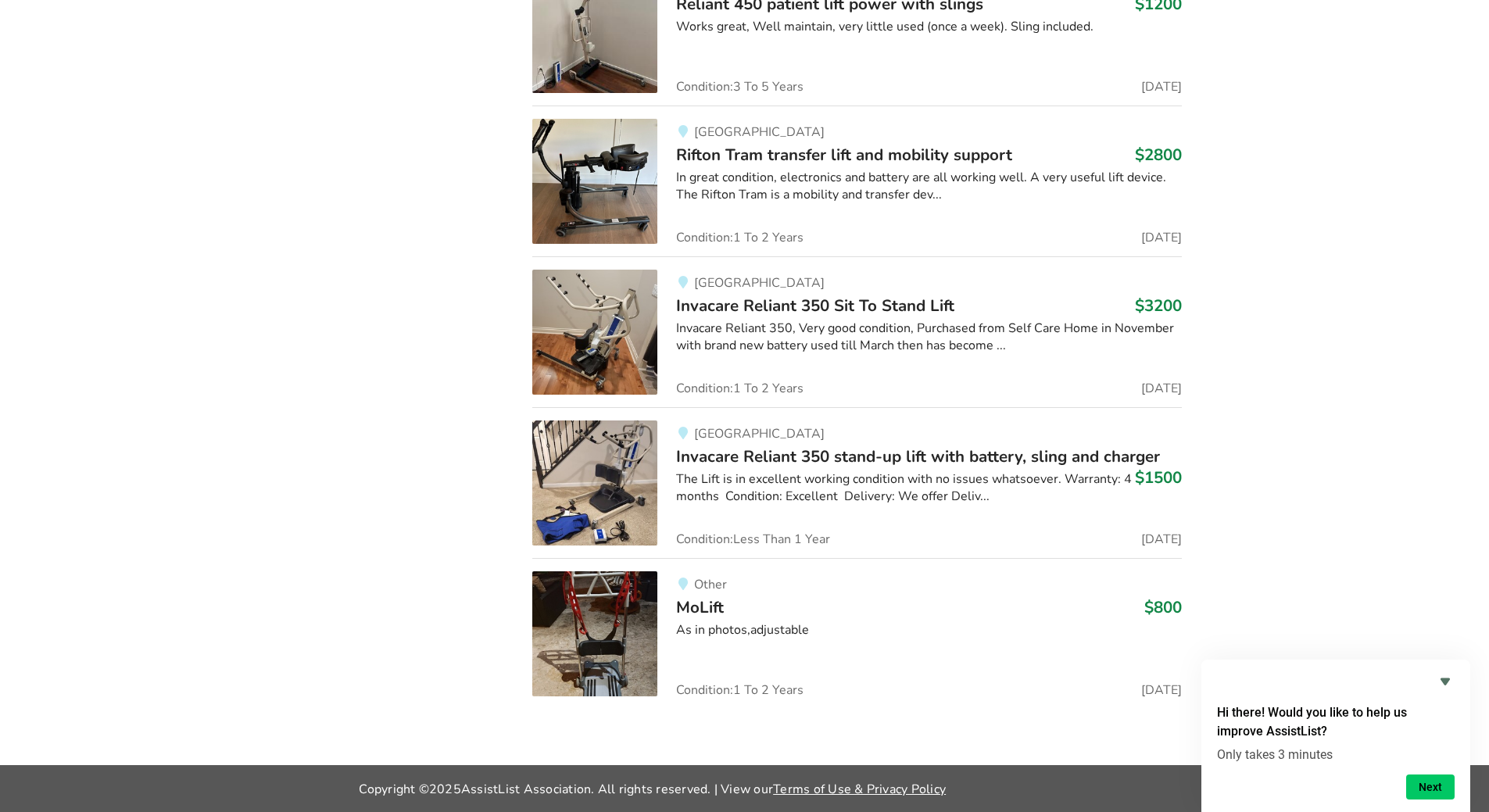
click at [607, 480] on img at bounding box center [595, 483] width 125 height 125
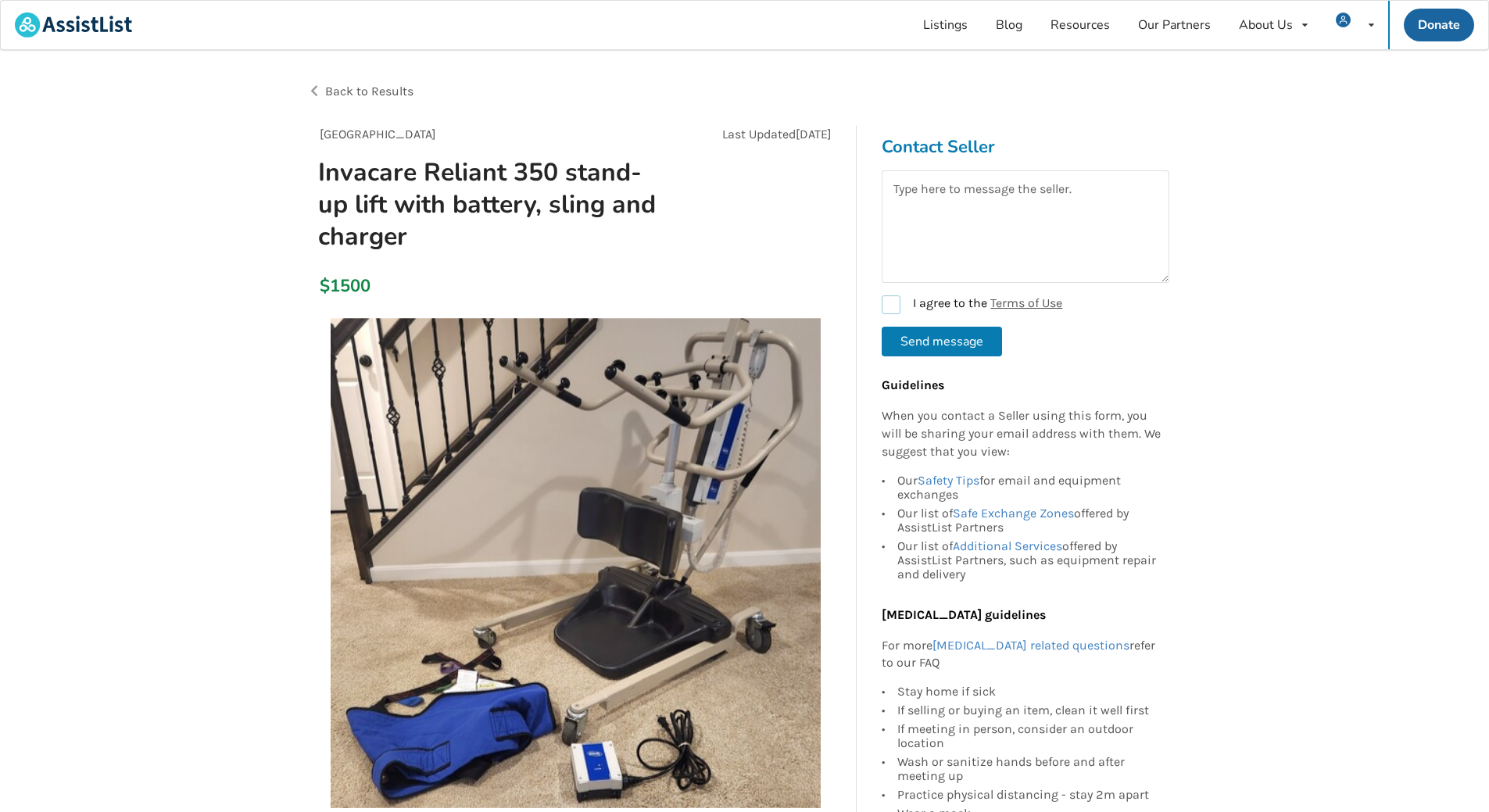
click at [903, 304] on label "I agree to the Terms of Use" at bounding box center [972, 304] width 180 height 19
checkbox input "true"
click at [934, 208] on textarea at bounding box center [1025, 226] width 287 height 112
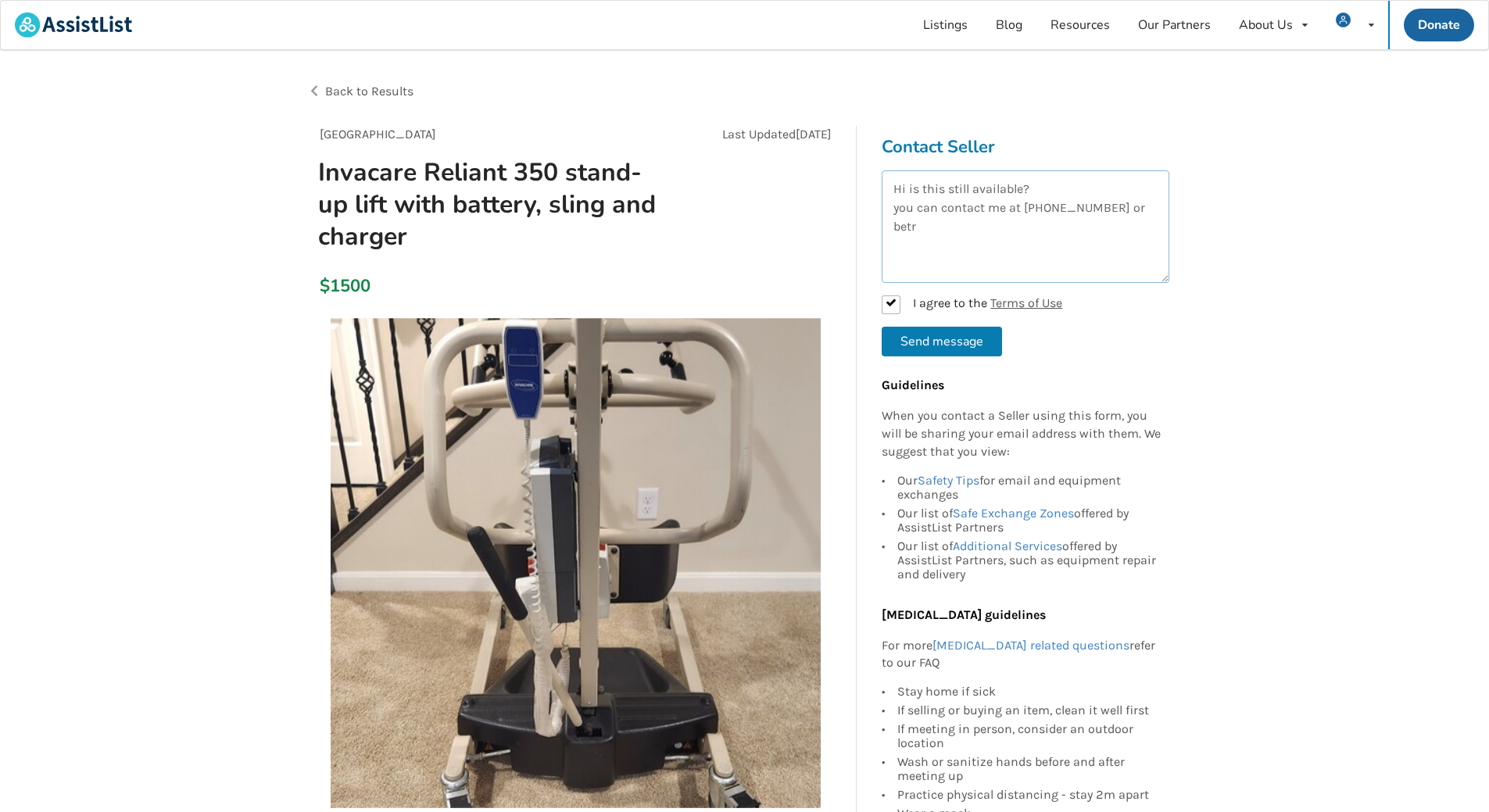
click at [1134, 207] on textarea "Hi is this still available? you can contact me at 250-616-9655 or betr" at bounding box center [1025, 226] width 287 height 112
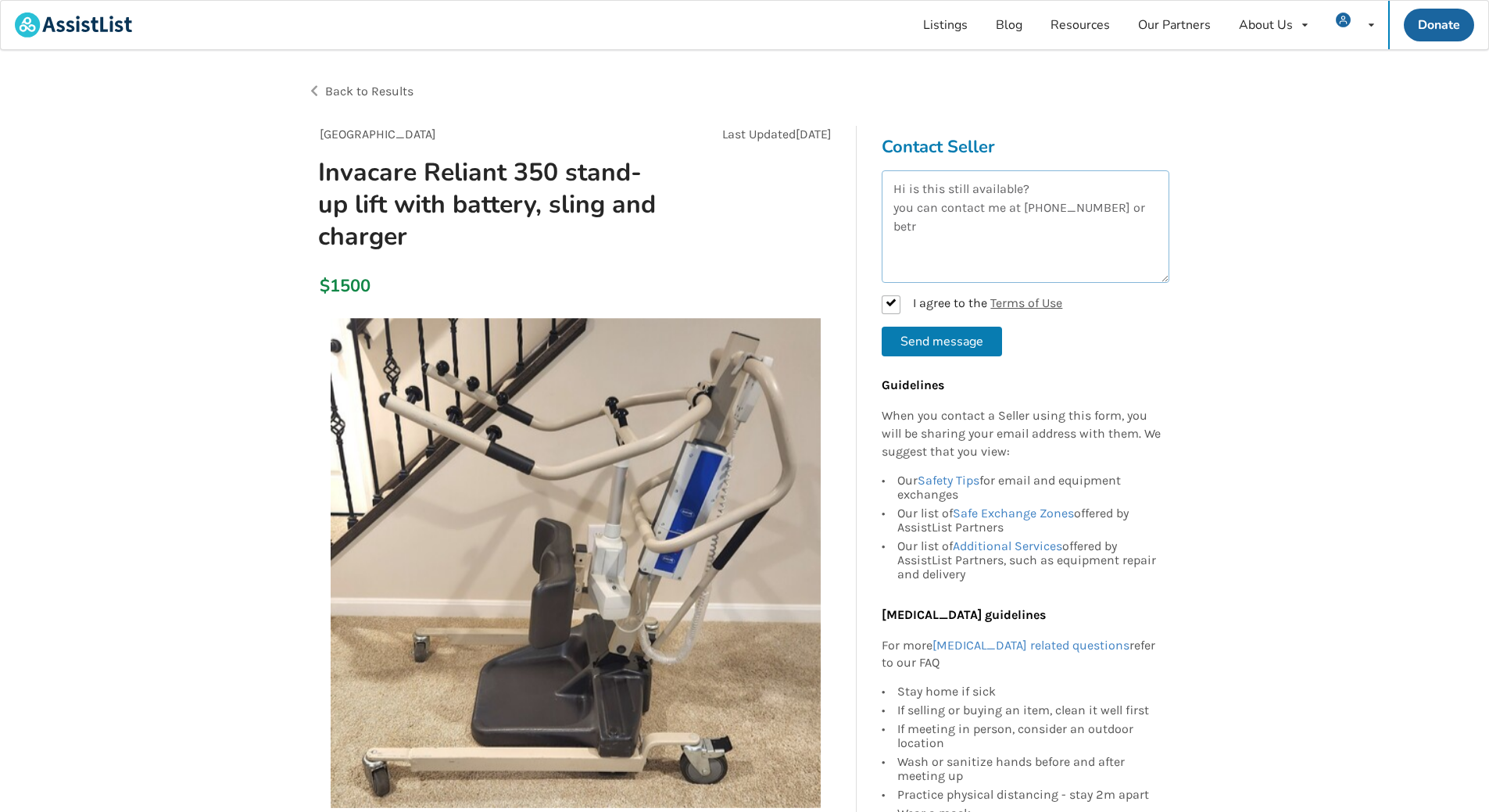
click at [1146, 212] on textarea "Hi is this still available? you can contact me at 250-616-9655 or betr" at bounding box center [1025, 226] width 287 height 112
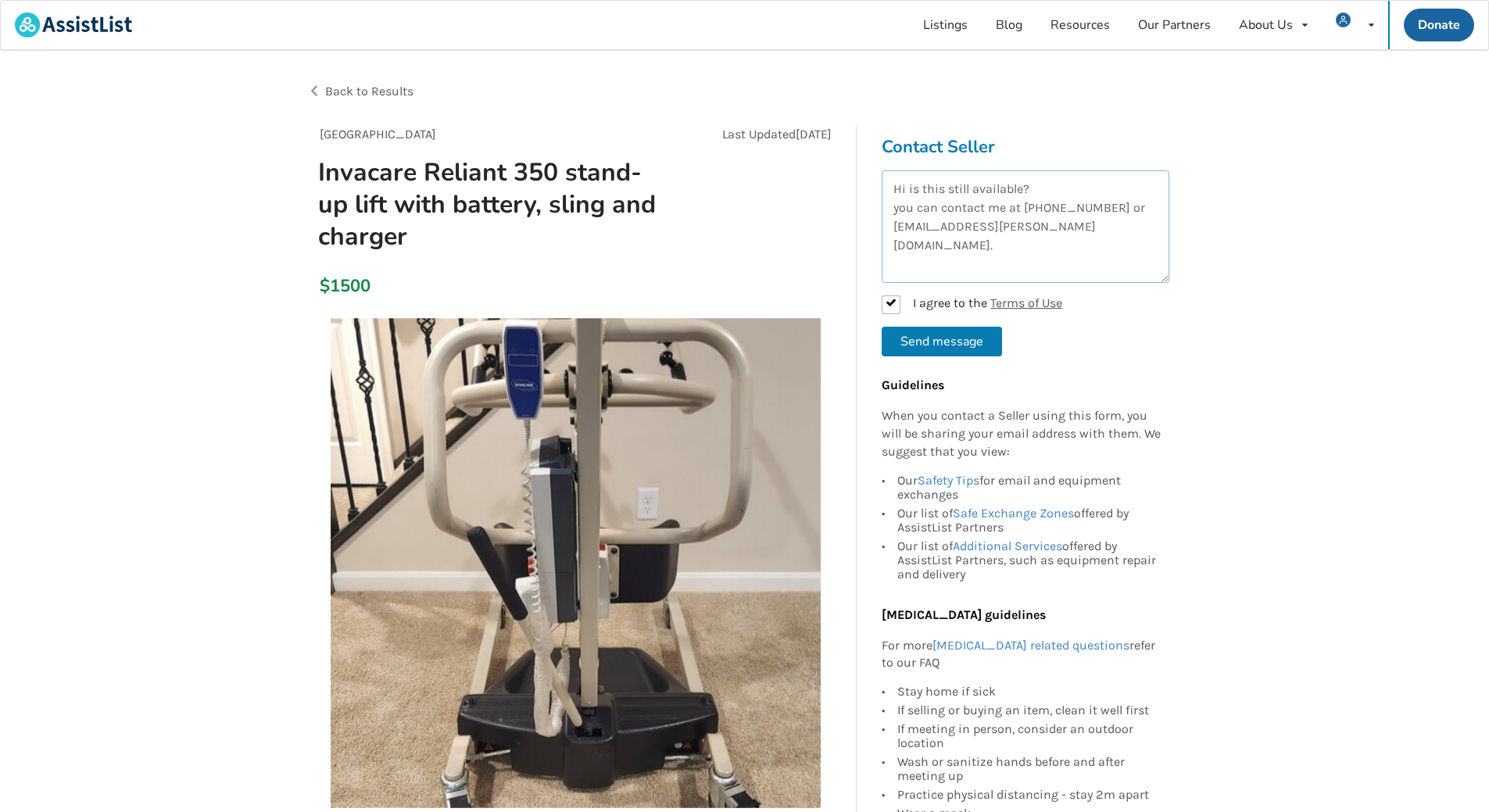
type textarea "Hi is this still available? you can contact me at 250-616-9655 or betr@shaw.ca."
click at [956, 338] on button "Send message" at bounding box center [942, 341] width 120 height 29
checkbox input "false"
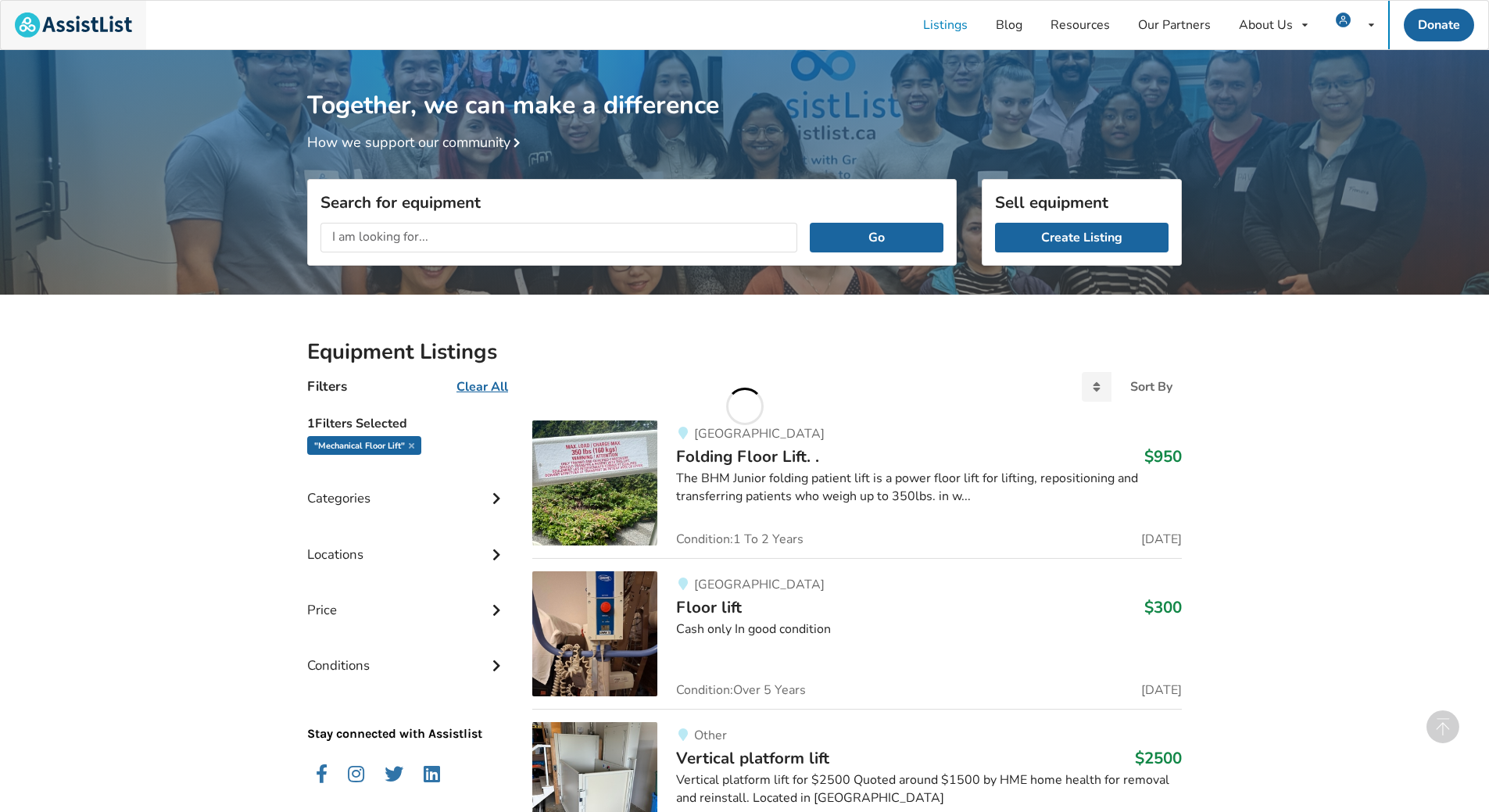
scroll to position [1056, 0]
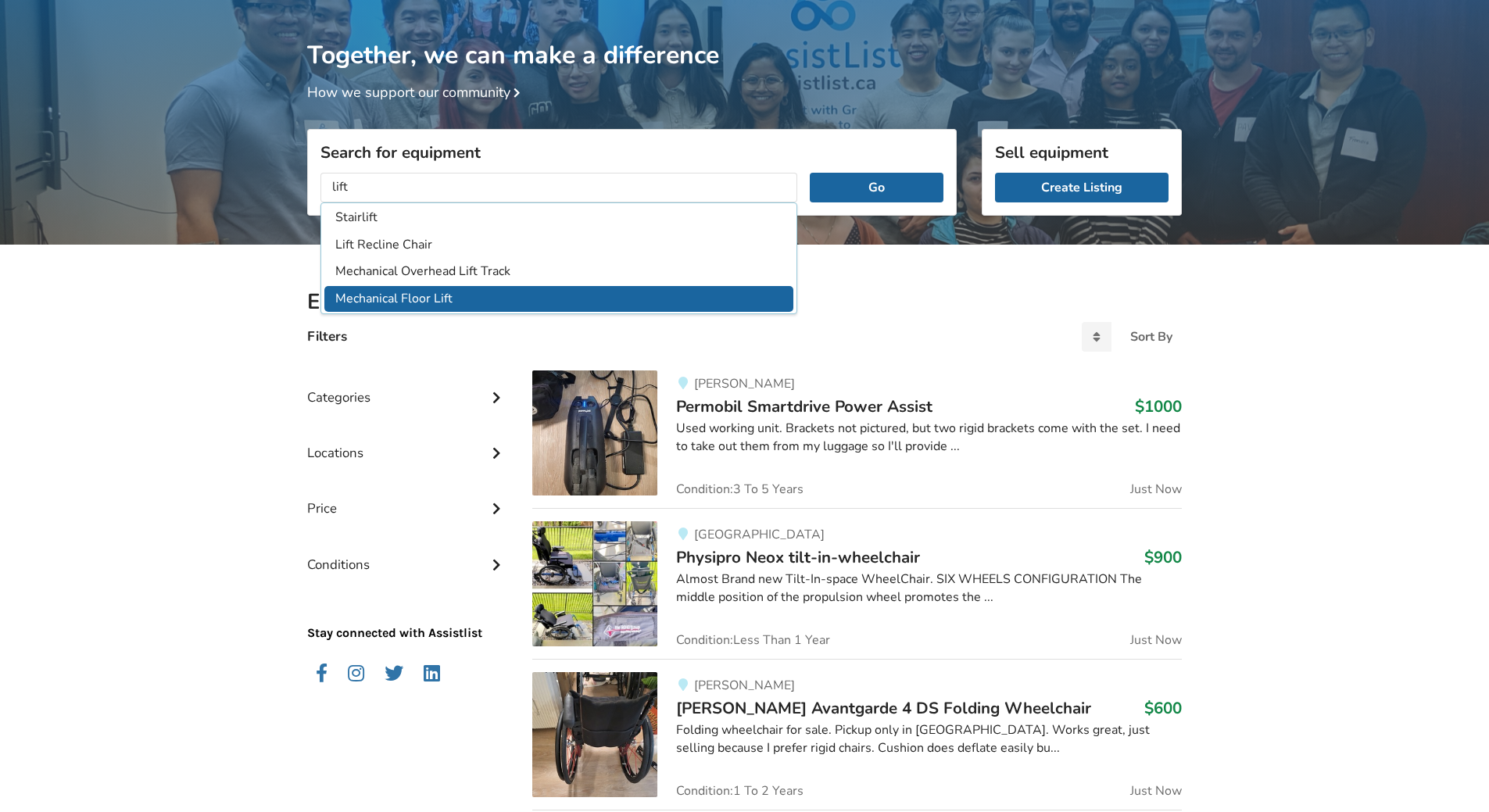
click at [437, 302] on li "Mechanical Floor Lift" at bounding box center [559, 298] width 469 height 25
type input "Mechanical Floor Lift"
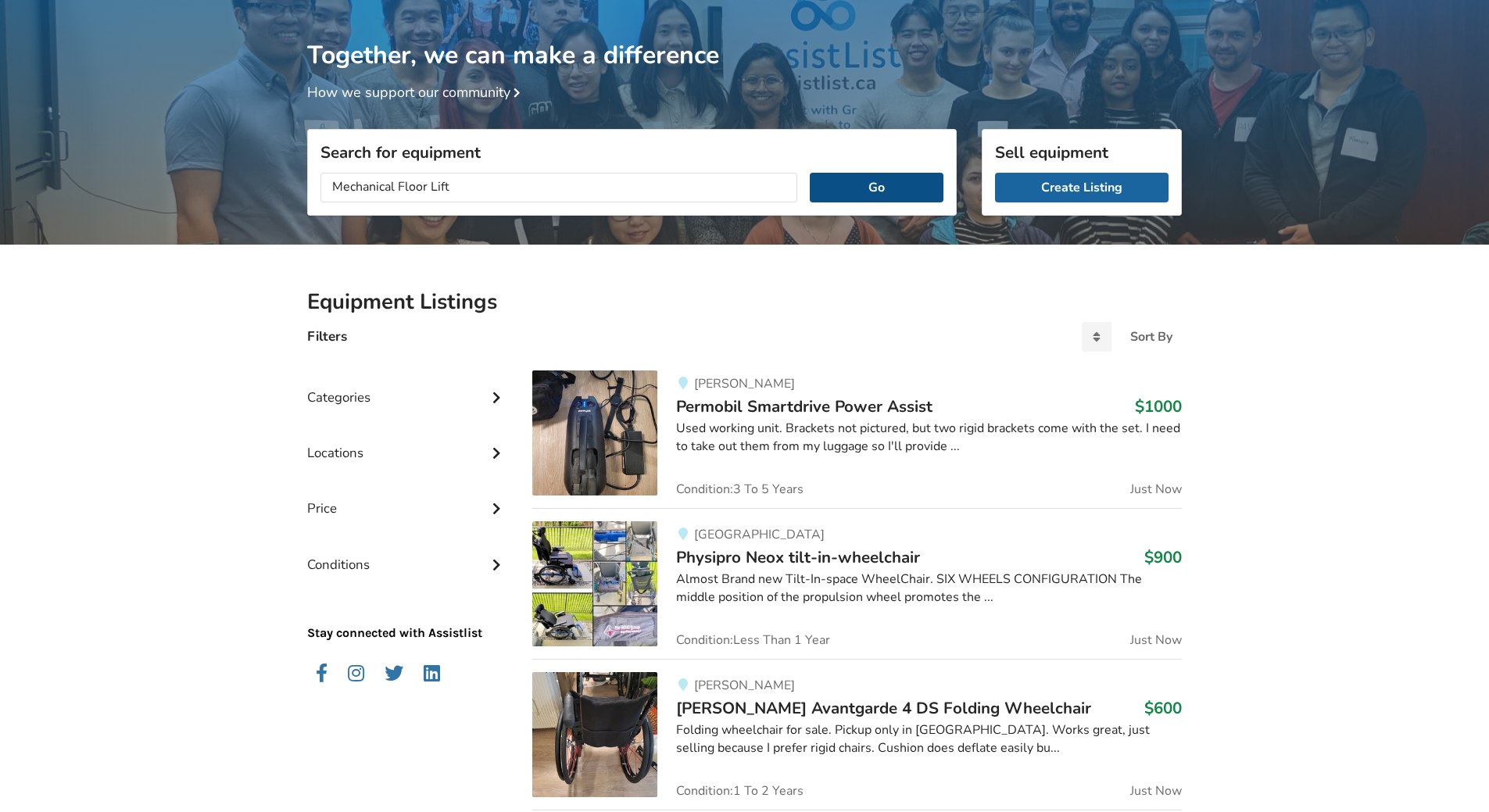
click at [849, 201] on button "Go" at bounding box center [876, 187] width 134 height 29
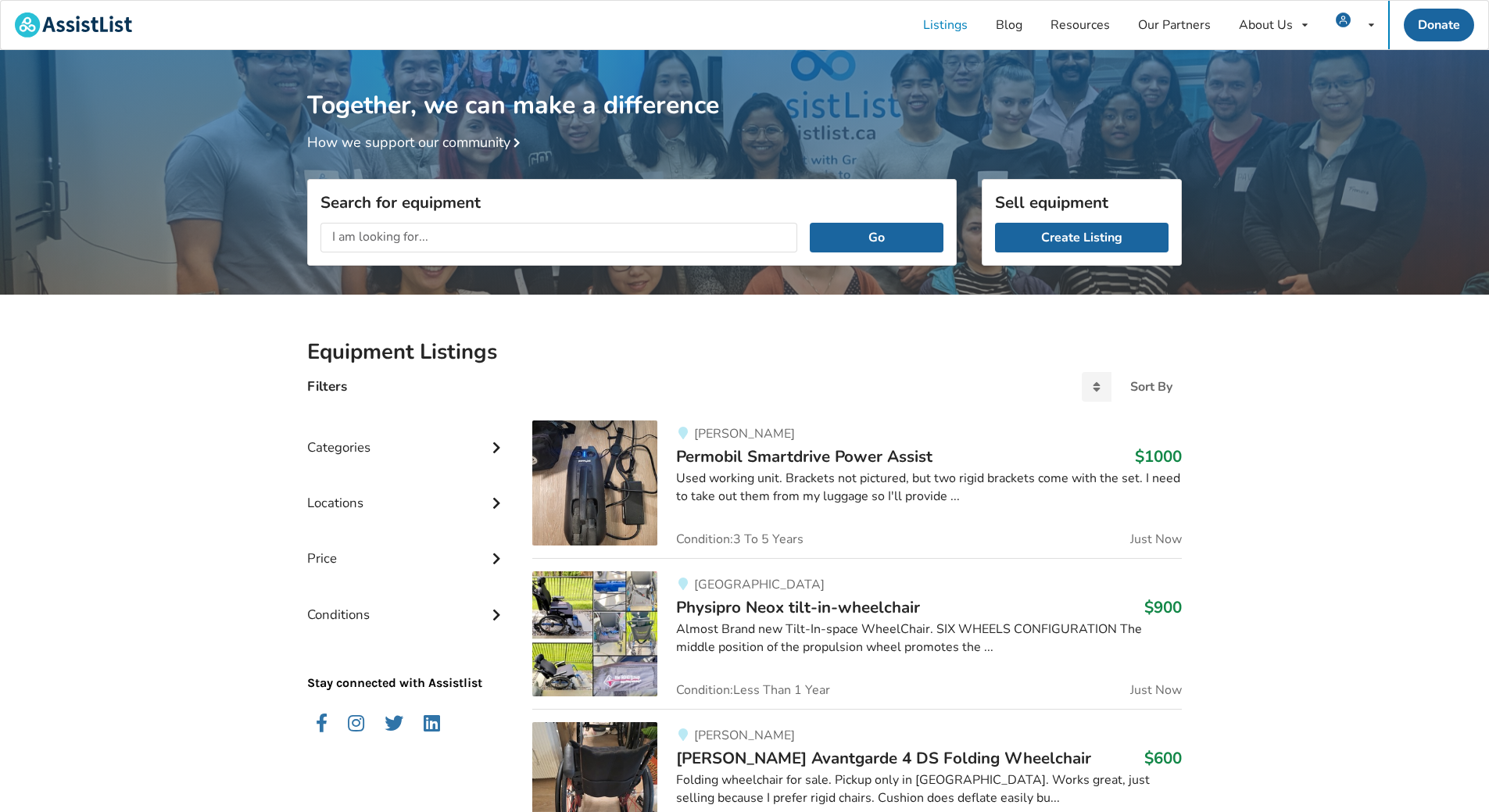
click at [434, 230] on input "text" at bounding box center [559, 237] width 477 height 29
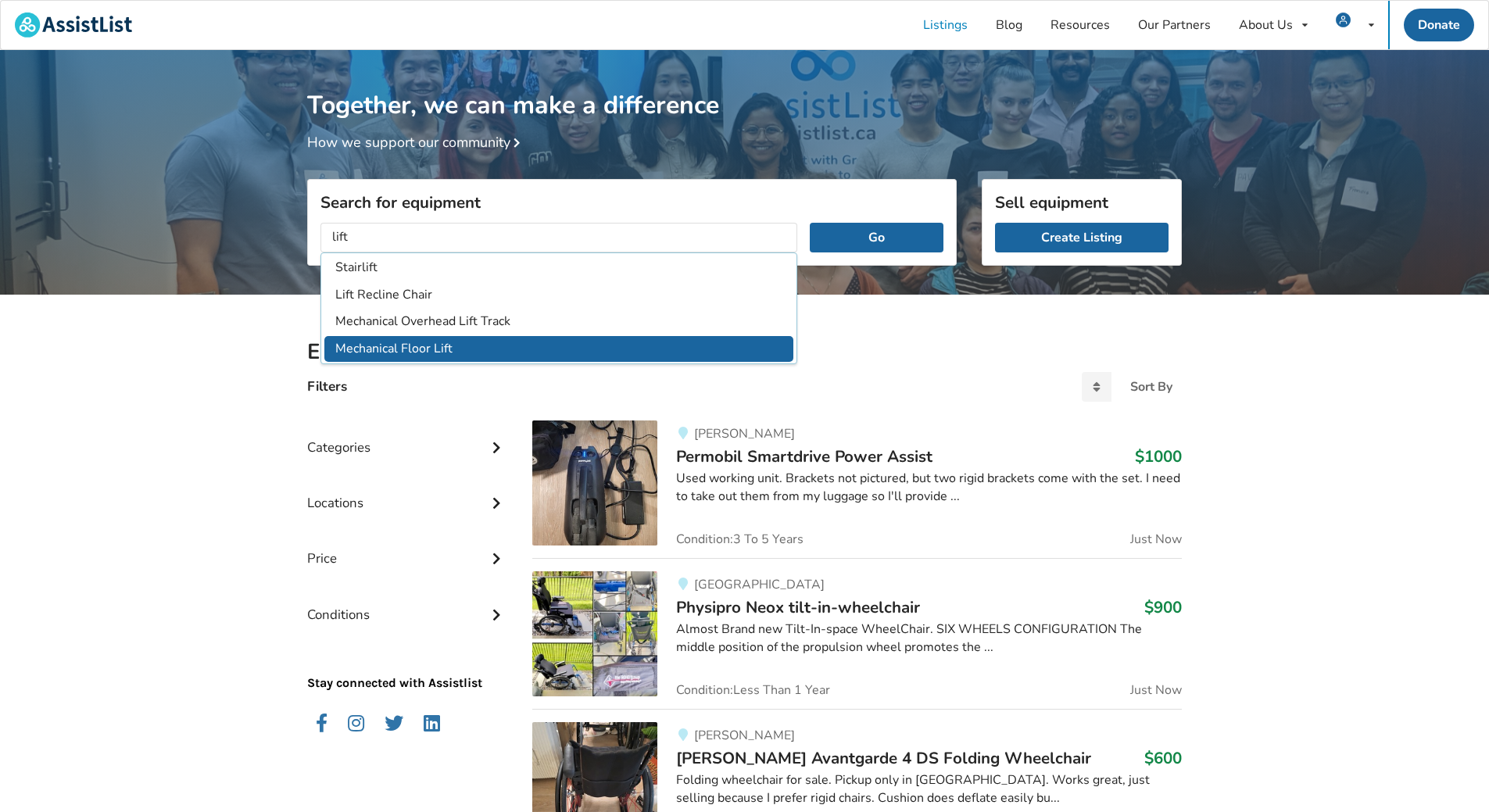
click at [489, 341] on li "Mechanical Floor Lift" at bounding box center [559, 348] width 469 height 25
type input "Mechanical Floor Lift"
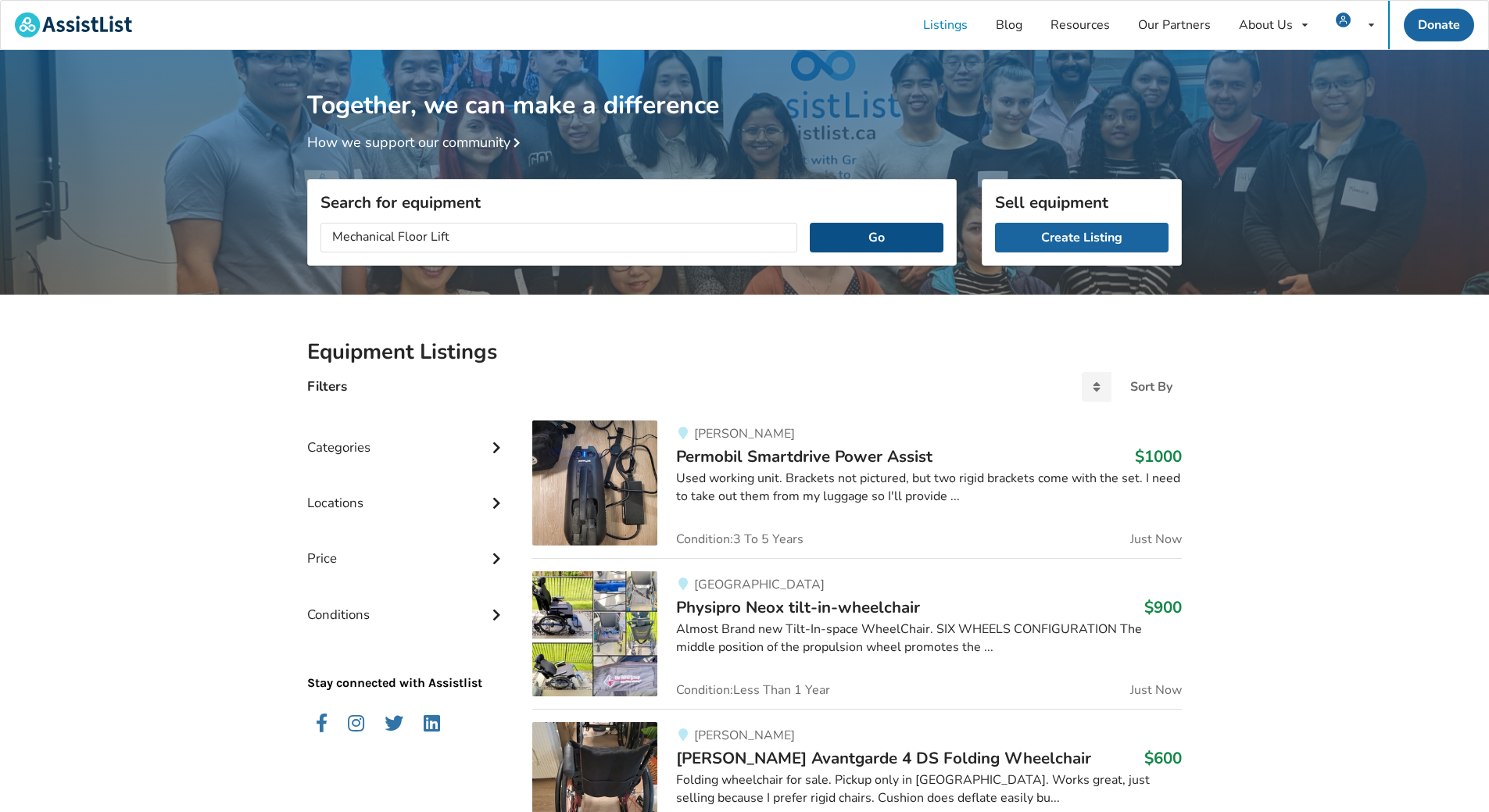
click at [894, 231] on button "Go" at bounding box center [876, 237] width 134 height 29
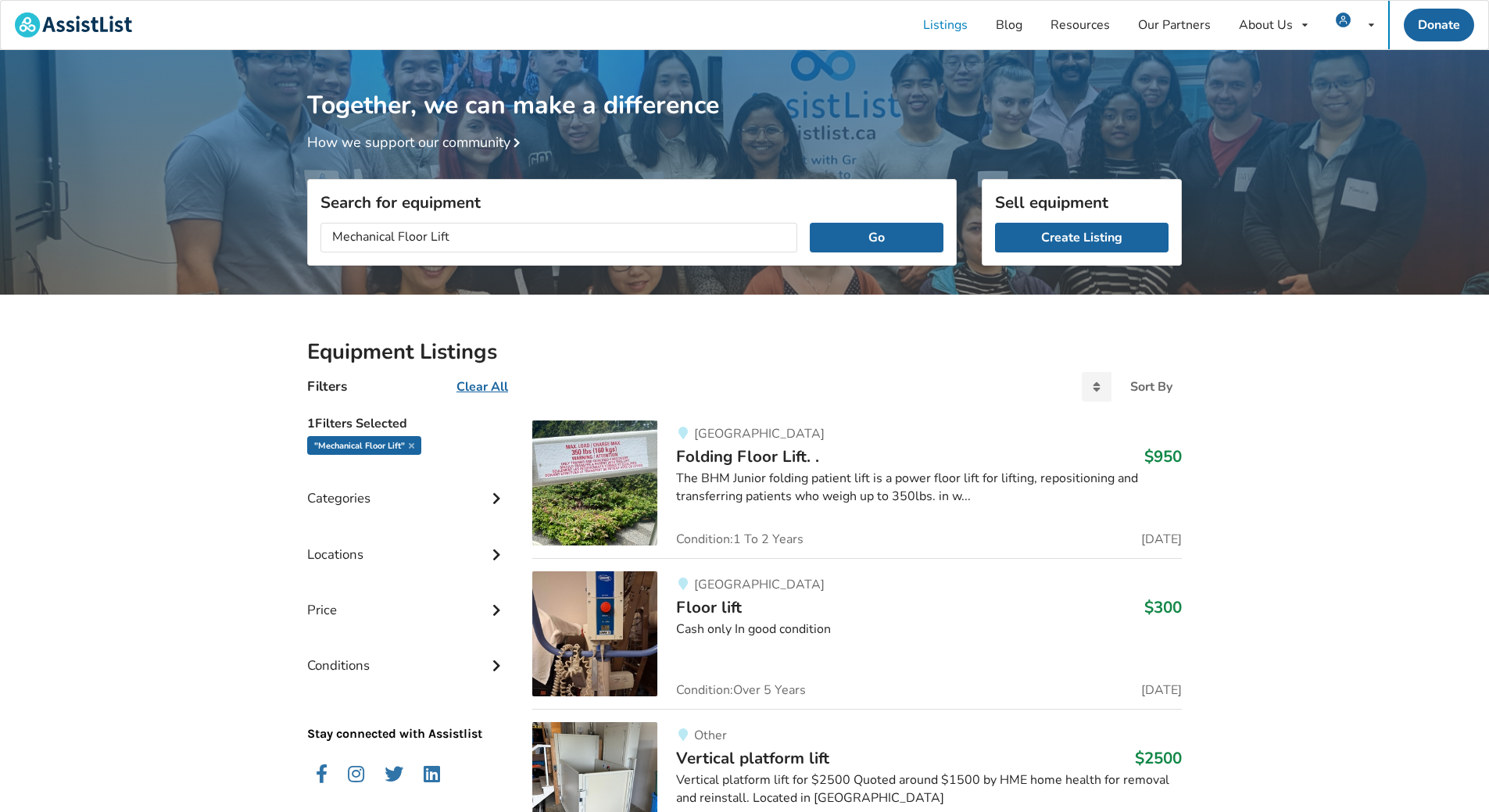
click at [602, 479] on img at bounding box center [595, 483] width 125 height 125
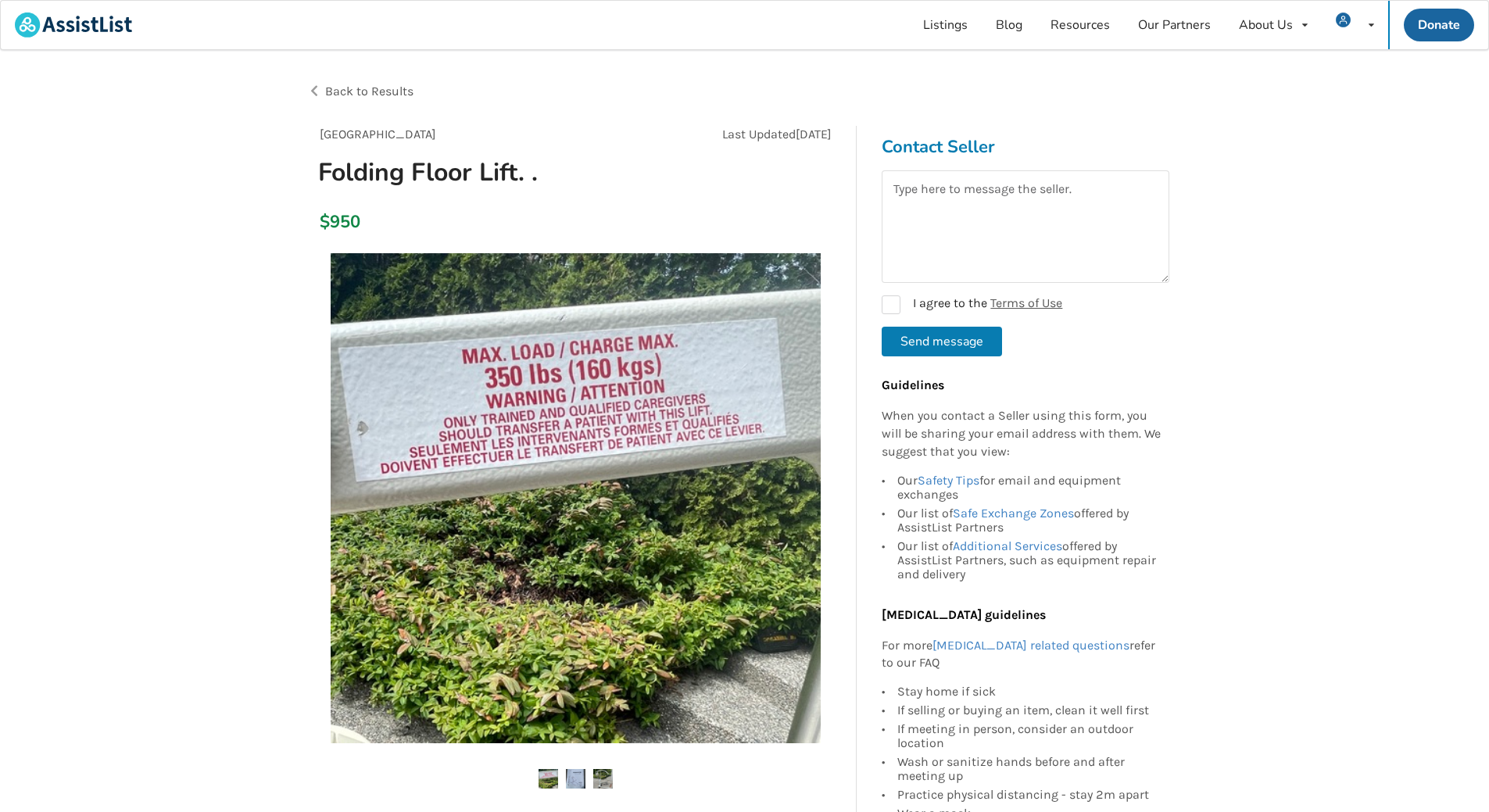
click at [600, 775] on img at bounding box center [603, 778] width 20 height 20
click at [576, 771] on img at bounding box center [576, 778] width 20 height 20
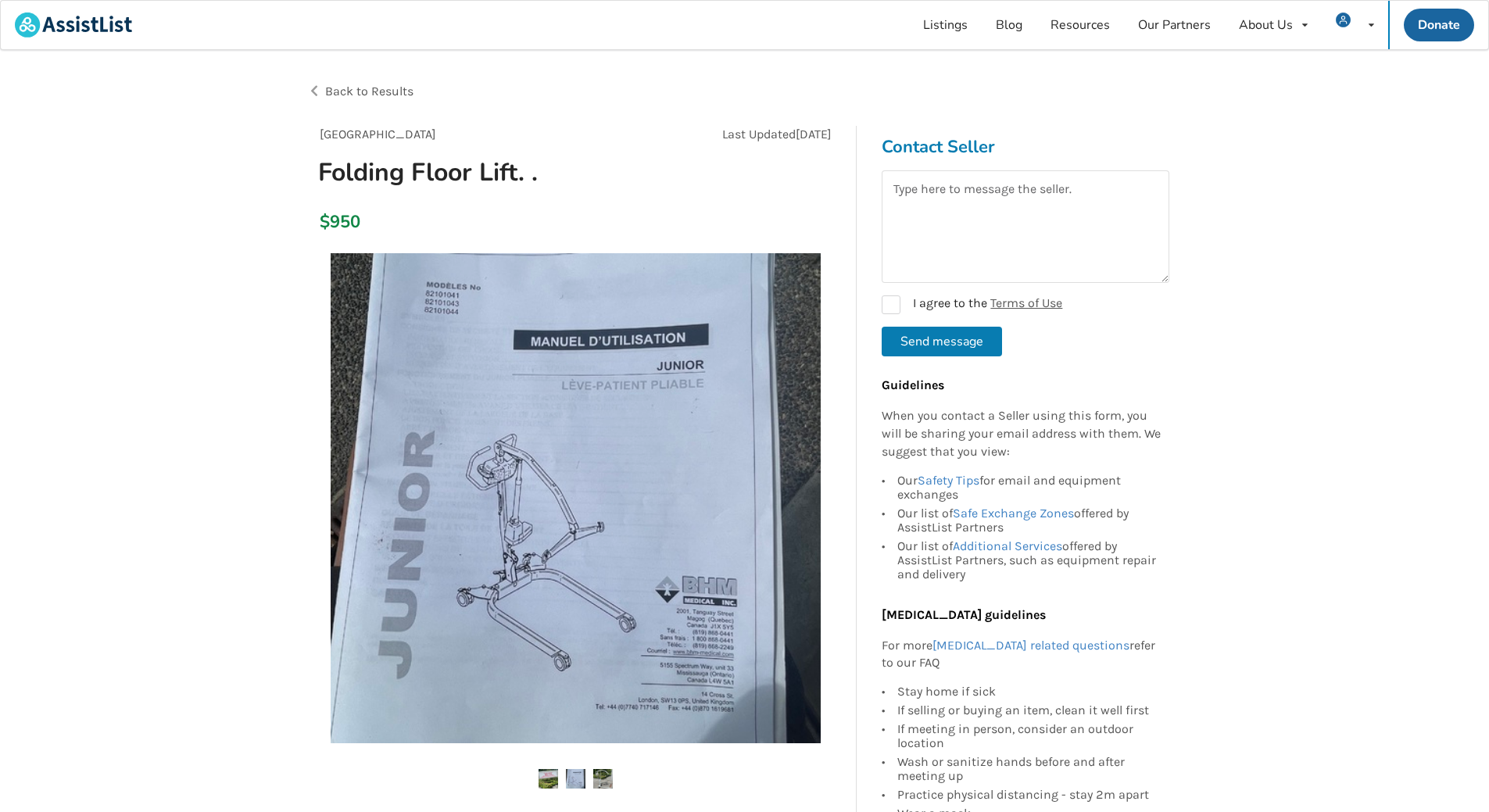
click at [545, 779] on img at bounding box center [549, 778] width 20 height 20
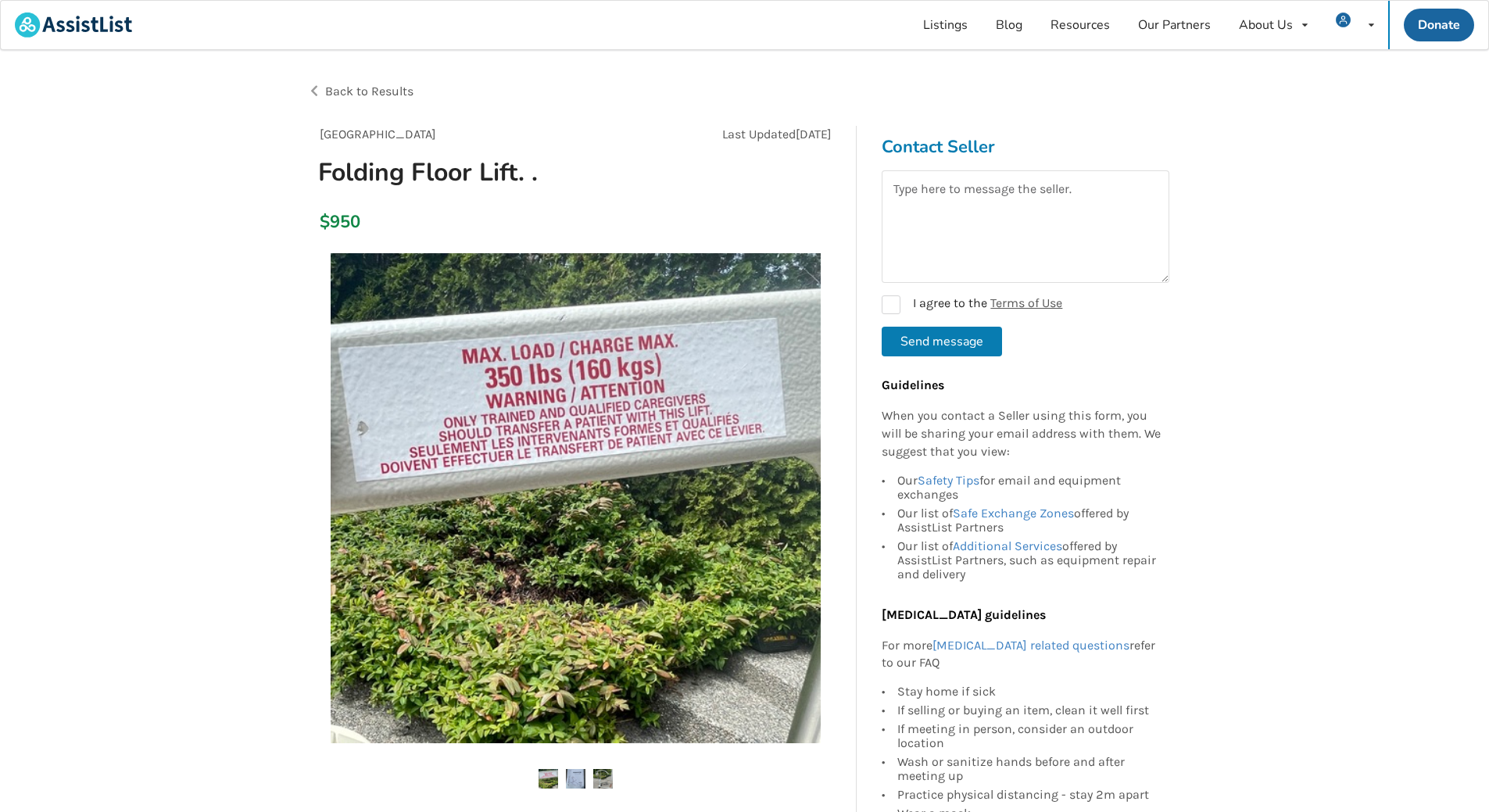
scroll to position [443, 0]
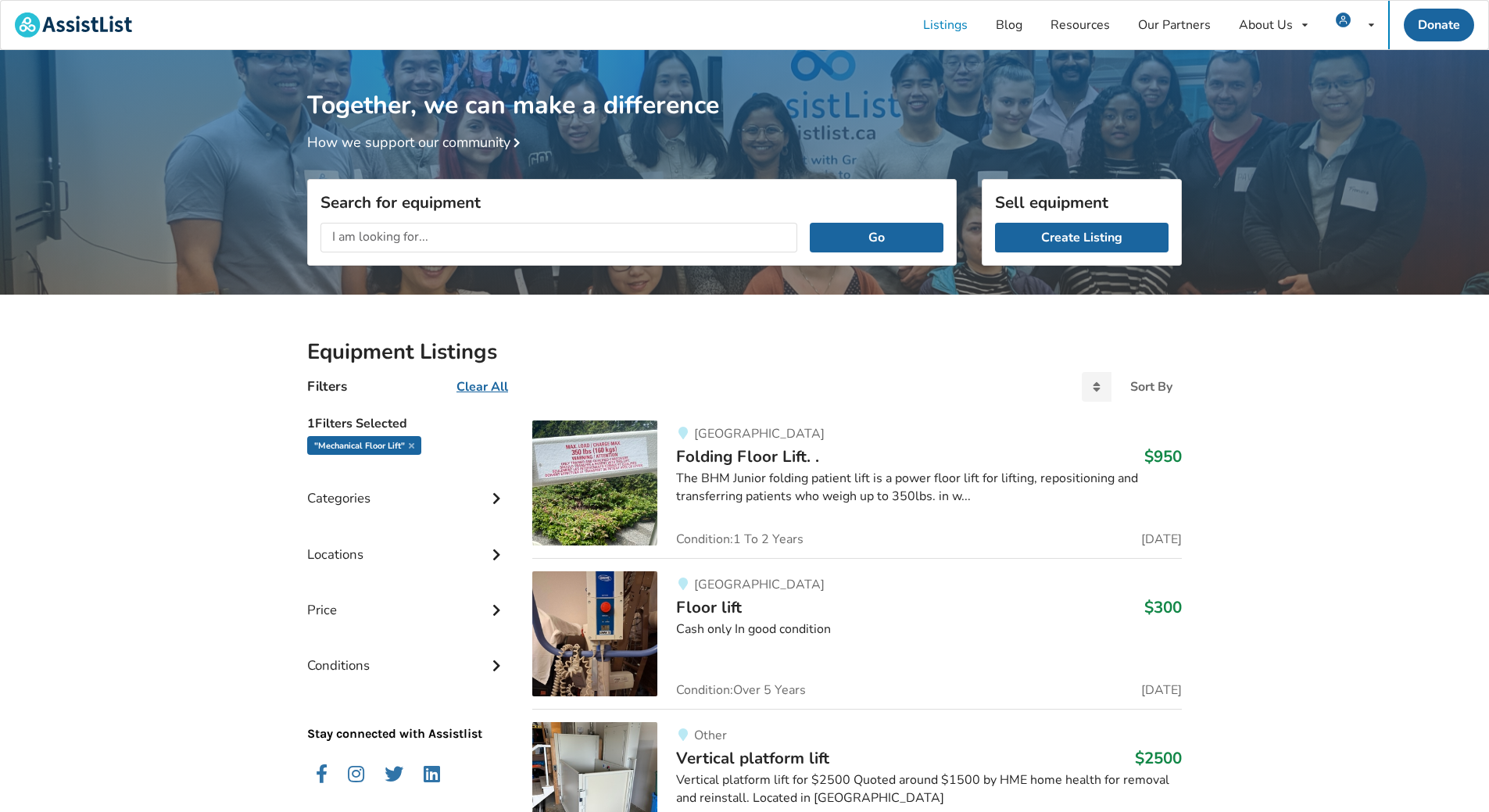
click at [629, 607] on img at bounding box center [595, 634] width 125 height 125
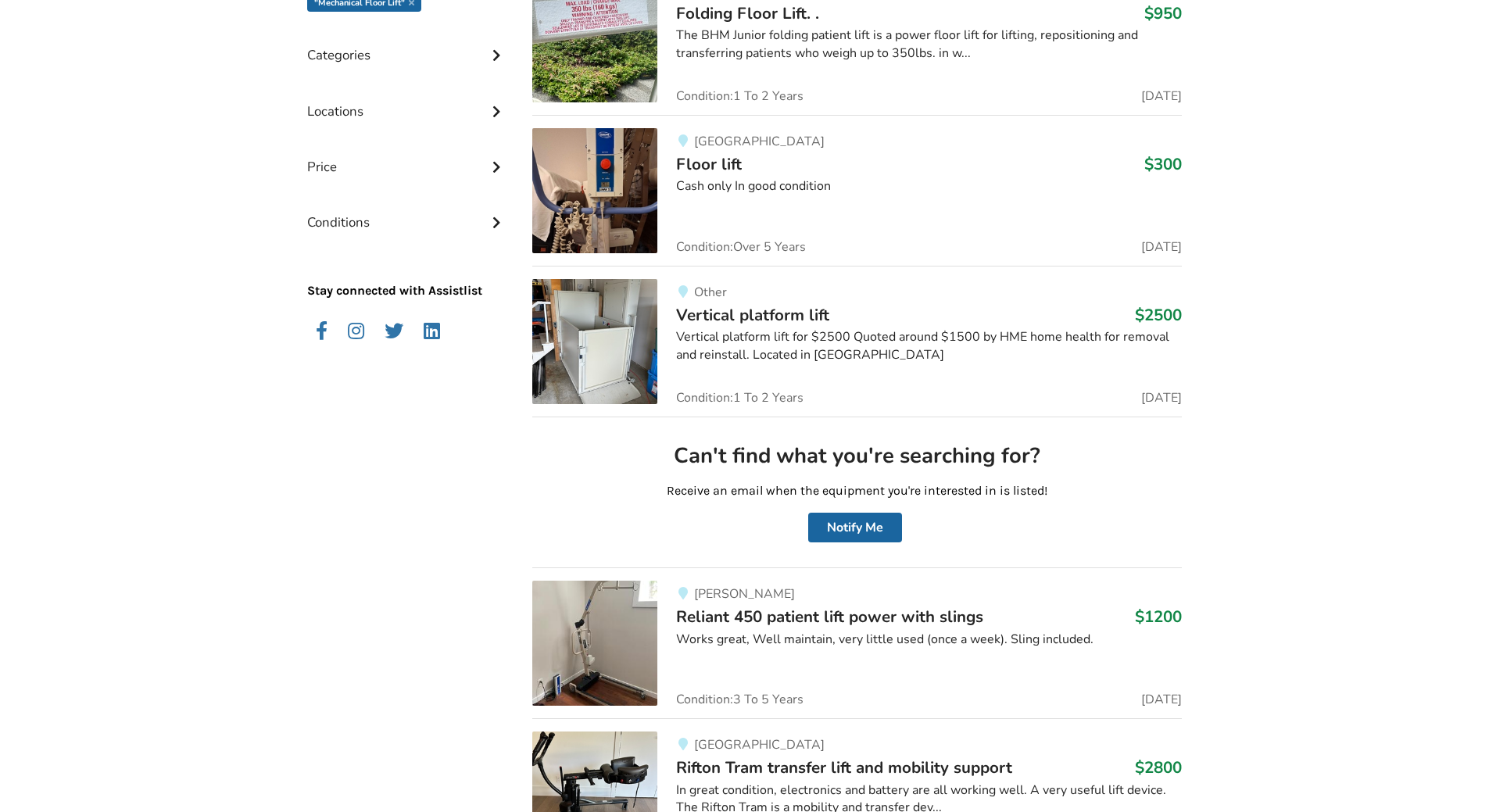
scroll to position [885, 0]
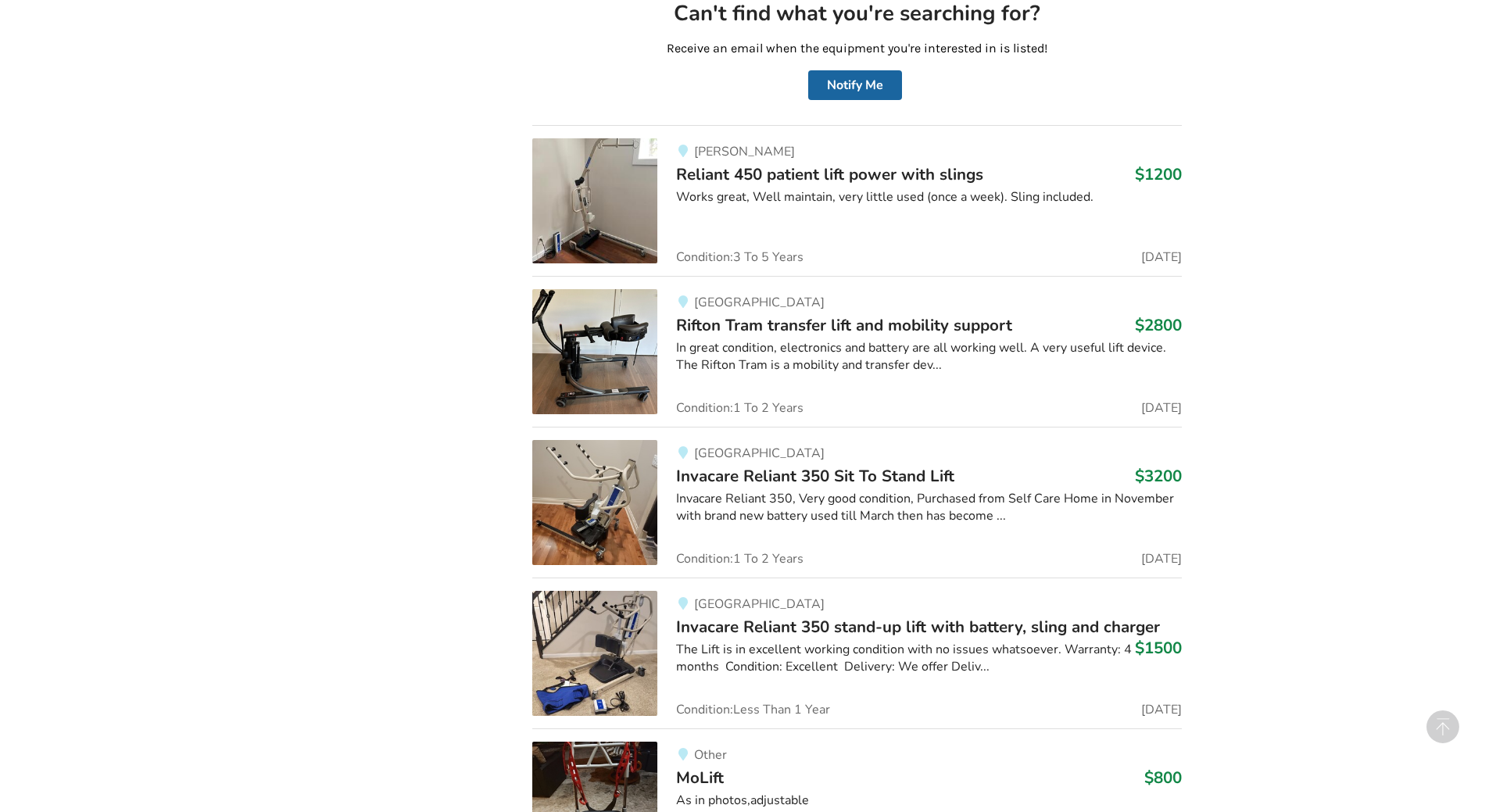
click at [604, 657] on img at bounding box center [595, 653] width 125 height 125
